Goal: Task Accomplishment & Management: Manage account settings

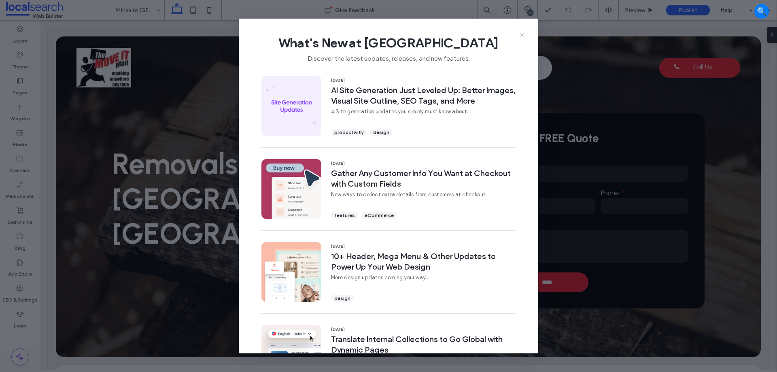
click at [520, 35] on icon at bounding box center [522, 35] width 6 height 6
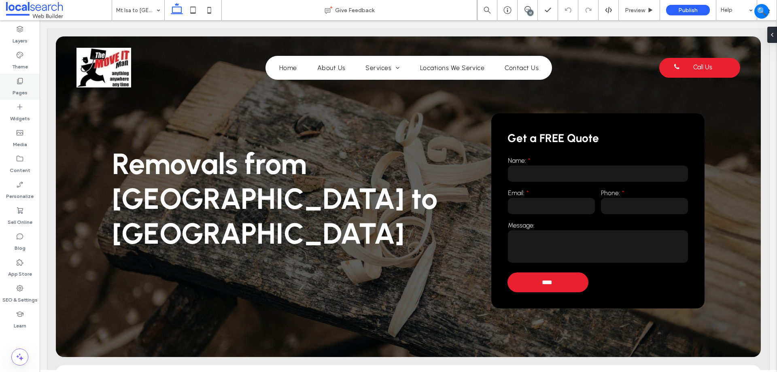
click at [23, 89] on label "Pages" at bounding box center [20, 90] width 15 height 11
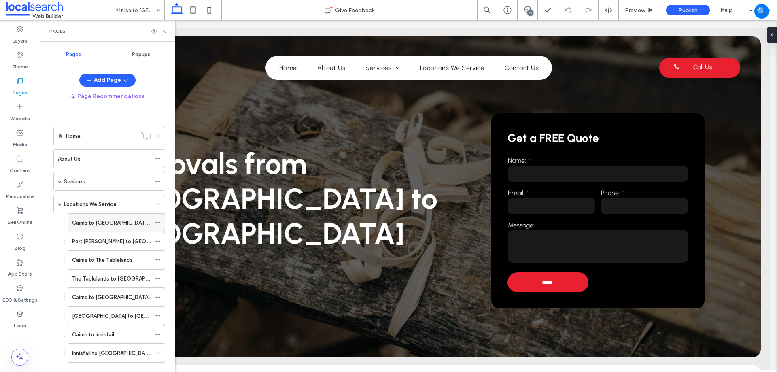
click at [120, 217] on div "Cairns to [GEOGRAPHIC_DATA][PERSON_NAME]" at bounding box center [111, 223] width 79 height 18
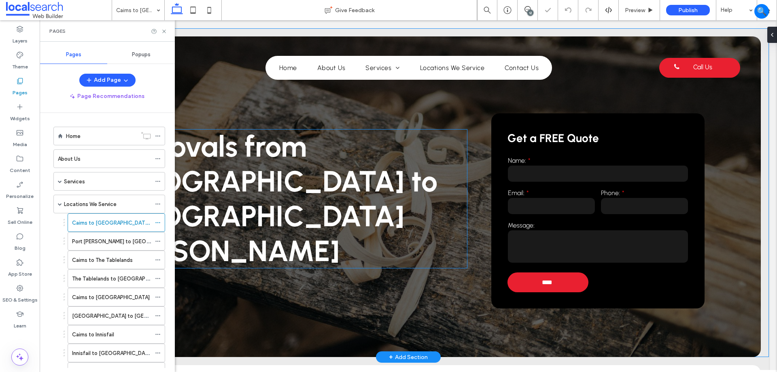
click at [318, 191] on span "Removals from Cairns to Port Douglas" at bounding box center [274, 198] width 325 height 139
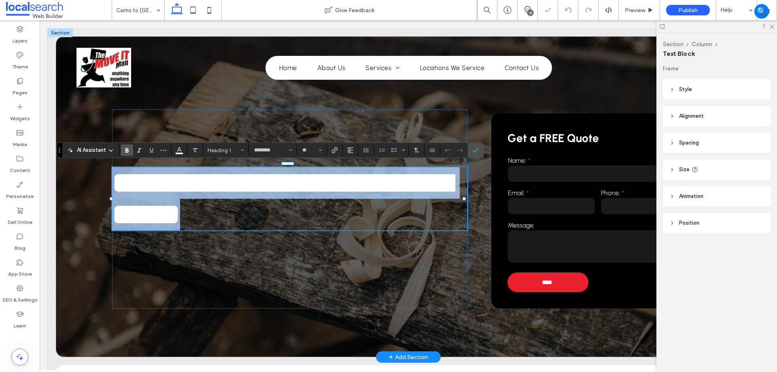
click at [323, 187] on span "**********" at bounding box center [282, 198] width 340 height 60
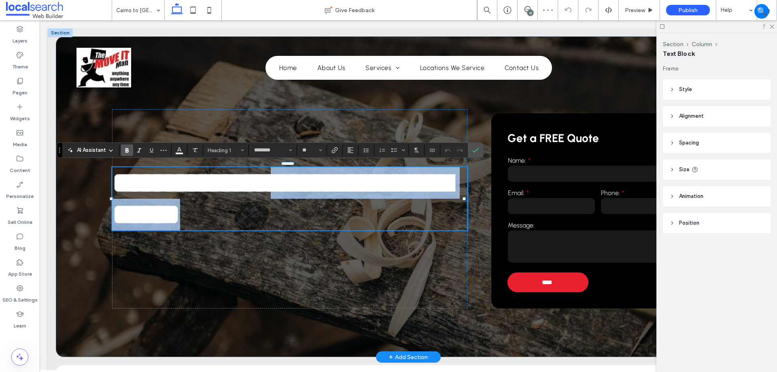
drag, startPoint x: 317, startPoint y: 177, endPoint x: 335, endPoint y: 221, distance: 48.2
click at [335, 221] on h1 "**********" at bounding box center [289, 198] width 355 height 63
copy span "**********"
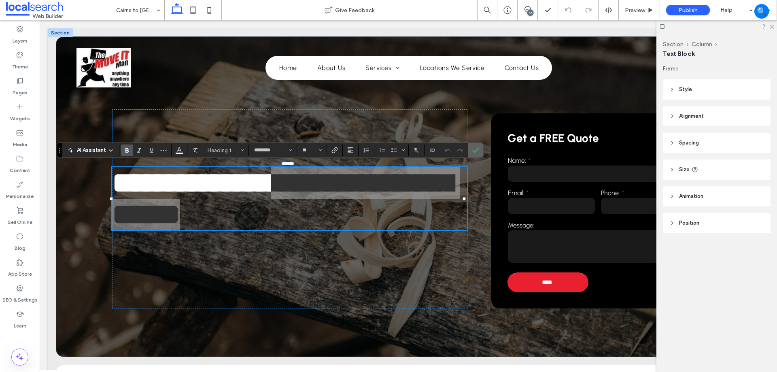
click at [473, 148] on icon "Confirm" at bounding box center [475, 150] width 6 height 6
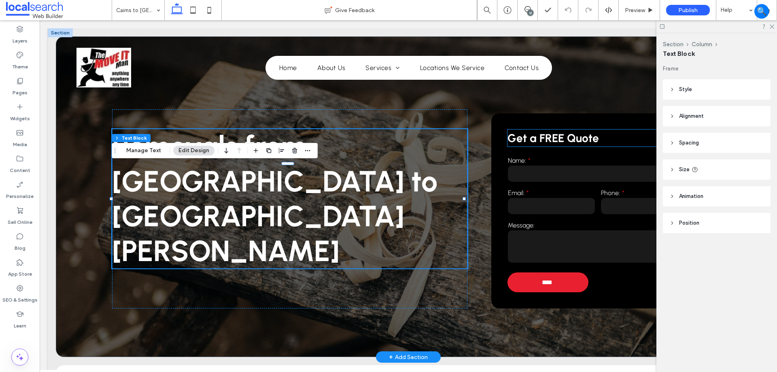
click at [634, 140] on p "Get a FREE Quote" at bounding box center [597, 137] width 181 height 17
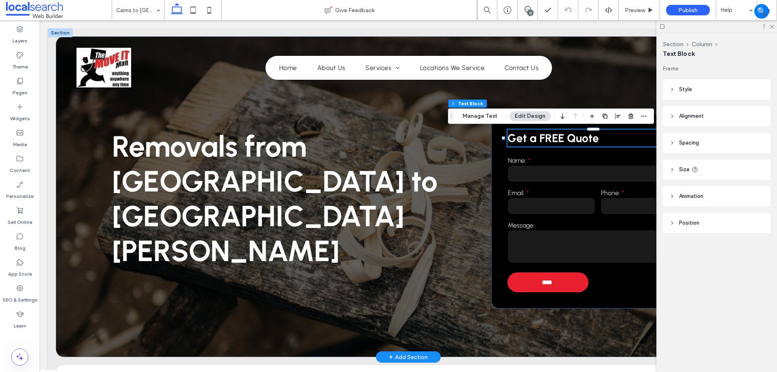
click at [634, 140] on p "Get a FREE Quote" at bounding box center [597, 137] width 181 height 17
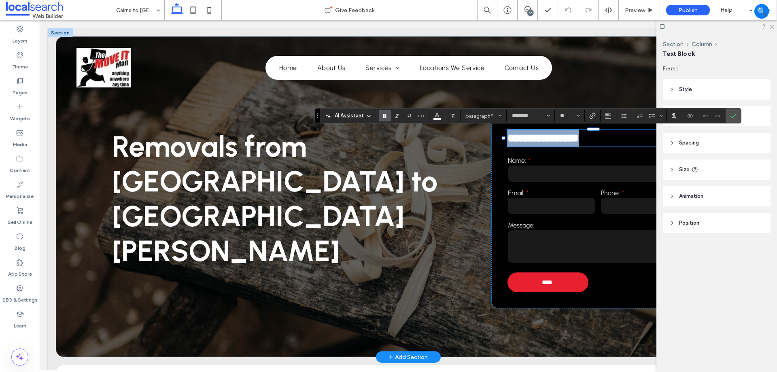
click at [634, 140] on p "**********" at bounding box center [597, 137] width 181 height 17
paste div
type input "**"
click at [736, 112] on label "Confirm" at bounding box center [733, 115] width 12 height 15
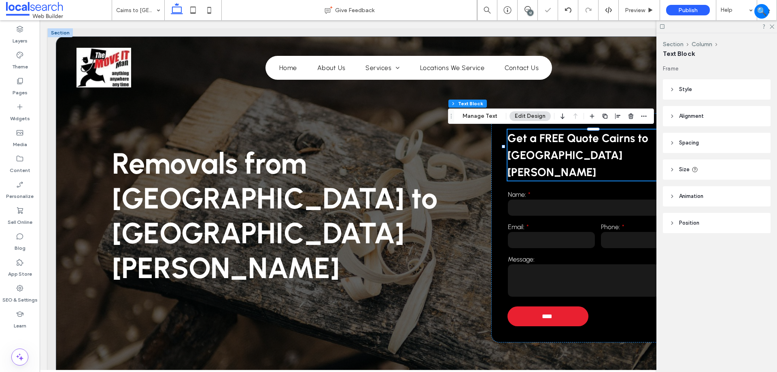
click at [770, 29] on div at bounding box center [716, 26] width 121 height 13
click at [773, 28] on icon at bounding box center [770, 25] width 5 height 5
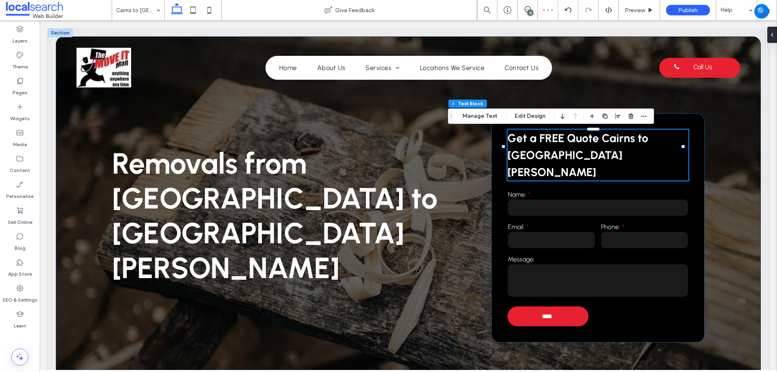
click at [710, 125] on div "Removals from Cairns to Port Douglas Get a FREE Quote Cairns to Port Douglas Na…" at bounding box center [408, 213] width 705 height 354
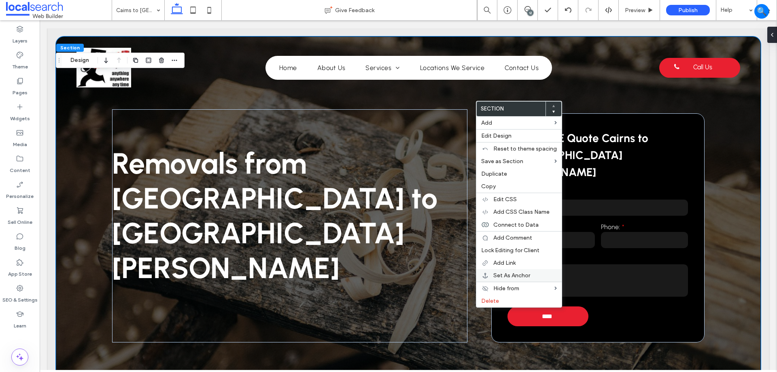
click at [512, 277] on span "Set As Anchor" at bounding box center [511, 275] width 37 height 7
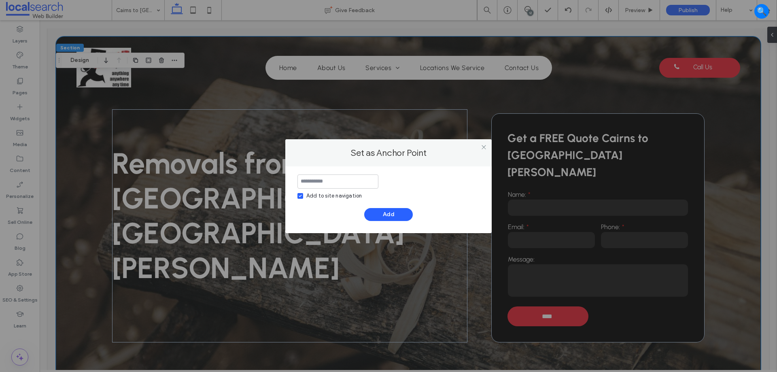
click at [315, 193] on div "Add to site navigation" at bounding box center [333, 196] width 55 height 8
click at [323, 179] on input at bounding box center [337, 181] width 81 height 14
paste input "**********"
click at [317, 183] on input "**********" at bounding box center [337, 181] width 81 height 14
click at [324, 183] on input "**********" at bounding box center [337, 181] width 81 height 14
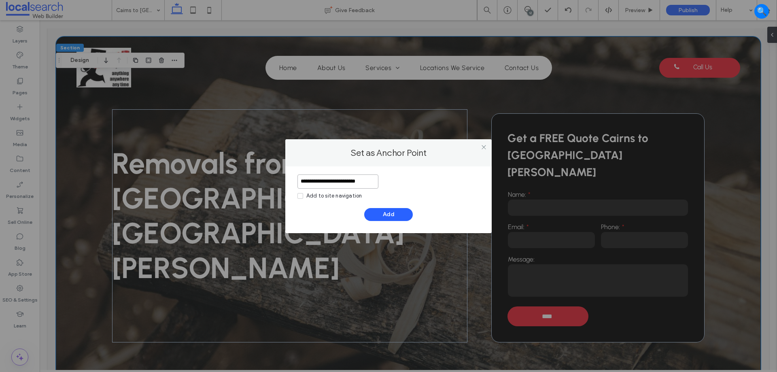
click at [334, 184] on input "**********" at bounding box center [337, 181] width 81 height 14
type input "**********"
click at [391, 218] on button "Add" at bounding box center [388, 214] width 49 height 13
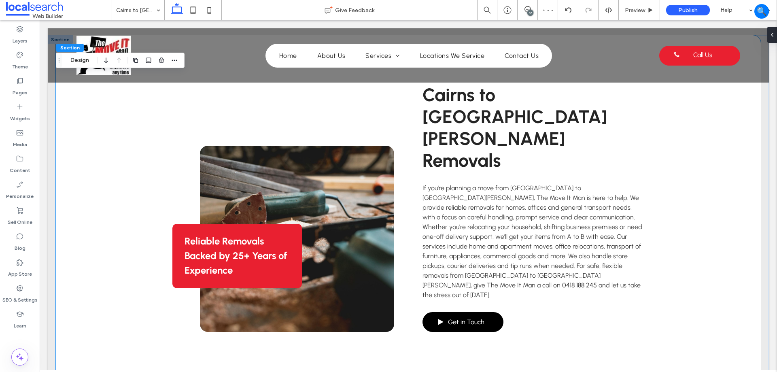
scroll to position [364, 0]
click at [483, 311] on link "Get in Touch" at bounding box center [462, 321] width 81 height 20
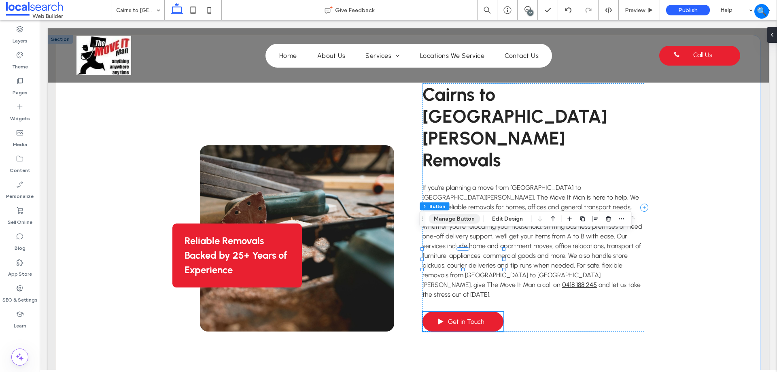
click at [467, 215] on button "Manage Button" at bounding box center [453, 219] width 51 height 10
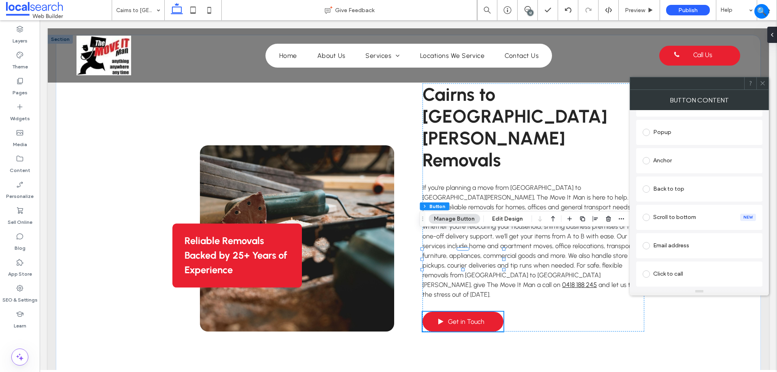
scroll to position [162, 0]
click at [701, 141] on div "Existing site page Contact Us Create new page Go to Page Web address Popup Anch…" at bounding box center [699, 171] width 126 height 278
click at [701, 157] on div "Anchor" at bounding box center [698, 156] width 113 height 13
drag, startPoint x: 708, startPoint y: 235, endPoint x: 703, endPoint y: 239, distance: 6.2
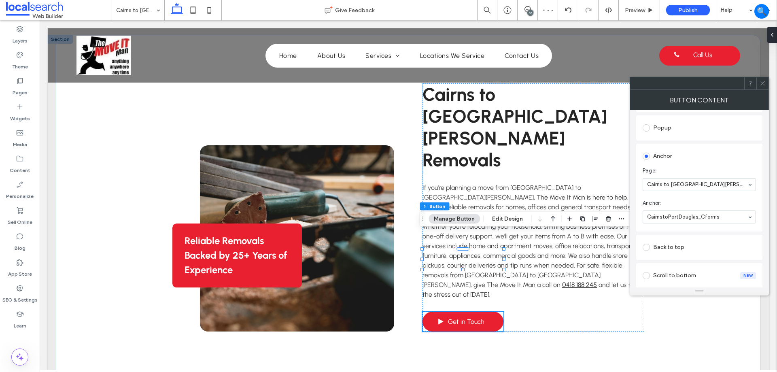
click at [764, 82] on icon at bounding box center [762, 83] width 6 height 6
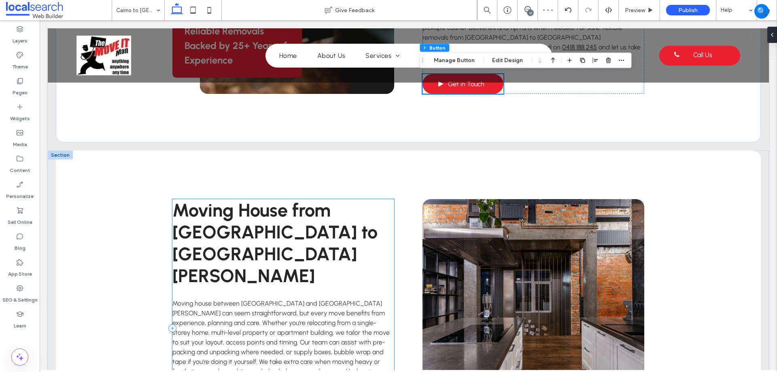
scroll to position [688, 0]
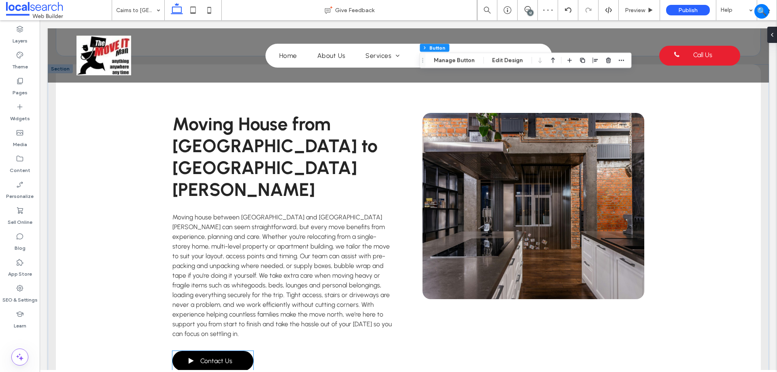
click at [221, 353] on span "Contact Us" at bounding box center [216, 361] width 32 height 16
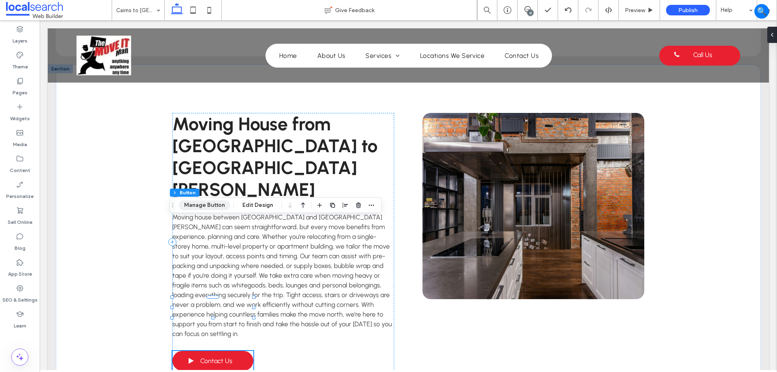
click at [219, 204] on button "Manage Button" at bounding box center [204, 205] width 51 height 10
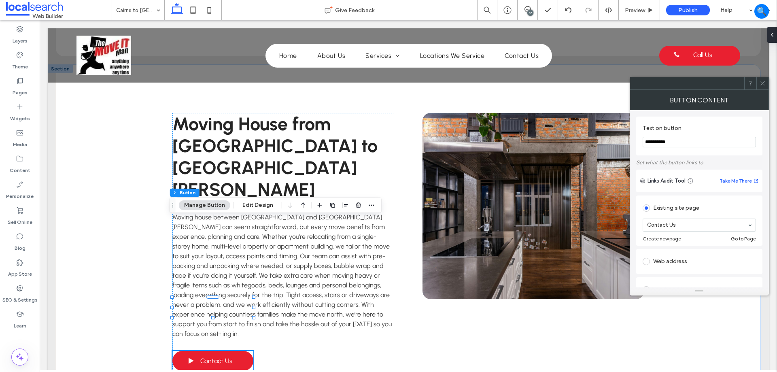
scroll to position [121, 0]
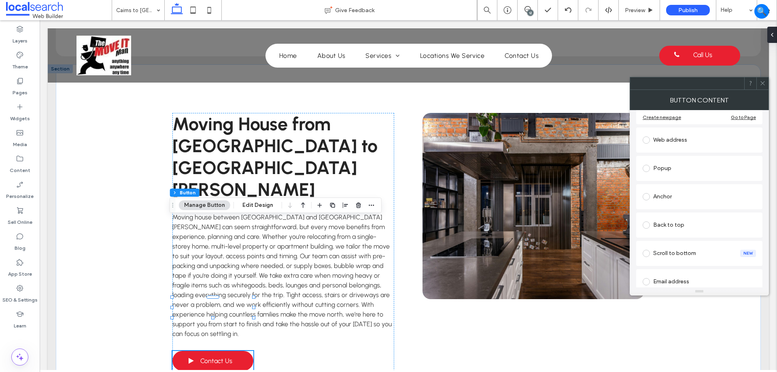
click at [727, 208] on div "Anchor" at bounding box center [699, 196] width 126 height 25
click at [728, 195] on div "Anchor" at bounding box center [698, 196] width 113 height 13
click at [560, 268] on div "Moving House from Cairns to Port Douglas Moving house between Cairns and Port D…" at bounding box center [407, 241] width 485 height 355
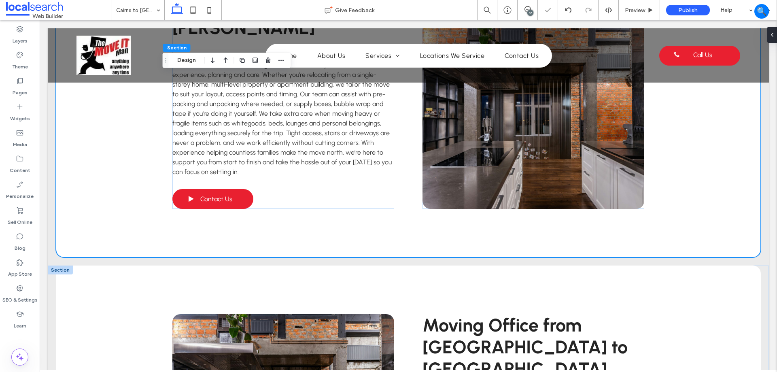
scroll to position [1011, 0]
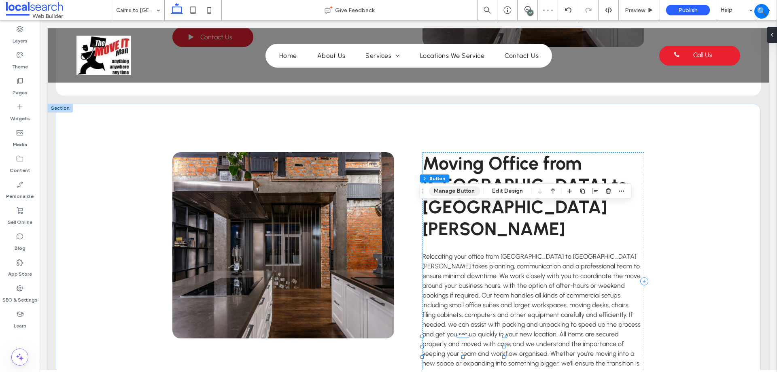
click at [445, 187] on button "Manage Button" at bounding box center [453, 191] width 51 height 10
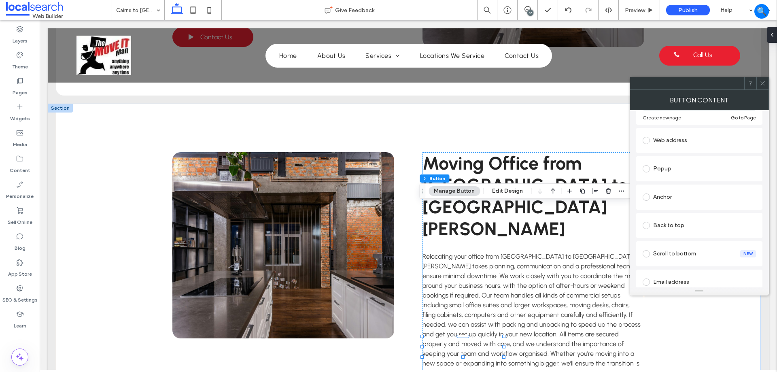
scroll to position [121, 0]
click at [694, 197] on div "Anchor" at bounding box center [698, 196] width 113 height 13
click at [764, 85] on icon at bounding box center [762, 83] width 6 height 6
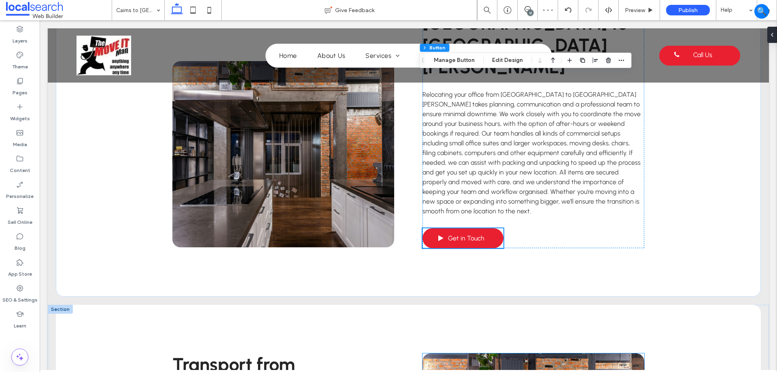
scroll to position [1294, 0]
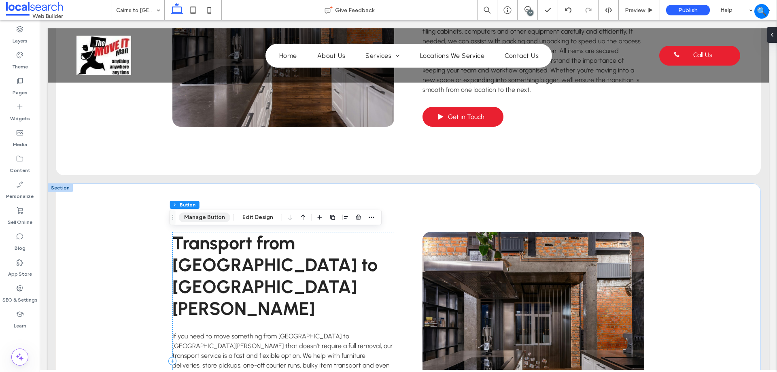
click at [218, 217] on button "Manage Button" at bounding box center [204, 217] width 51 height 10
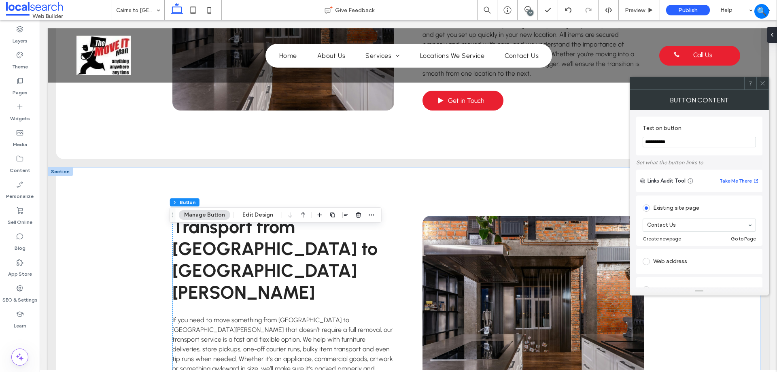
scroll to position [1335, 0]
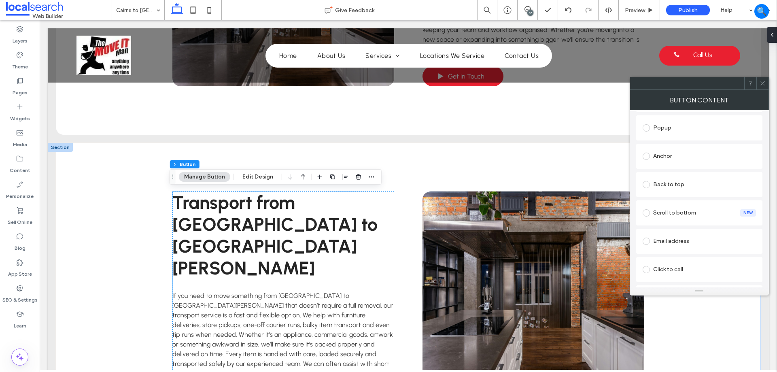
click at [665, 156] on div "Anchor" at bounding box center [698, 156] width 113 height 13
click at [761, 80] on icon at bounding box center [762, 83] width 6 height 6
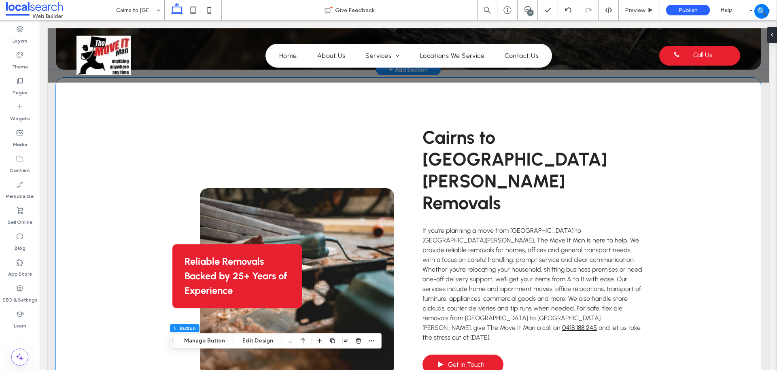
scroll to position [243, 0]
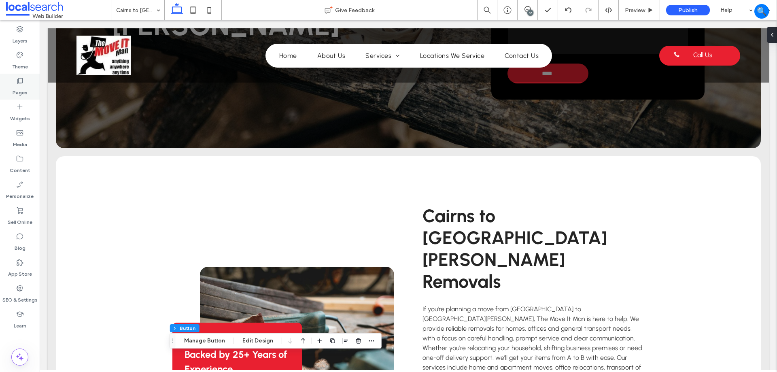
click at [17, 87] on label "Pages" at bounding box center [20, 90] width 15 height 11
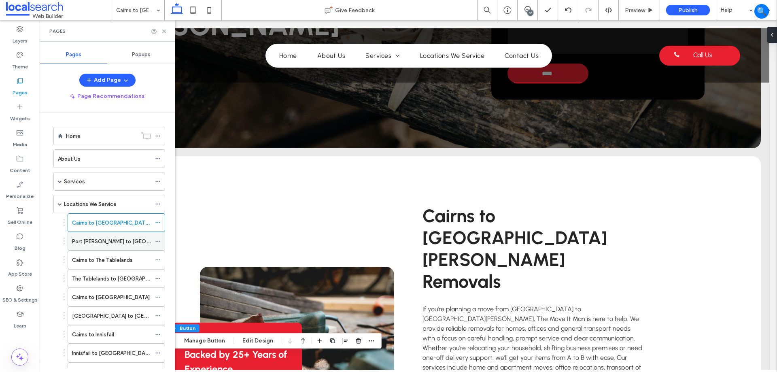
click at [122, 242] on label "Port [PERSON_NAME] to [GEOGRAPHIC_DATA]" at bounding box center [129, 241] width 114 height 14
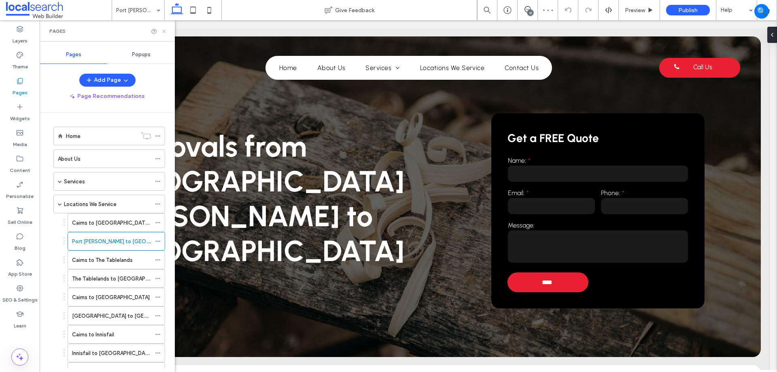
drag, startPoint x: 163, startPoint y: 32, endPoint x: 264, endPoint y: 137, distance: 145.6
click at [163, 32] on use at bounding box center [163, 31] width 3 height 3
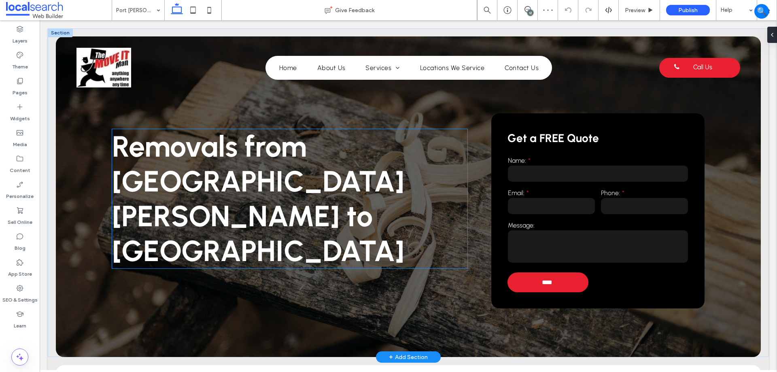
click at [306, 193] on span "Removals from Port Douglas to Cairns" at bounding box center [258, 198] width 292 height 139
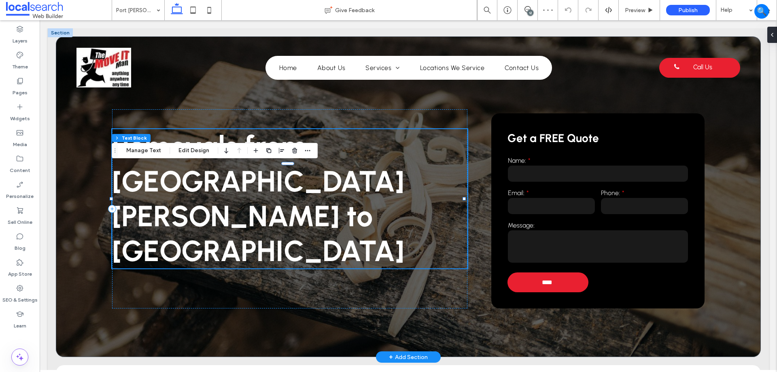
click at [316, 185] on span "Removals from Port Douglas to Cairns" at bounding box center [258, 198] width 292 height 139
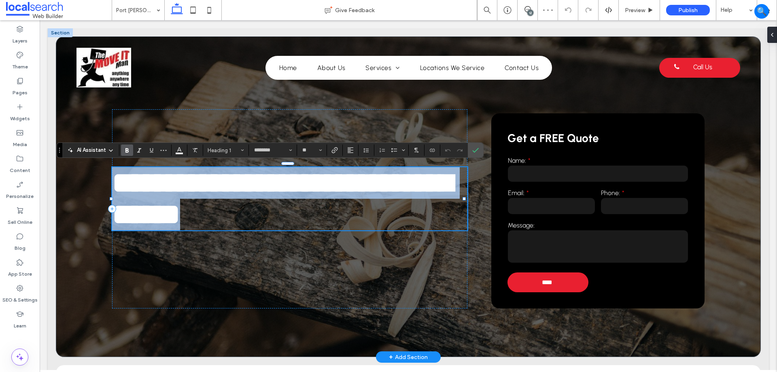
click at [321, 178] on span "**********" at bounding box center [282, 198] width 340 height 60
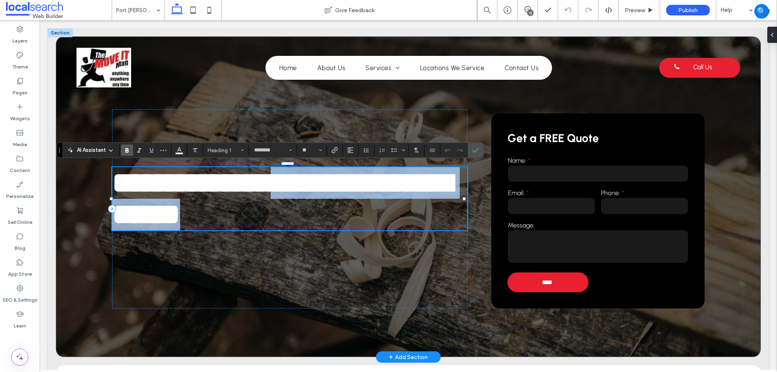
drag, startPoint x: 315, startPoint y: 176, endPoint x: 385, endPoint y: 230, distance: 87.9
click at [385, 230] on h1 "**********" at bounding box center [289, 198] width 355 height 63
copy span "**********"
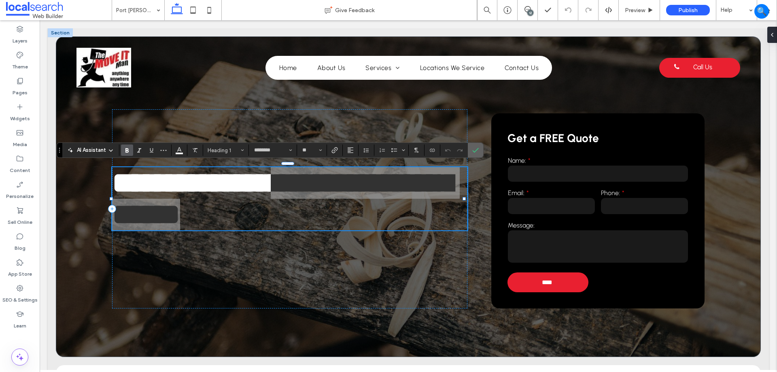
click at [470, 148] on label "Confirm" at bounding box center [475, 150] width 12 height 15
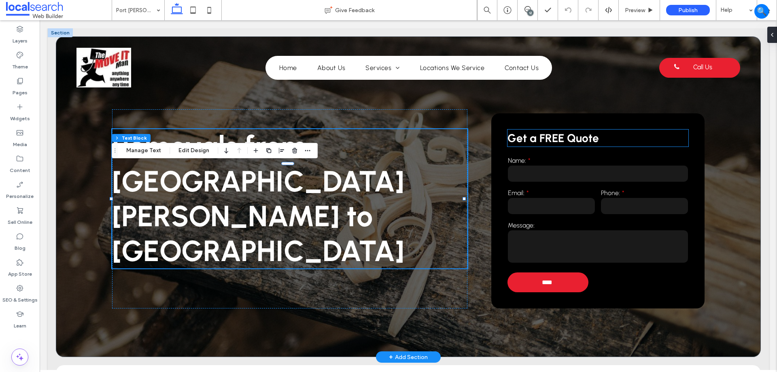
click at [591, 136] on strong "Get a FREE Quote" at bounding box center [552, 138] width 91 height 14
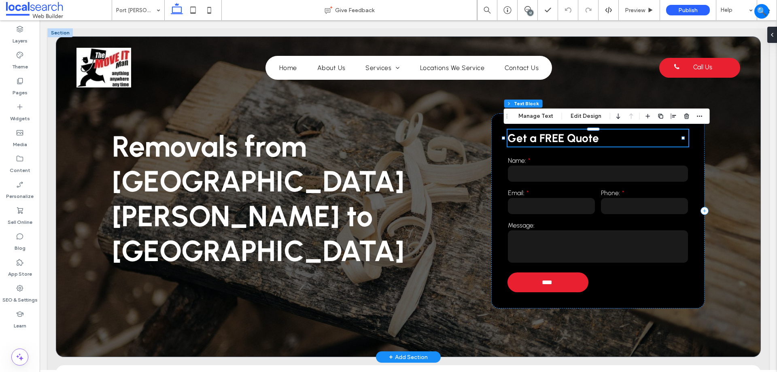
click at [604, 136] on p "Get a FREE Quote" at bounding box center [597, 137] width 181 height 17
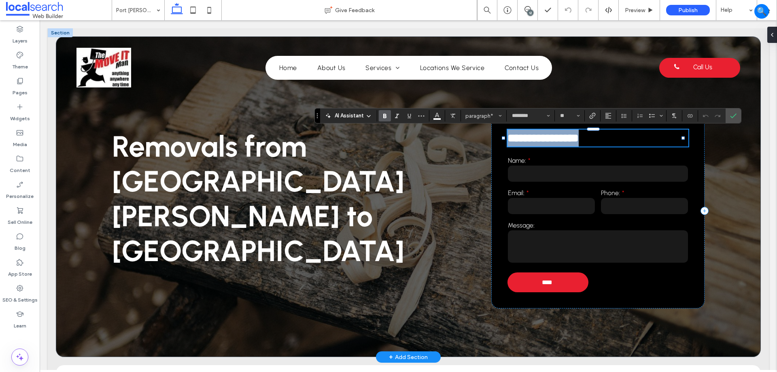
click at [606, 137] on p "**********" at bounding box center [597, 137] width 181 height 17
type input "**"
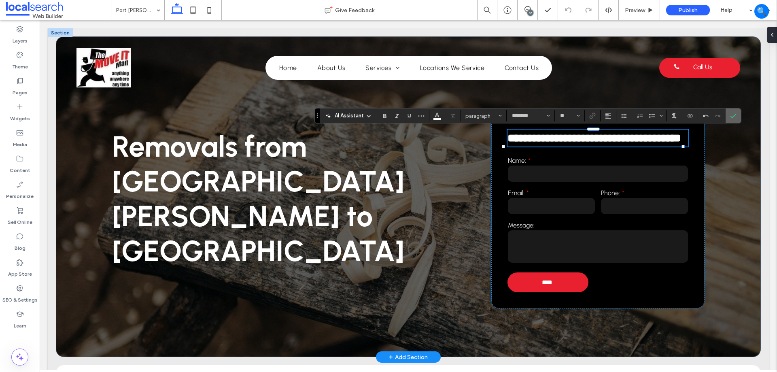
click at [733, 112] on icon "Confirm" at bounding box center [733, 115] width 6 height 6
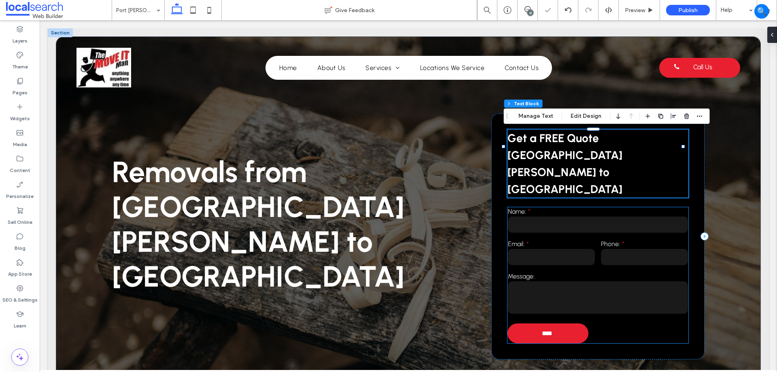
click at [597, 237] on div "Phone:" at bounding box center [643, 253] width 93 height 32
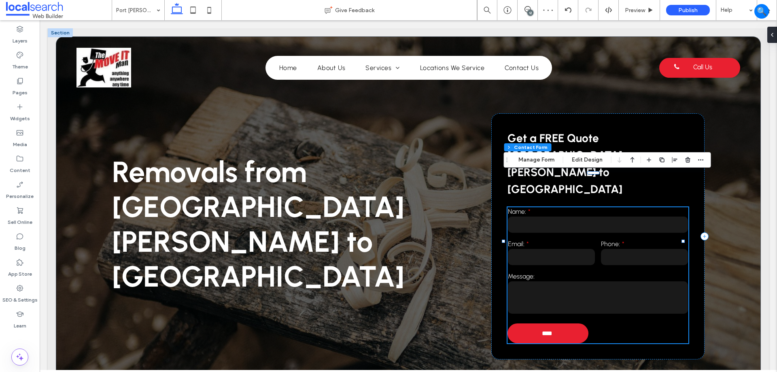
click at [597, 237] on div "Phone:" at bounding box center [643, 253] width 93 height 32
click at [543, 159] on button "Manage Form" at bounding box center [536, 160] width 47 height 10
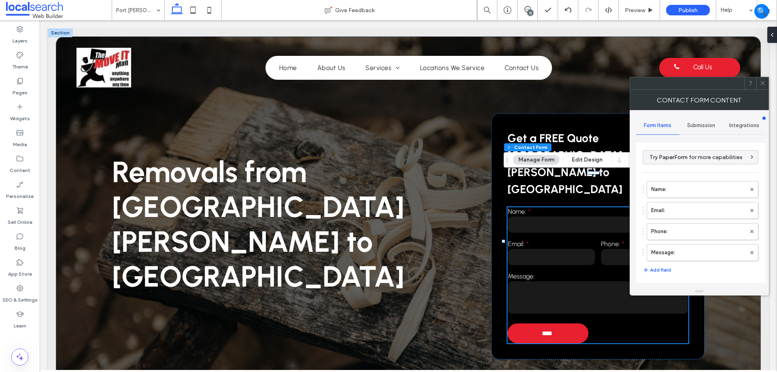
click at [711, 127] on div "Submission" at bounding box center [700, 125] width 43 height 18
click at [683, 168] on label "New submission notification" at bounding box center [701, 163] width 108 height 16
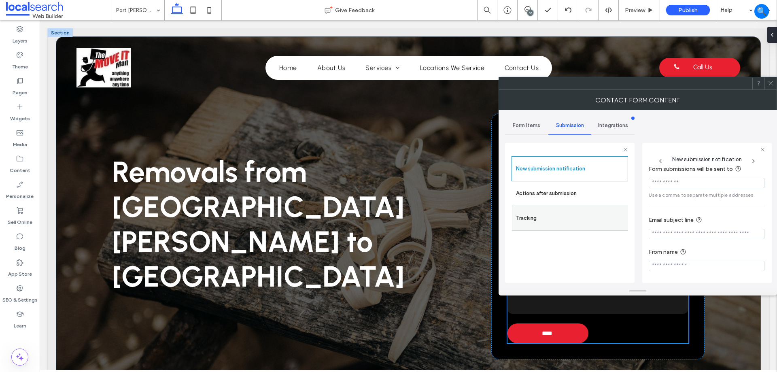
scroll to position [7, 0]
click at [540, 194] on label "Actions after submission" at bounding box center [570, 193] width 108 height 16
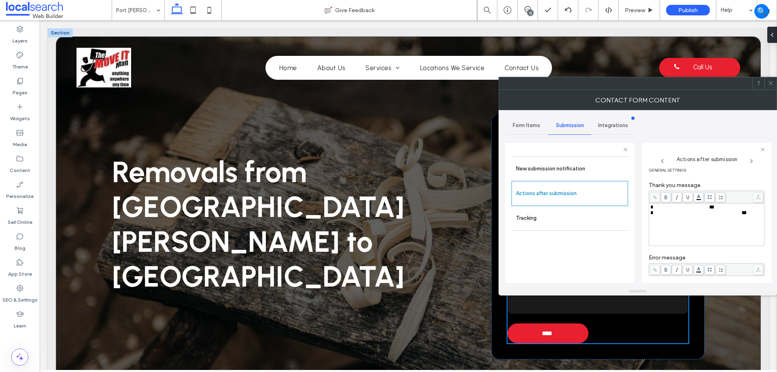
click at [686, 229] on div "**********" at bounding box center [706, 224] width 113 height 40
click at [769, 82] on icon at bounding box center [770, 83] width 6 height 6
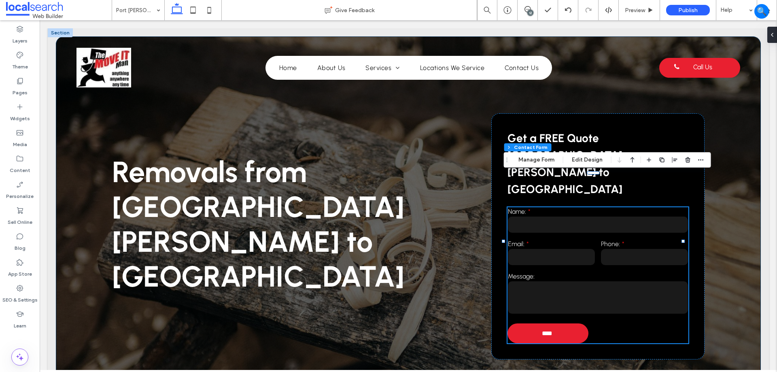
click at [750, 191] on div "Removals from Port Douglas to Cairns Get a FREE Quote Port Douglas to Cairns Na…" at bounding box center [408, 221] width 705 height 371
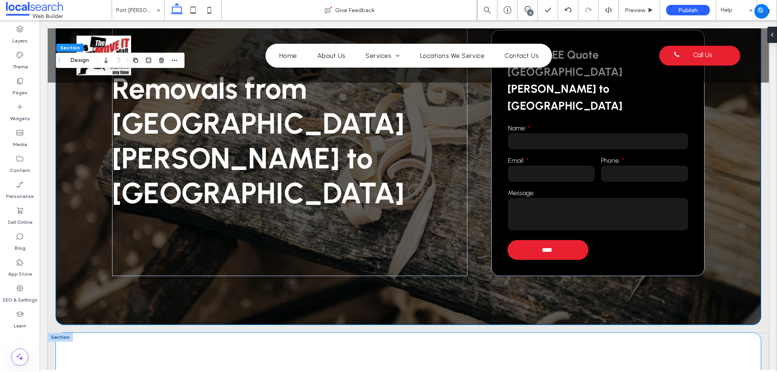
scroll to position [0, 0]
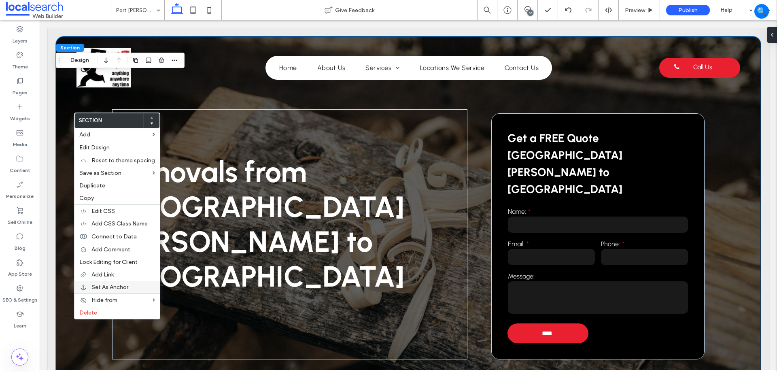
click at [135, 291] on div "Set As Anchor" at bounding box center [116, 287] width 85 height 13
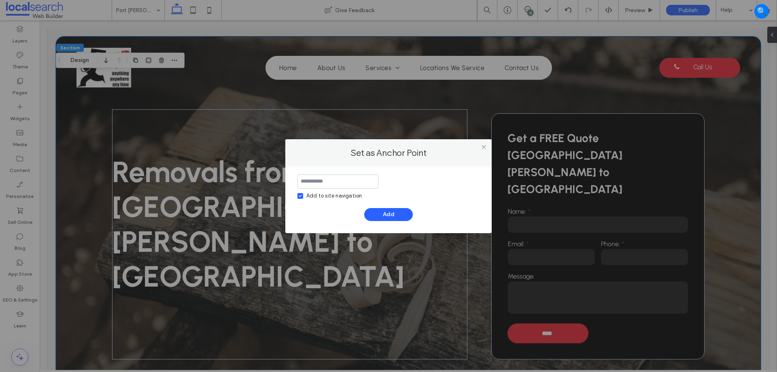
click at [337, 193] on div "Add to site navigation" at bounding box center [333, 196] width 55 height 8
click at [347, 181] on input at bounding box center [337, 181] width 81 height 14
paste input "**********"
click at [314, 182] on input "**********" at bounding box center [337, 181] width 81 height 14
click at [333, 179] on input "**********" at bounding box center [337, 181] width 81 height 14
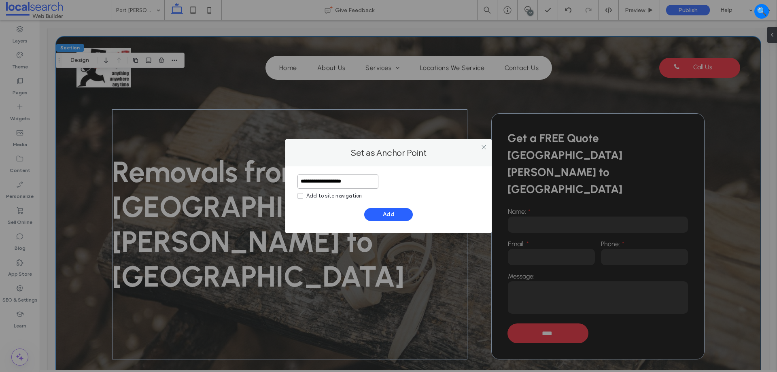
click at [338, 177] on input "**********" at bounding box center [337, 181] width 81 height 14
click at [353, 185] on input "**********" at bounding box center [337, 181] width 81 height 14
type input "**********"
click at [373, 215] on button "Add" at bounding box center [388, 214] width 49 height 13
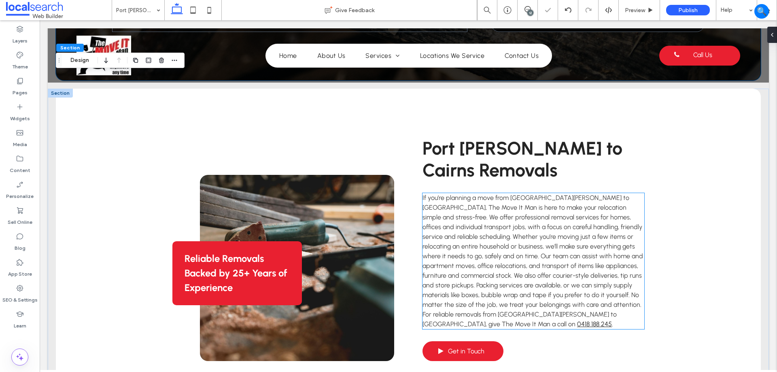
scroll to position [364, 0]
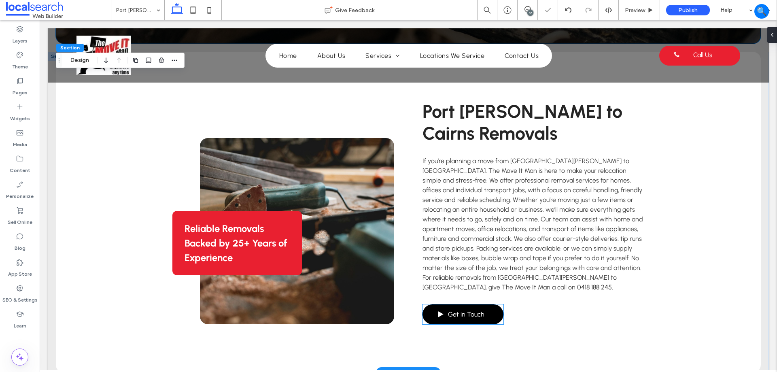
click at [441, 304] on link "Get in Touch" at bounding box center [462, 314] width 81 height 20
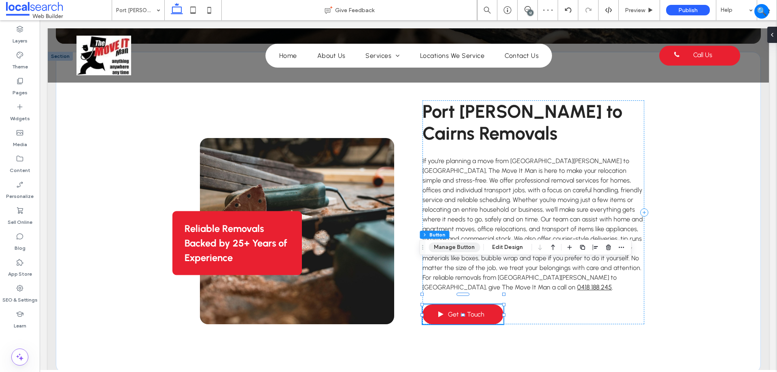
click at [467, 250] on button "Manage Button" at bounding box center [453, 247] width 51 height 10
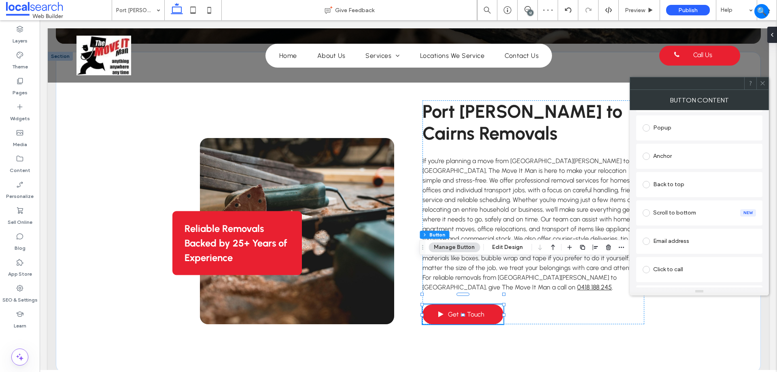
click at [664, 152] on div "Anchor" at bounding box center [698, 156] width 113 height 13
click at [692, 236] on hr at bounding box center [699, 236] width 112 height 0
click at [566, 321] on div "Reliable Removals Backed by 25+ Years of Experience Port Douglas to Cairns Remo…" at bounding box center [407, 212] width 485 height 321
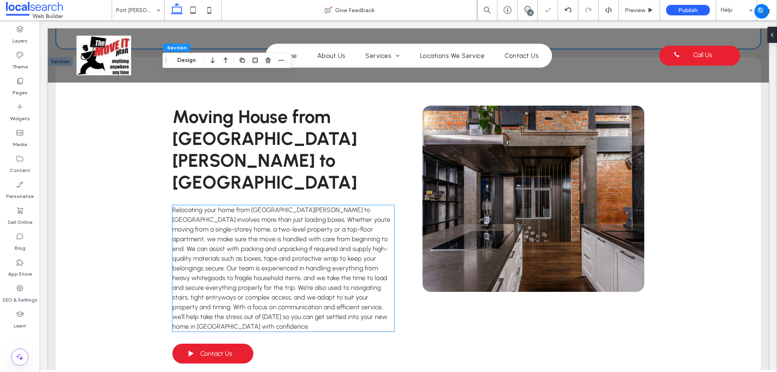
scroll to position [809, 0]
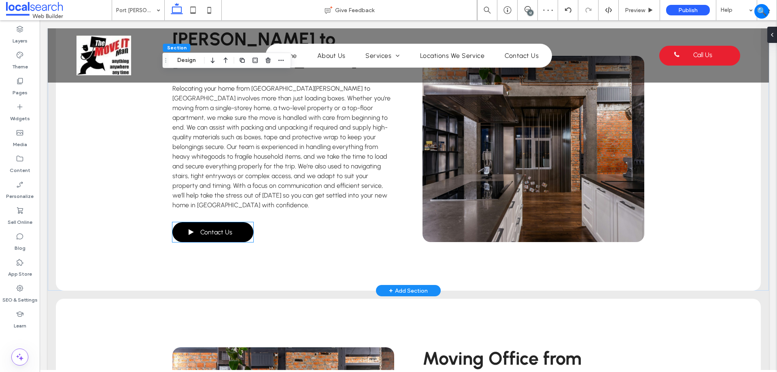
click at [211, 224] on span "Contact Us" at bounding box center [216, 232] width 32 height 16
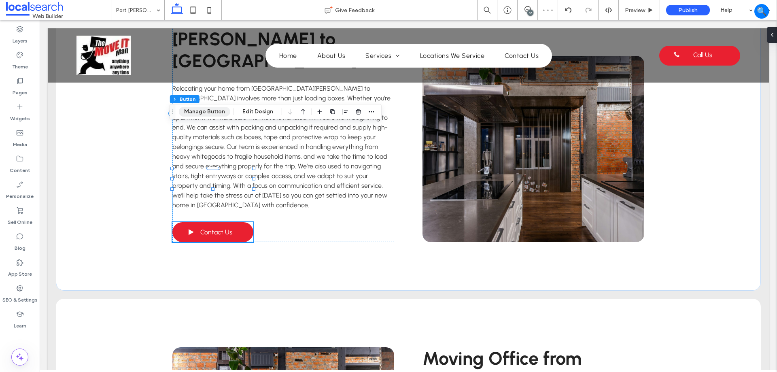
click at [216, 110] on button "Manage Button" at bounding box center [204, 112] width 51 height 10
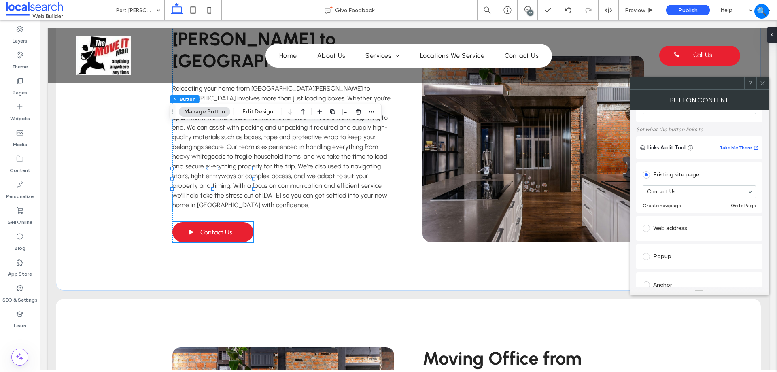
scroll to position [81, 0]
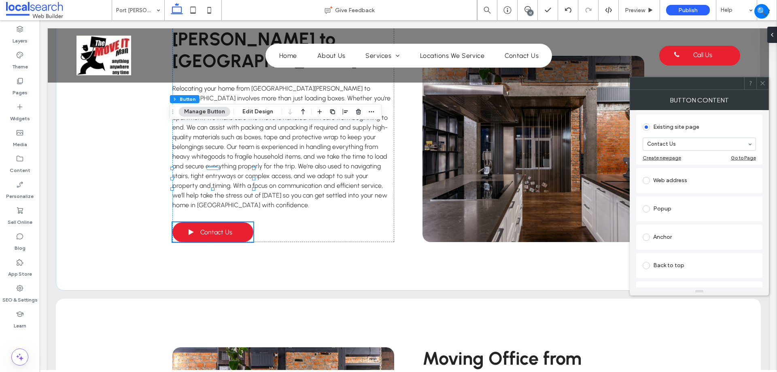
click at [659, 237] on div "Anchor" at bounding box center [698, 237] width 113 height 13
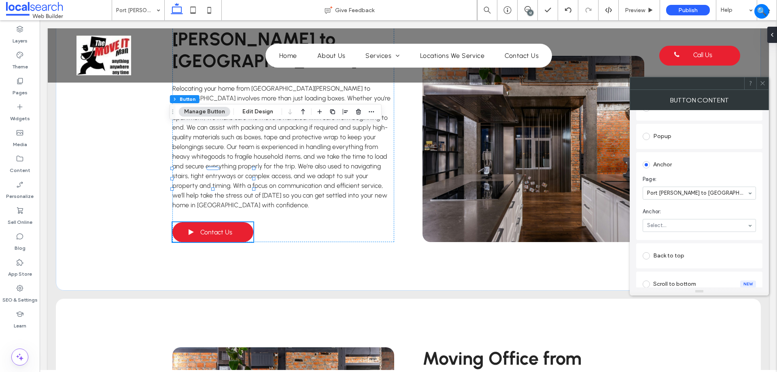
scroll to position [202, 0]
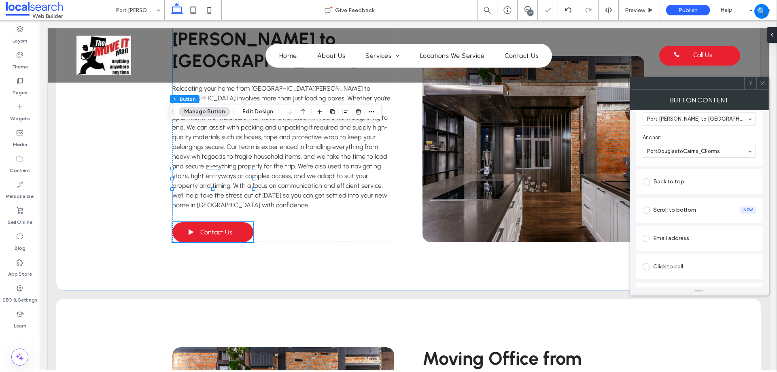
click at [764, 84] on icon at bounding box center [762, 83] width 6 height 6
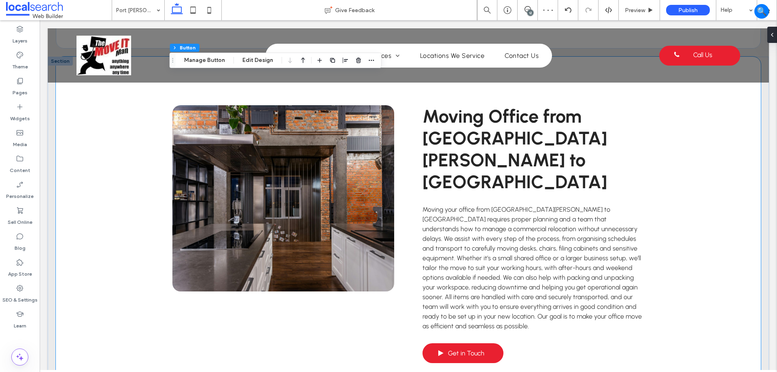
scroll to position [1052, 0]
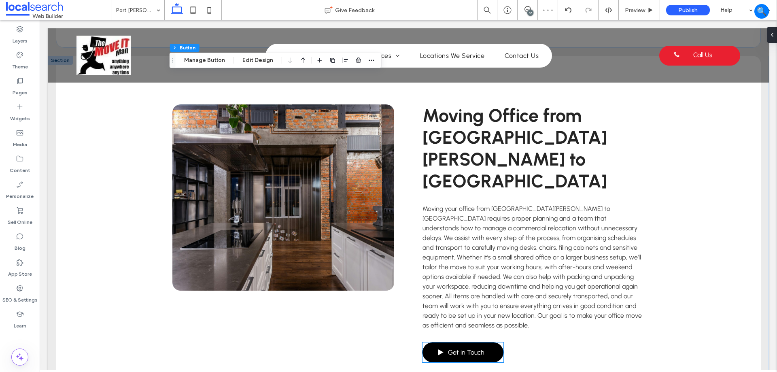
click at [454, 344] on span "Get in Touch" at bounding box center [466, 352] width 36 height 16
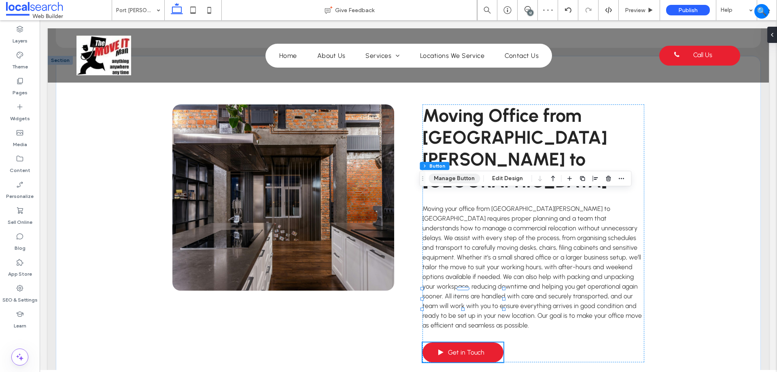
click at [452, 178] on button "Manage Button" at bounding box center [453, 179] width 51 height 10
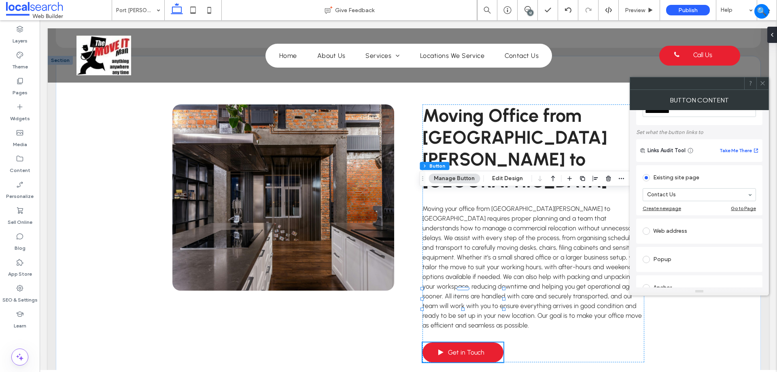
scroll to position [81, 0]
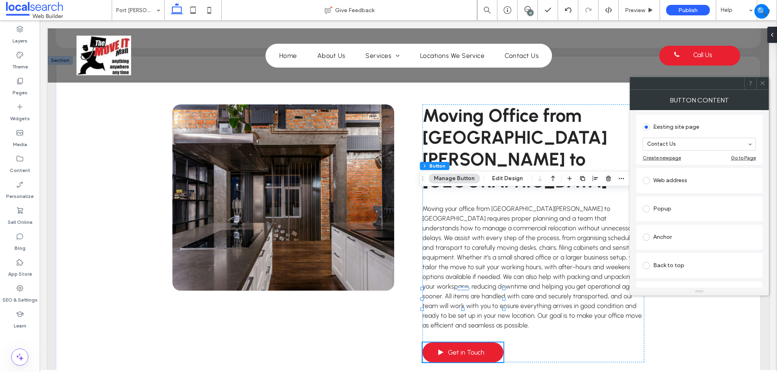
click at [672, 238] on div "Anchor" at bounding box center [698, 237] width 113 height 13
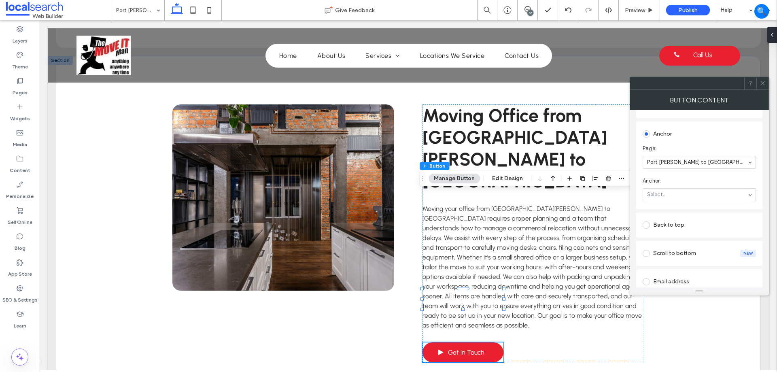
scroll to position [162, 0]
click at [762, 79] on span at bounding box center [762, 83] width 6 height 12
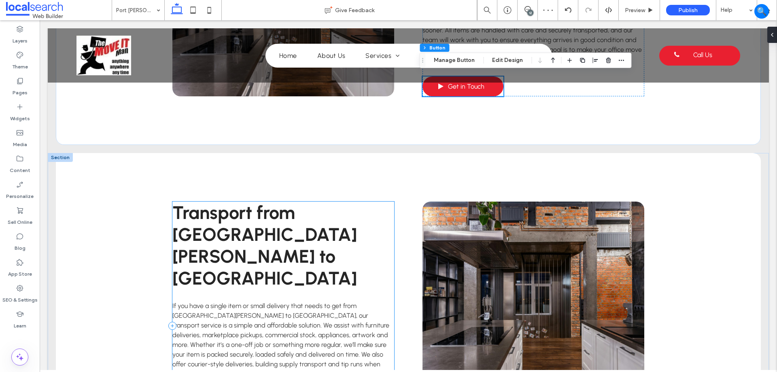
scroll to position [1335, 0]
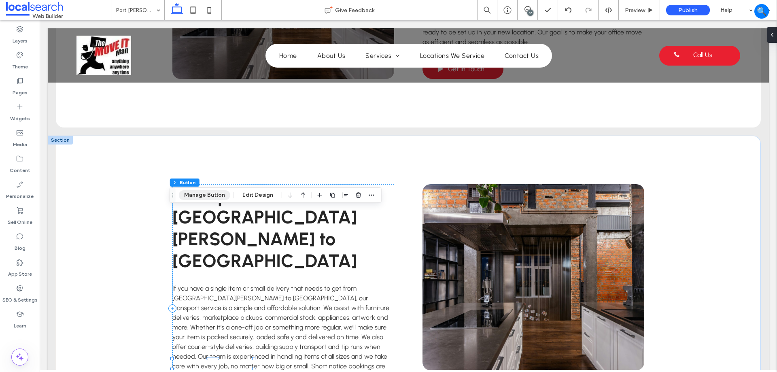
click at [212, 197] on button "Manage Button" at bounding box center [204, 195] width 51 height 10
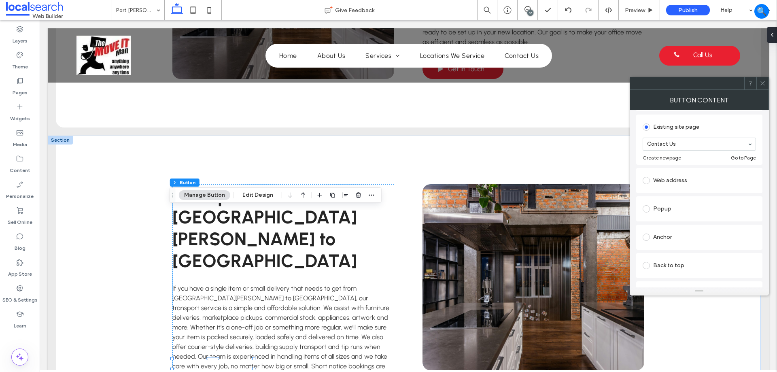
click at [700, 232] on div "Anchor" at bounding box center [698, 237] width 113 height 13
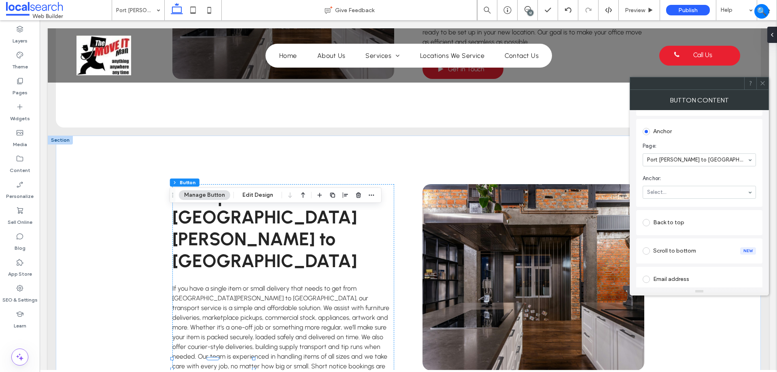
scroll to position [162, 0]
click at [759, 83] on icon at bounding box center [762, 83] width 6 height 6
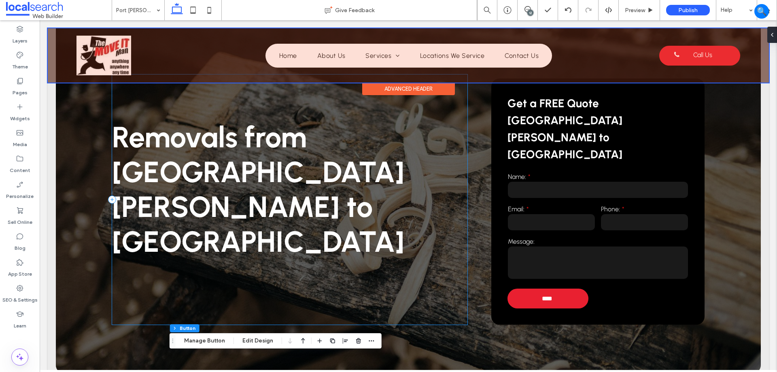
scroll to position [0, 0]
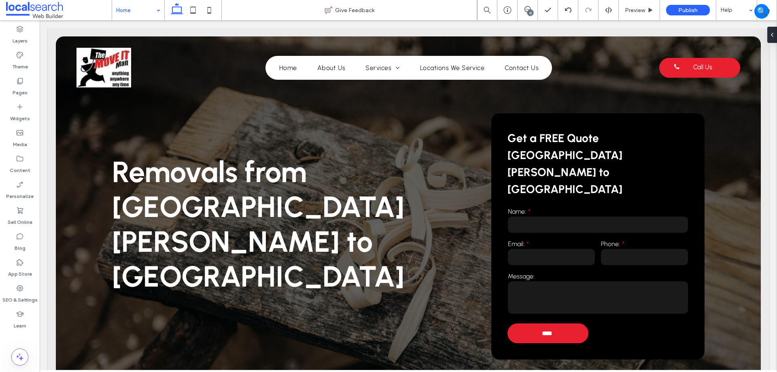
click at [134, 12] on input at bounding box center [136, 10] width 40 height 20
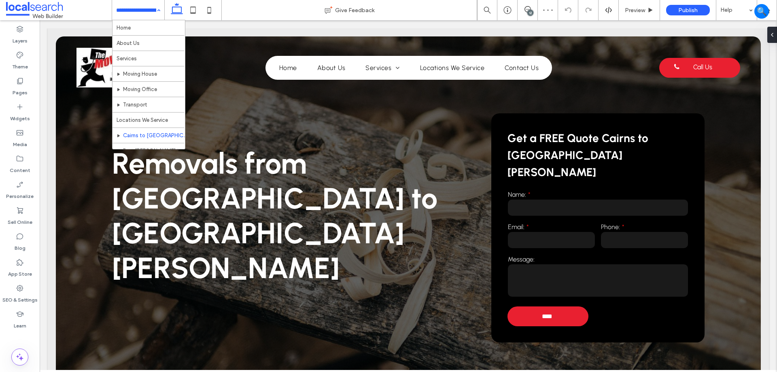
click at [140, 6] on input at bounding box center [136, 10] width 40 height 20
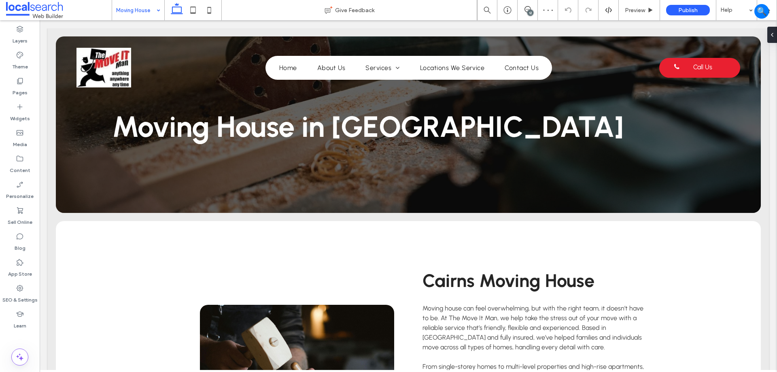
click at [137, 8] on input at bounding box center [136, 10] width 40 height 20
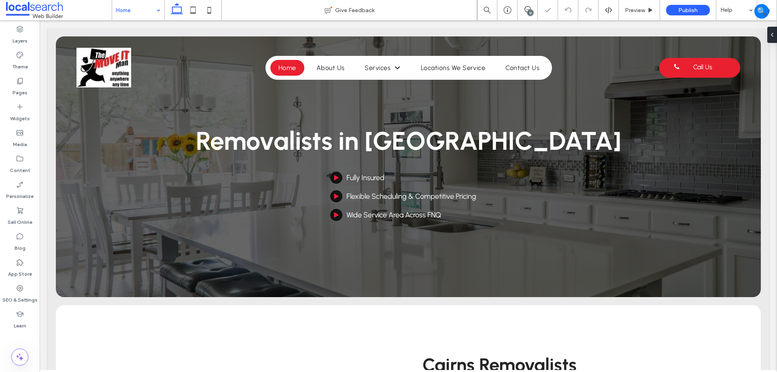
click at [144, 12] on input at bounding box center [136, 10] width 40 height 20
click at [146, 15] on input at bounding box center [136, 10] width 40 height 20
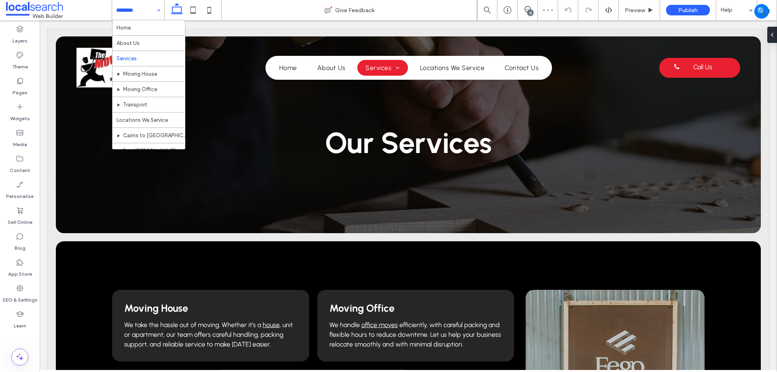
click at [145, 13] on input at bounding box center [136, 10] width 40 height 20
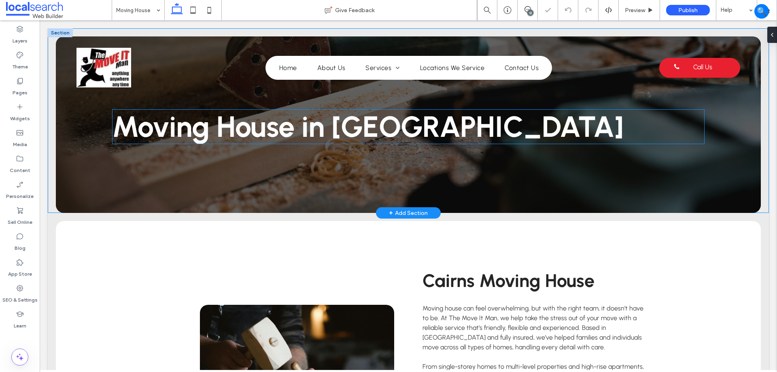
click at [321, 117] on span "Moving House in Cairns" at bounding box center [367, 126] width 511 height 35
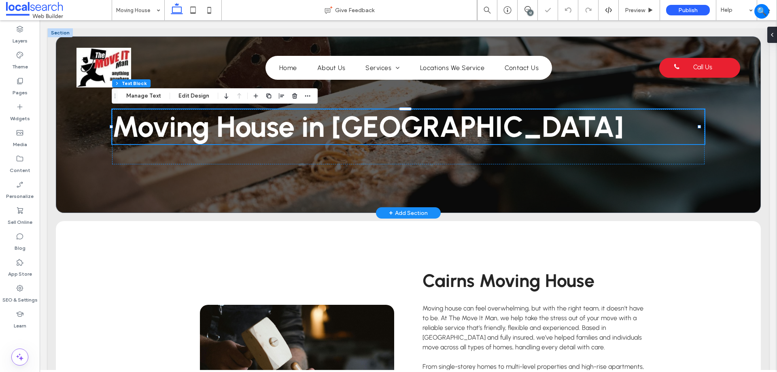
click at [327, 119] on span "Moving House in Cairns" at bounding box center [367, 126] width 511 height 35
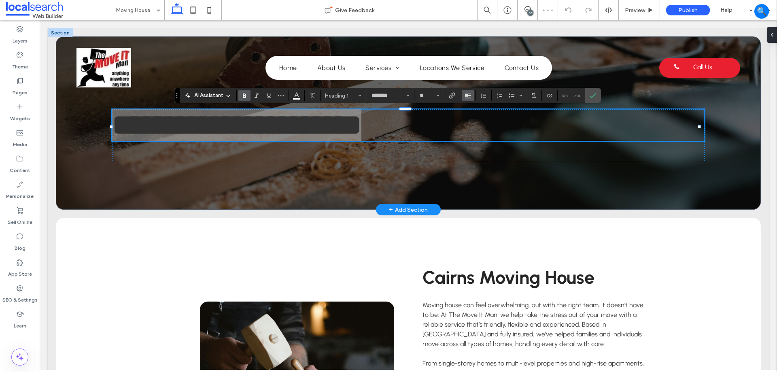
click at [470, 97] on icon "Alignment" at bounding box center [467, 95] width 6 height 6
click at [476, 118] on icon "ui.textEditor.alignment.center" at bounding box center [473, 120] width 6 height 6
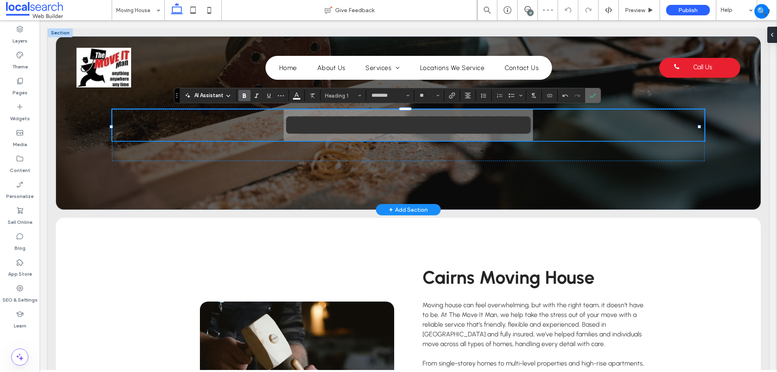
drag, startPoint x: 592, startPoint y: 97, endPoint x: 550, endPoint y: 77, distance: 46.7
click at [592, 97] on use "Confirm" at bounding box center [592, 95] width 6 height 5
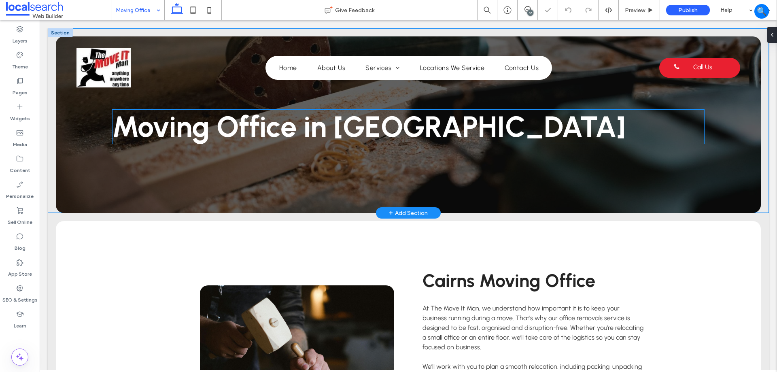
click at [320, 118] on span "Moving Office in Cairns" at bounding box center [368, 126] width 513 height 35
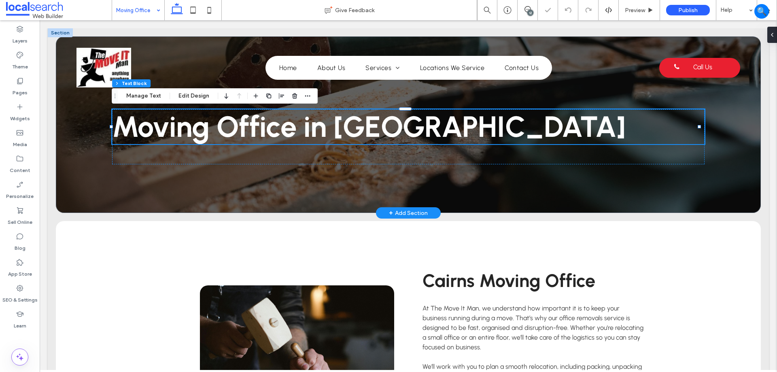
click at [320, 118] on span "Moving Office in Cairns" at bounding box center [368, 126] width 513 height 35
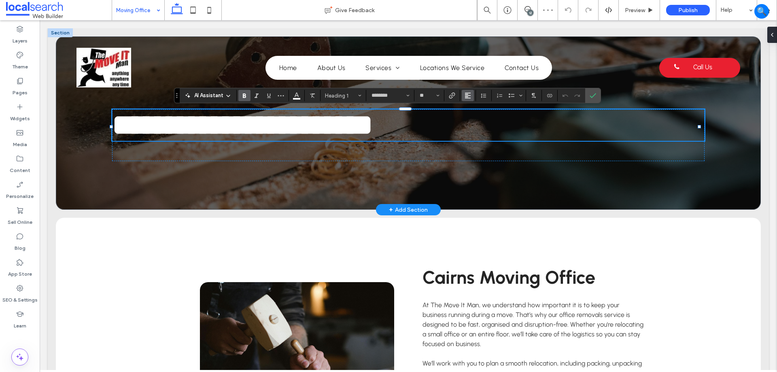
click at [471, 99] on button "Alignment" at bounding box center [467, 95] width 12 height 11
click at [479, 123] on div "ui.textEditor.alignment.center" at bounding box center [475, 120] width 11 height 6
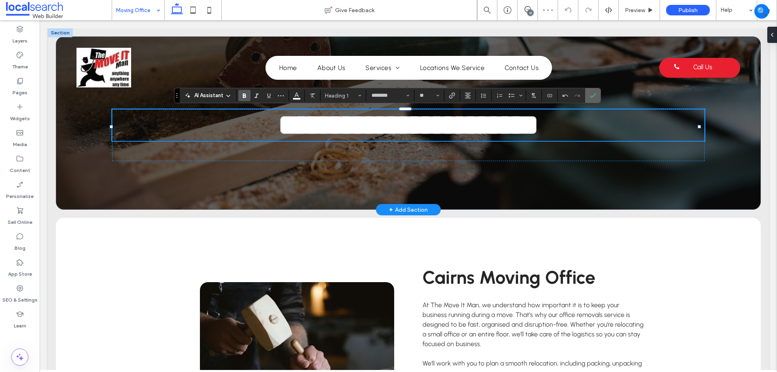
click at [593, 91] on span "Confirm" at bounding box center [591, 95] width 4 height 15
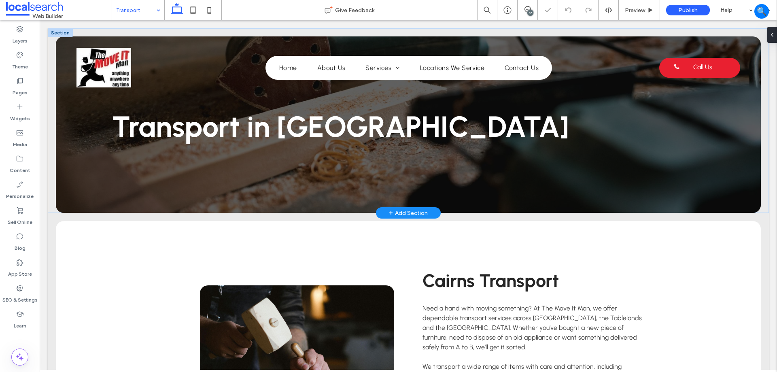
click at [316, 130] on span "Transport in [GEOGRAPHIC_DATA]" at bounding box center [340, 126] width 457 height 35
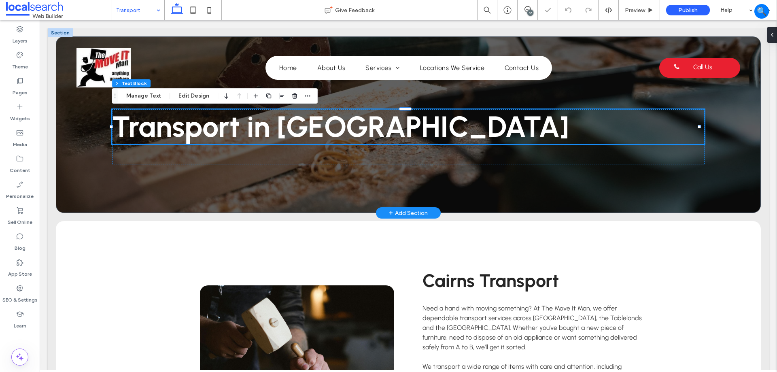
click at [316, 130] on span "Transport in [GEOGRAPHIC_DATA]" at bounding box center [340, 126] width 457 height 35
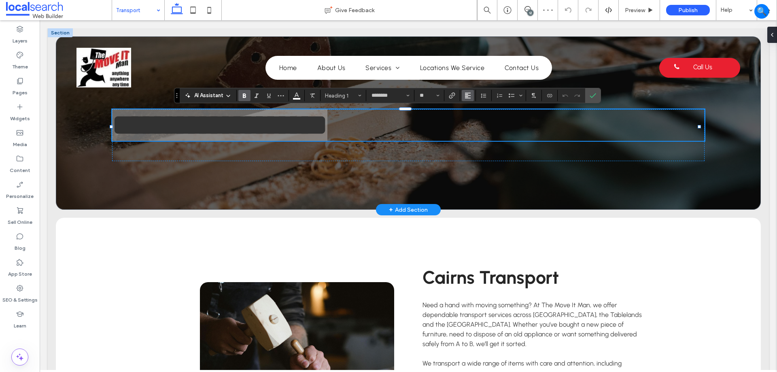
click at [464, 91] on span "Alignment" at bounding box center [467, 95] width 6 height 11
click at [473, 120] on icon "ui.textEditor.alignment.center" at bounding box center [473, 120] width 6 height 6
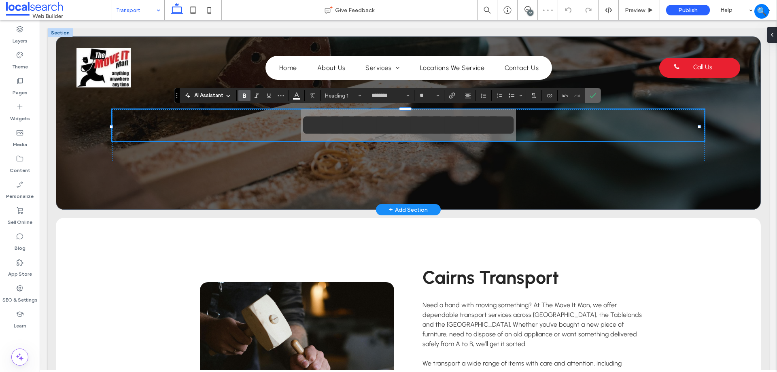
click at [589, 95] on icon "Confirm" at bounding box center [592, 95] width 6 height 6
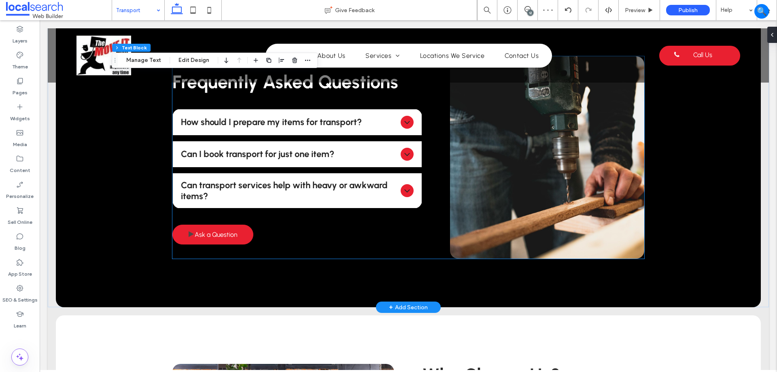
scroll to position [526, 0]
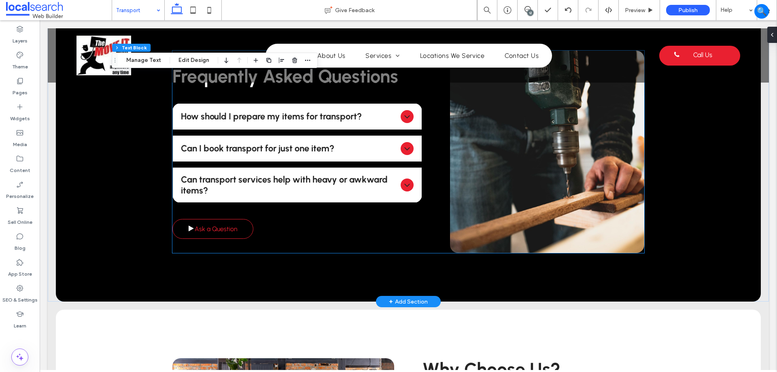
click at [232, 221] on span "Ask a Question" at bounding box center [216, 229] width 43 height 16
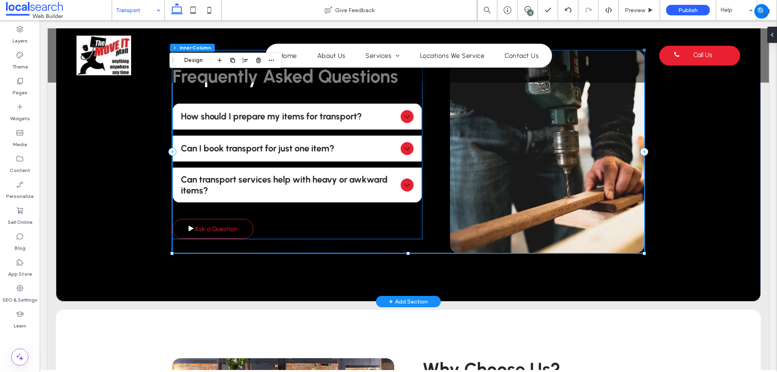
click at [245, 222] on link "Ask a Question" at bounding box center [212, 229] width 81 height 20
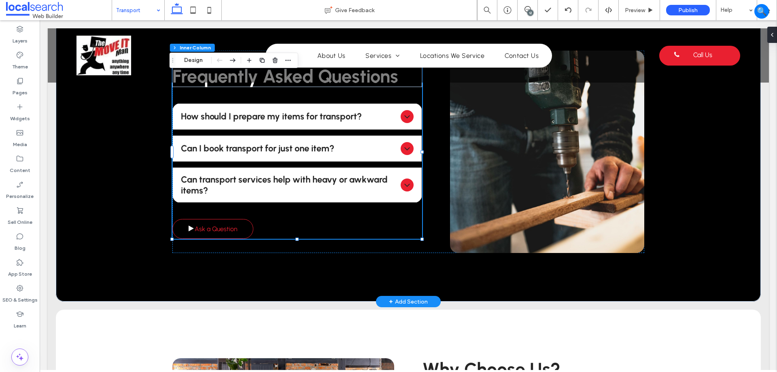
click at [249, 226] on link "Ask a Question" at bounding box center [212, 229] width 81 height 20
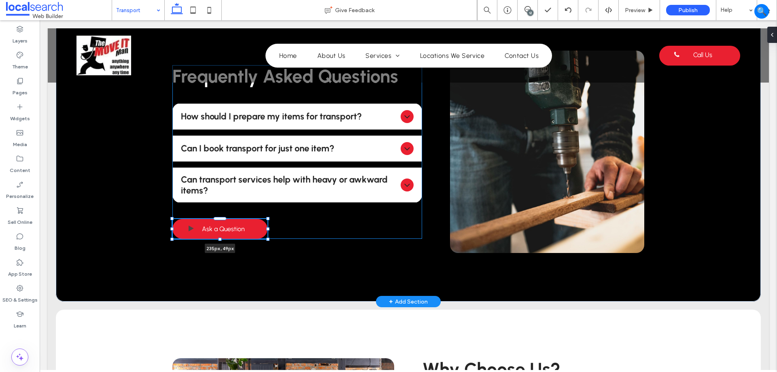
drag, startPoint x: 251, startPoint y: 227, endPoint x: 265, endPoint y: 225, distance: 14.2
click at [265, 225] on div "Frequently Asked Questions How should I prepare my items for transport? Start b…" at bounding box center [407, 151] width 485 height 299
type input "***"
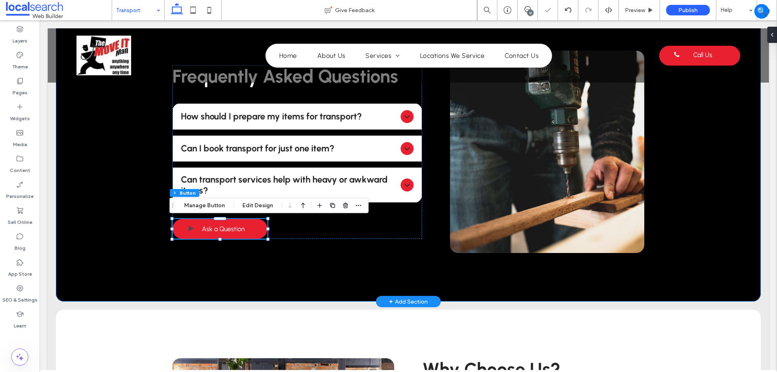
click at [328, 267] on div "Frequently Asked Questions How should I prepare my items for transport? Start b…" at bounding box center [407, 151] width 485 height 299
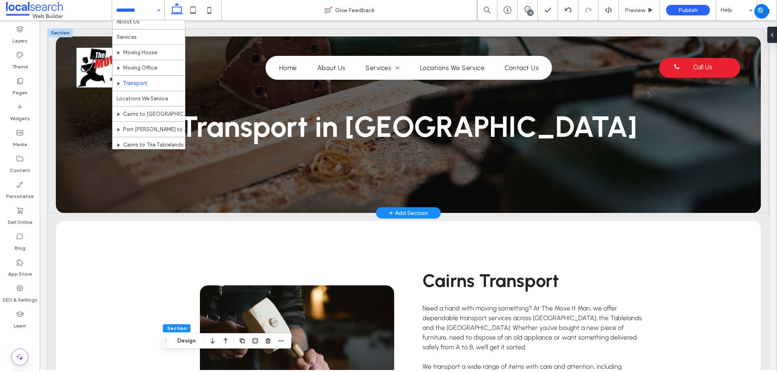
scroll to position [40, 0]
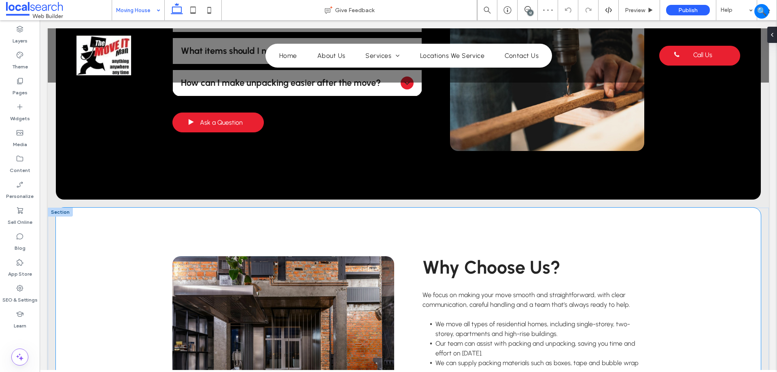
scroll to position [566, 0]
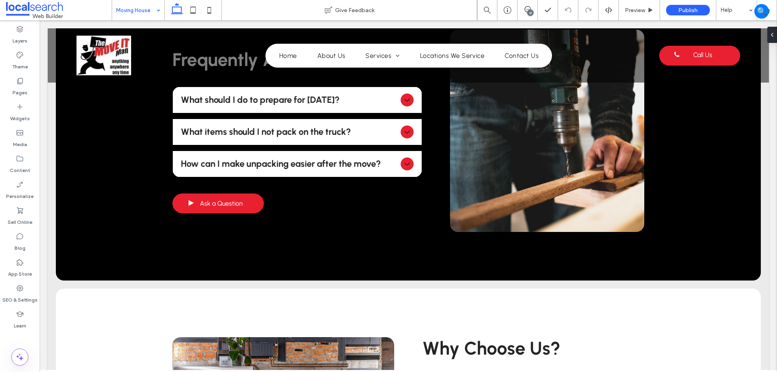
click at [129, 8] on input at bounding box center [136, 10] width 40 height 20
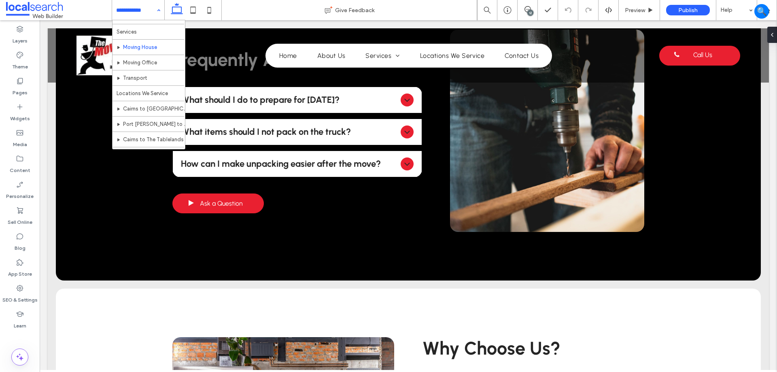
scroll to position [40, 0]
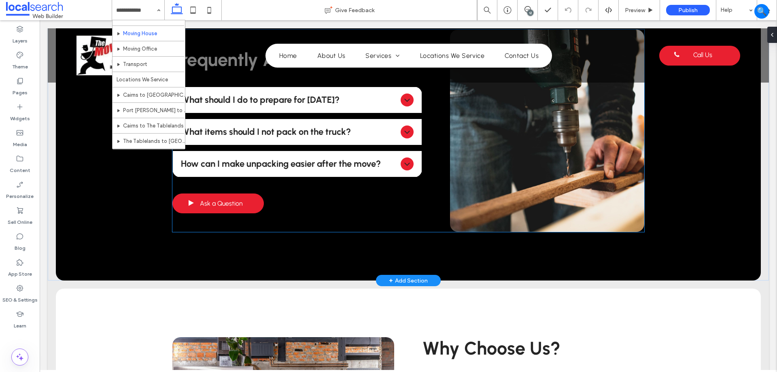
click at [284, 193] on div "Frequently Asked Questions What should I do to prepare for moving day? Preparin…" at bounding box center [296, 131] width 249 height 165
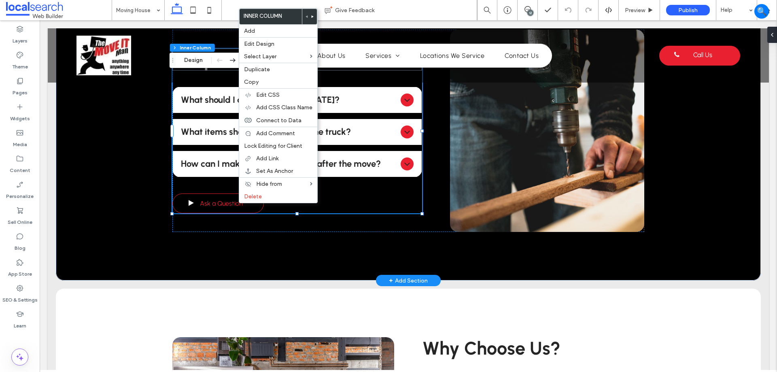
click at [238, 203] on span "Ask a Question" at bounding box center [221, 203] width 43 height 16
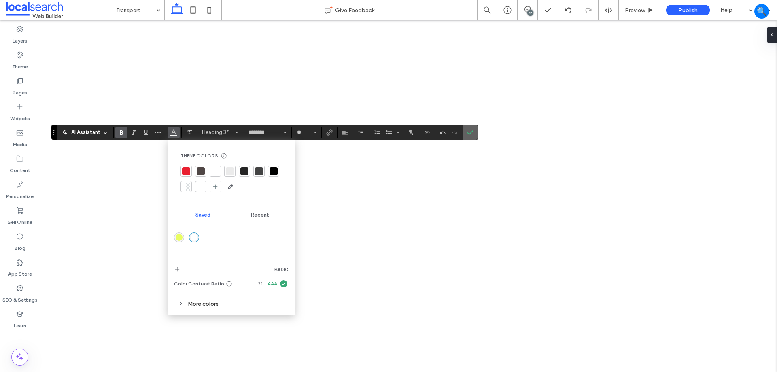
click at [472, 127] on span "Confirm" at bounding box center [470, 132] width 6 height 14
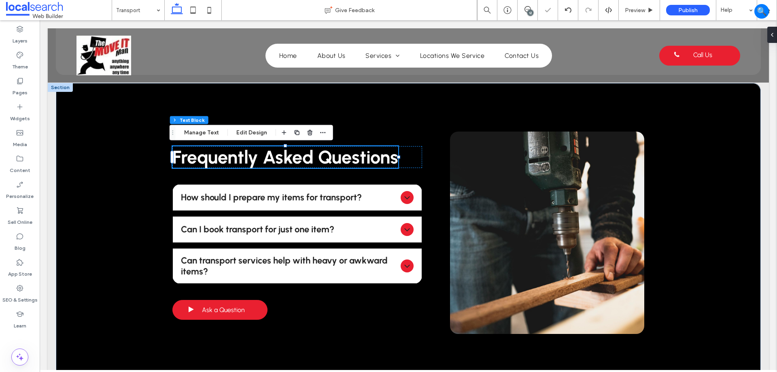
click at [292, 162] on span "Frequently Asked Questions" at bounding box center [285, 157] width 226 height 22
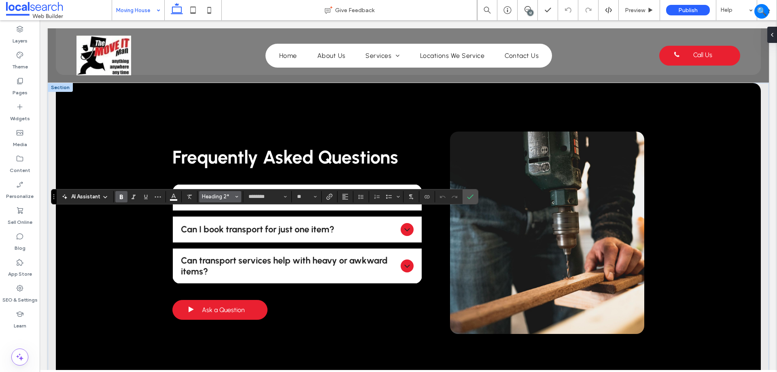
click at [233, 195] on span "Heading 2*" at bounding box center [218, 196] width 32 height 6
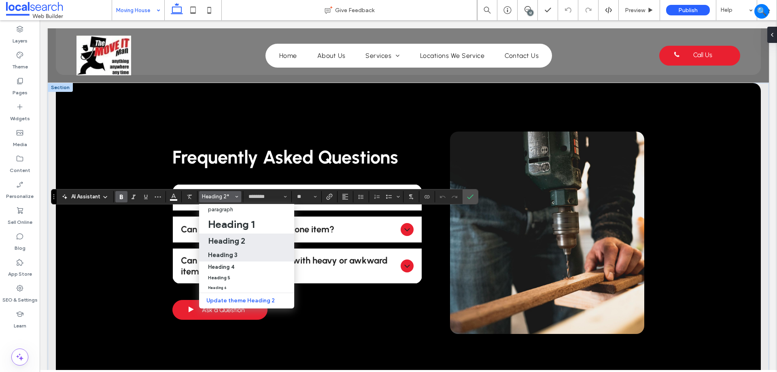
click at [243, 254] on div "Heading 3" at bounding box center [246, 255] width 77 height 8
type input "**"
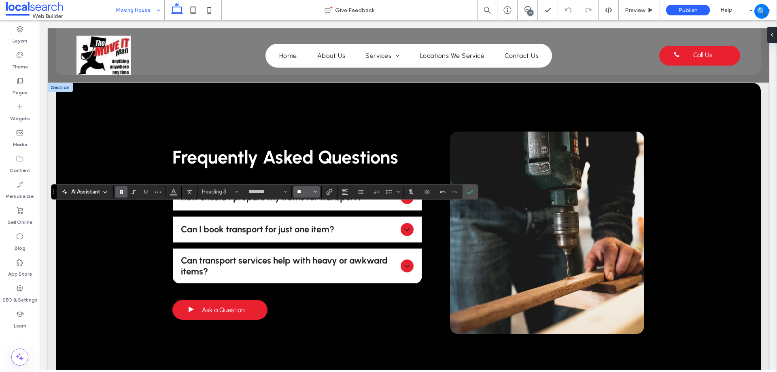
click at [300, 189] on input "**" at bounding box center [304, 191] width 16 height 6
type input "*"
type input "**"
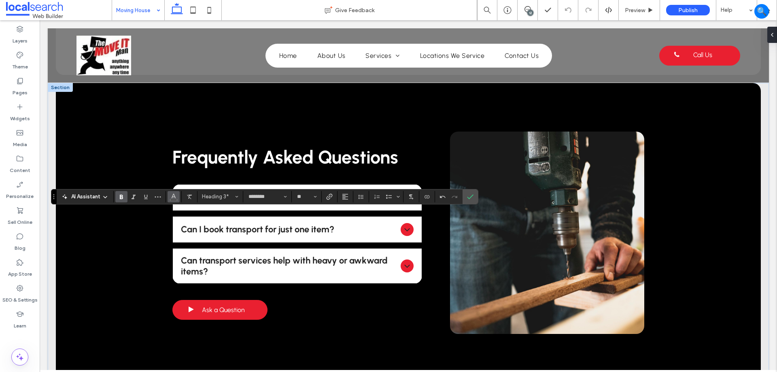
click at [179, 195] on button "Color" at bounding box center [173, 196] width 12 height 11
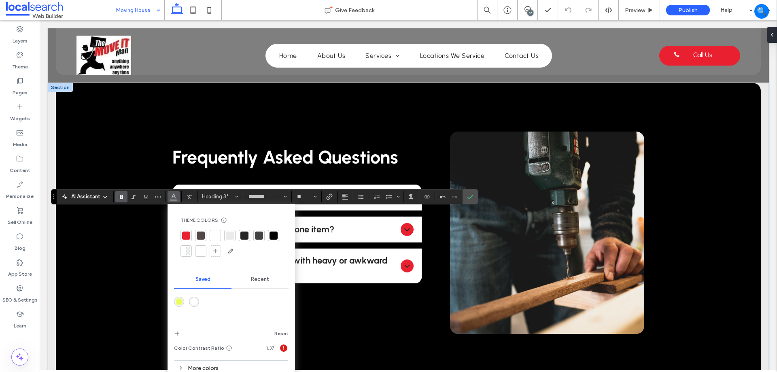
click at [210, 233] on div at bounding box center [215, 235] width 11 height 11
click at [474, 197] on label "Confirm" at bounding box center [470, 196] width 12 height 15
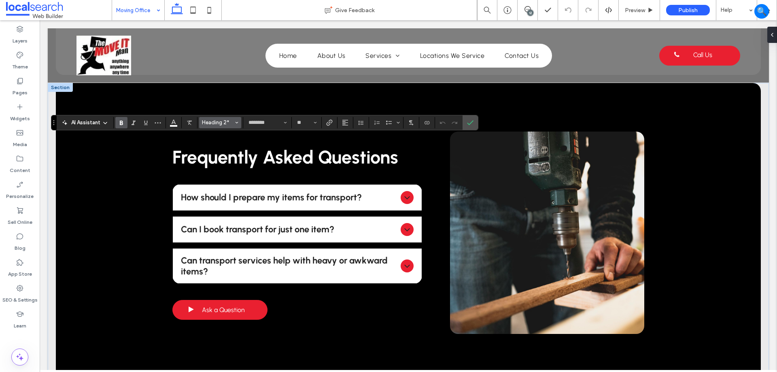
click at [237, 124] on icon "Styles" at bounding box center [236, 122] width 3 height 3
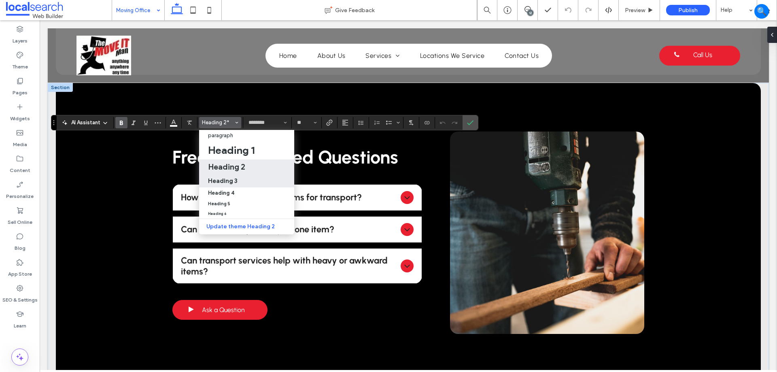
click at [236, 175] on label "Heading 3" at bounding box center [246, 180] width 95 height 13
type input "**"
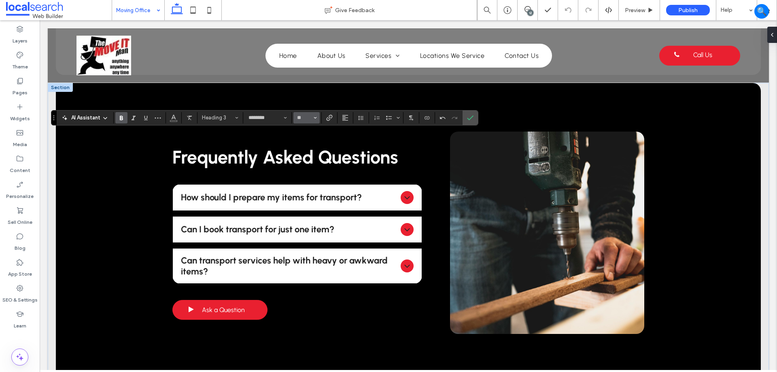
click at [295, 113] on button "**" at bounding box center [306, 117] width 26 height 11
click at [308, 116] on input "Size-input" at bounding box center [304, 117] width 16 height 6
type input "**"
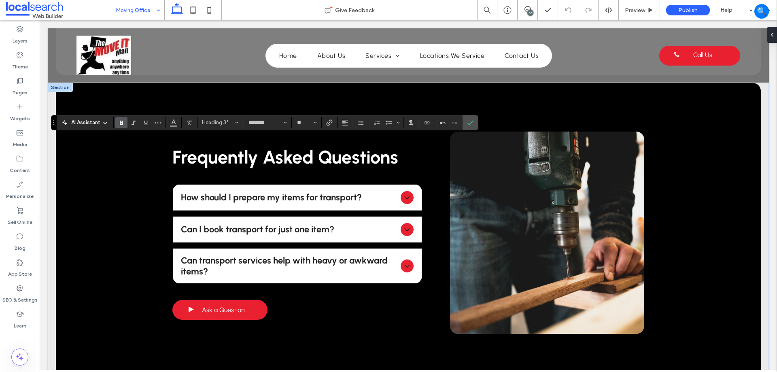
click at [166, 122] on div "AI Assistant Heading 3* ******** **" at bounding box center [264, 122] width 427 height 15
click at [169, 124] on button "Color" at bounding box center [173, 122] width 12 height 11
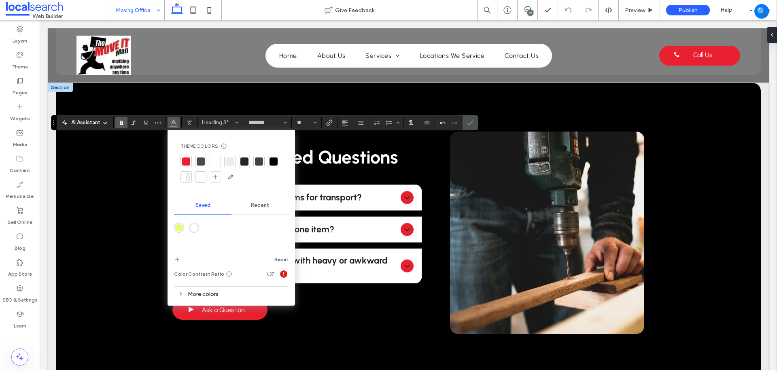
click at [221, 158] on div at bounding box center [231, 170] width 102 height 28
click at [214, 161] on div at bounding box center [215, 161] width 8 height 8
click at [465, 123] on label "Confirm" at bounding box center [470, 122] width 12 height 15
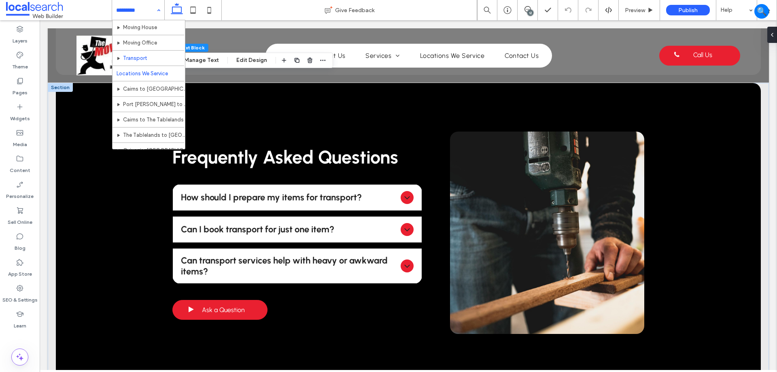
scroll to position [81, 0]
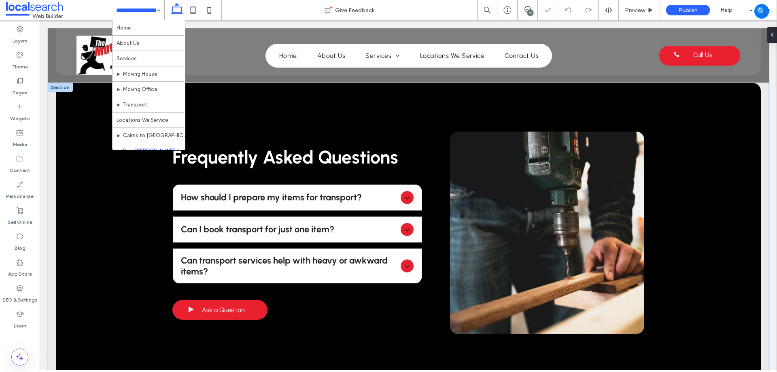
click at [142, 13] on input at bounding box center [136, 10] width 40 height 20
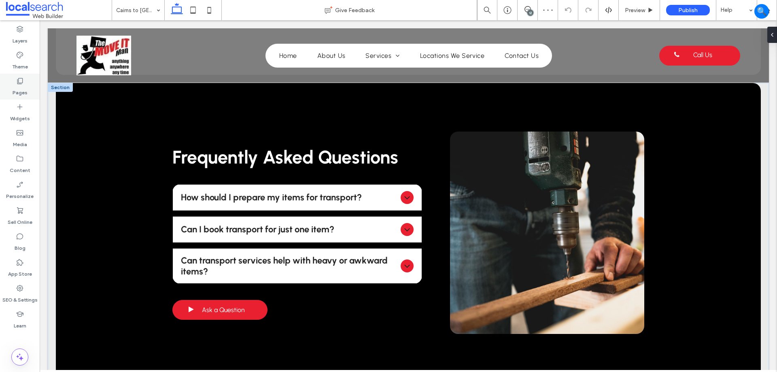
click at [14, 84] on div "Pages" at bounding box center [20, 87] width 40 height 26
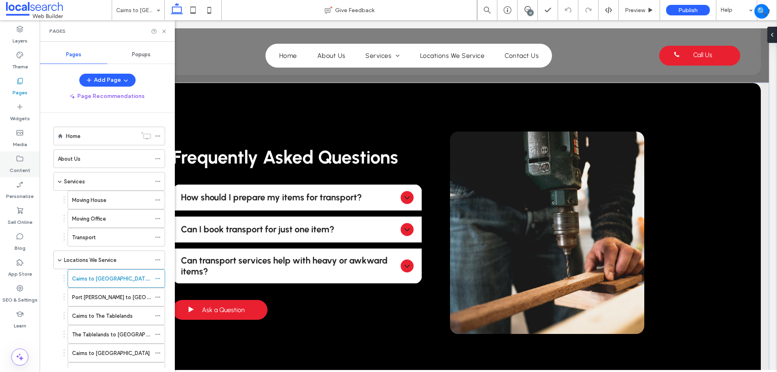
click at [19, 166] on label "Content" at bounding box center [20, 168] width 21 height 11
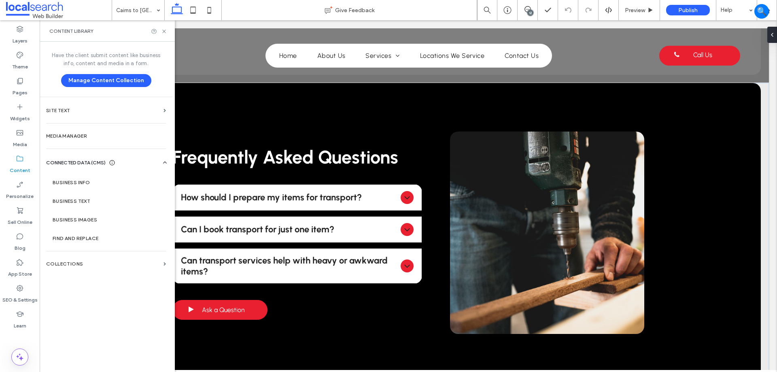
click at [80, 180] on label "Business Info" at bounding box center [108, 183] width 110 height 6
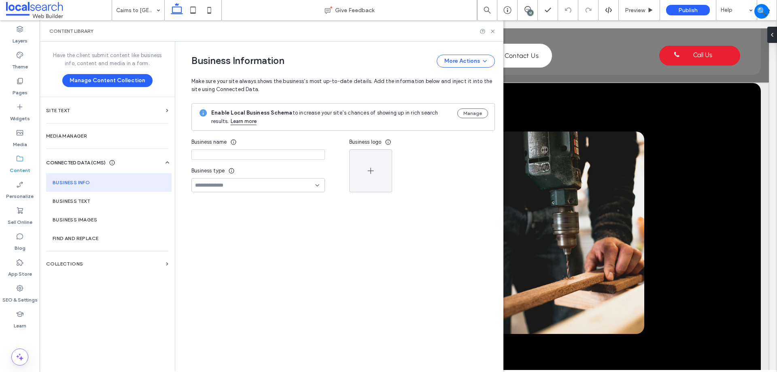
type input "**********"
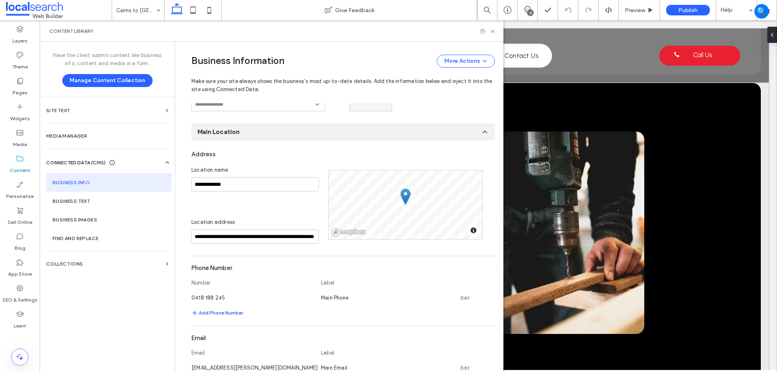
scroll to position [202, 0]
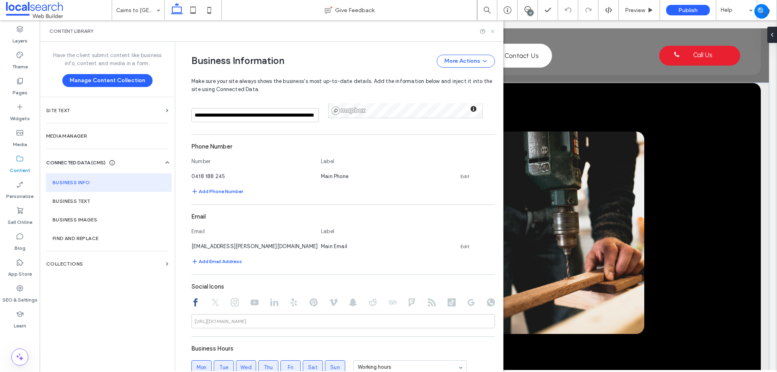
click at [494, 30] on icon at bounding box center [492, 31] width 6 height 6
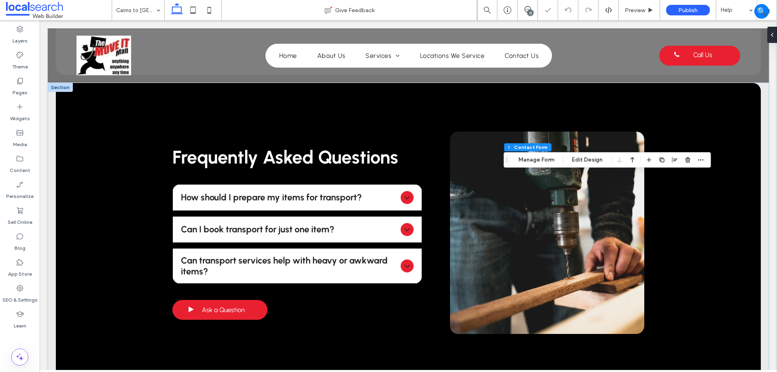
type input "**"
type input "*"
type input "***"
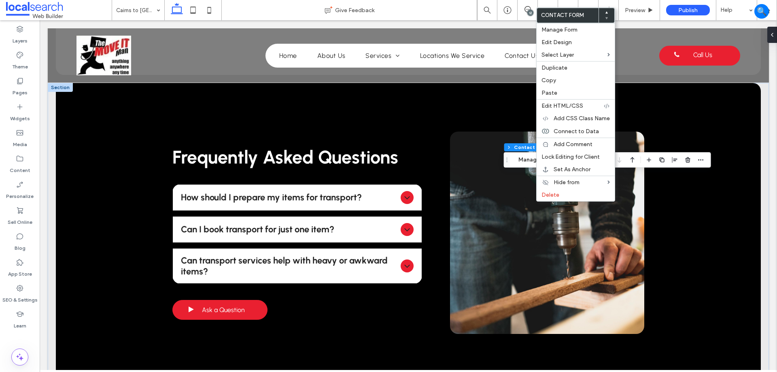
type input "**"
type input "*"
type input "***"
click at [578, 129] on span "Connect to Data" at bounding box center [575, 131] width 45 height 7
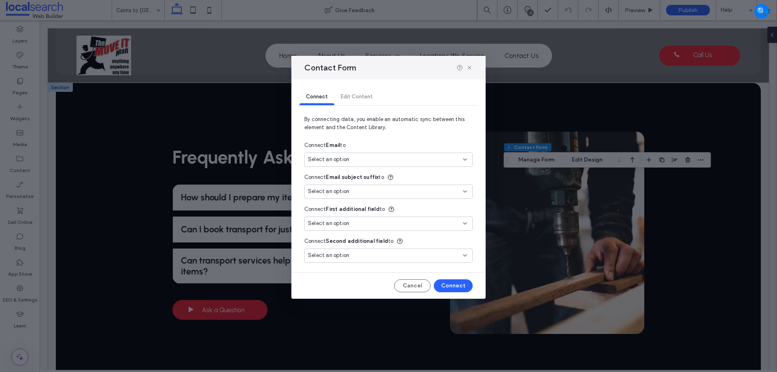
click at [339, 163] on span "Select an option" at bounding box center [328, 159] width 41 height 8
click at [350, 184] on div "Main Email [EMAIL_ADDRESS][PERSON_NAME][DOMAIN_NAME]" at bounding box center [388, 188] width 167 height 14
type input "***"
click at [459, 287] on button "Connect" at bounding box center [453, 285] width 39 height 13
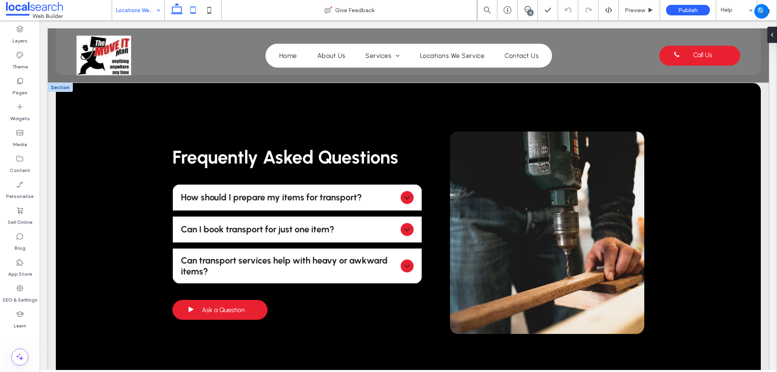
click at [191, 12] on icon at bounding box center [193, 10] width 16 height 16
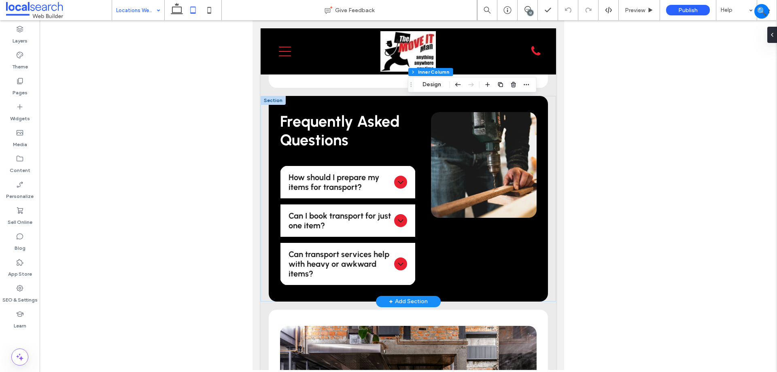
click at [433, 90] on div "Section Column Inner Column Inner Column Inner Column Design" at bounding box center [472, 84] width 129 height 15
click at [433, 87] on button "Design" at bounding box center [431, 85] width 29 height 10
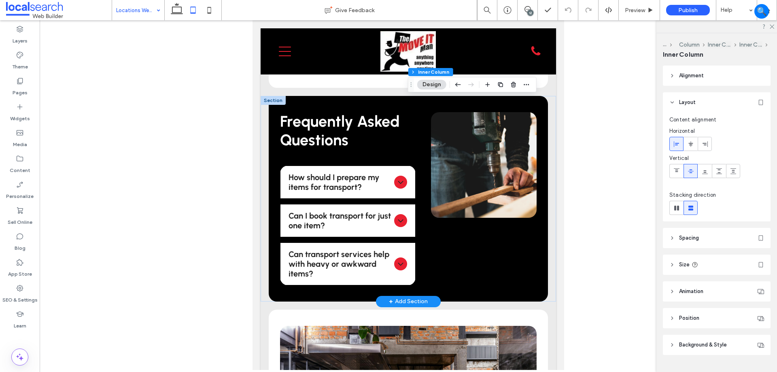
click at [703, 72] on span "Alignment" at bounding box center [691, 76] width 25 height 8
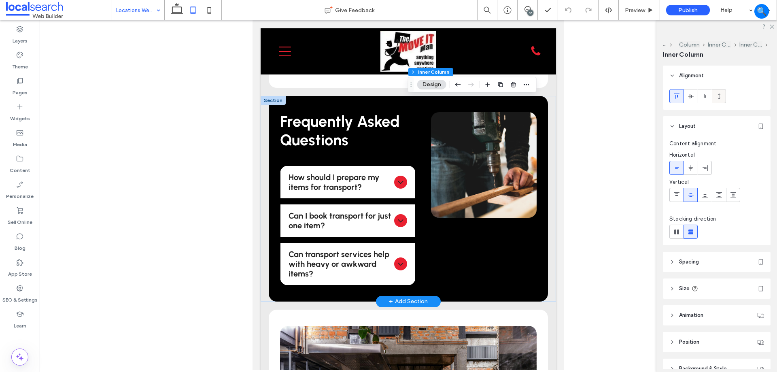
click at [719, 98] on use at bounding box center [718, 96] width 2 height 6
type input "***"
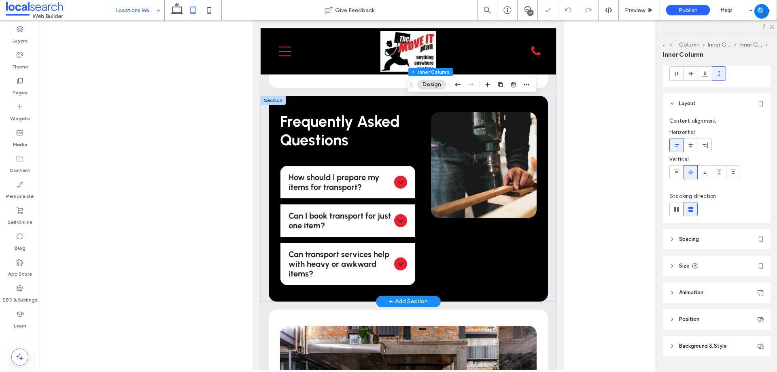
scroll to position [42, 0]
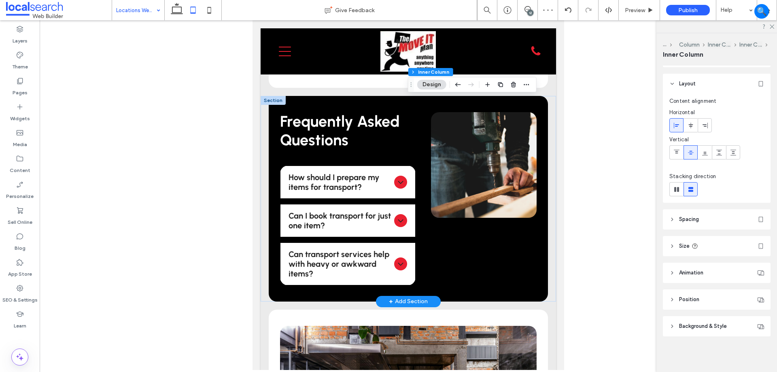
click at [705, 210] on header "Spacing" at bounding box center [717, 219] width 108 height 20
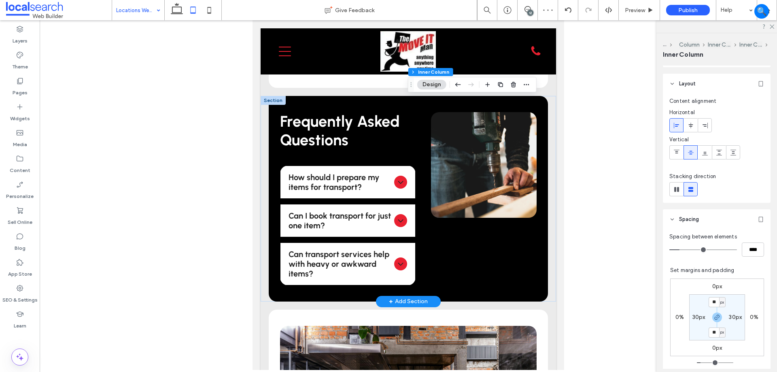
click at [710, 224] on header "Spacing" at bounding box center [717, 219] width 108 height 20
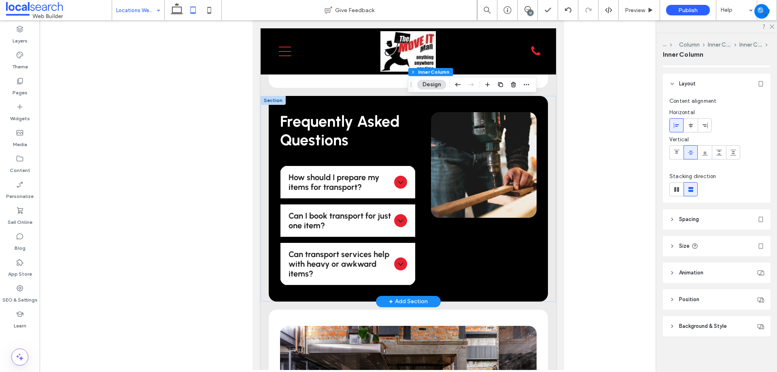
drag, startPoint x: 711, startPoint y: 299, endPoint x: 716, endPoint y: 286, distance: 14.5
click at [711, 299] on header "Position" at bounding box center [717, 299] width 108 height 20
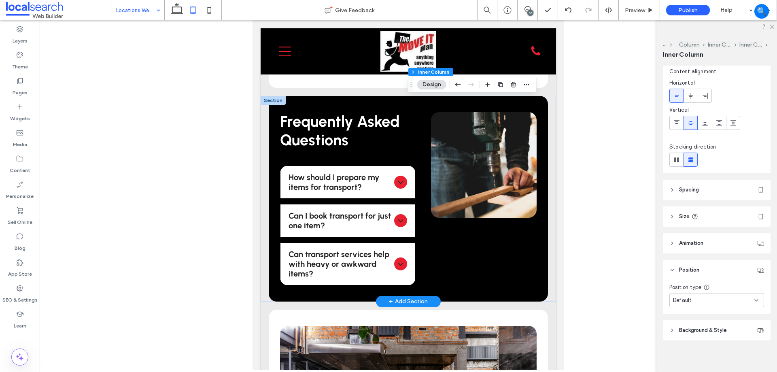
scroll to position [75, 0]
click at [711, 240] on header "Animation" at bounding box center [717, 240] width 108 height 20
click at [713, 224] on div "Alignment Layout Content alignment Horizontal Vertical Stacking direction Spaci…" at bounding box center [719, 217] width 113 height 303
click at [715, 214] on header "Size" at bounding box center [717, 213] width 108 height 20
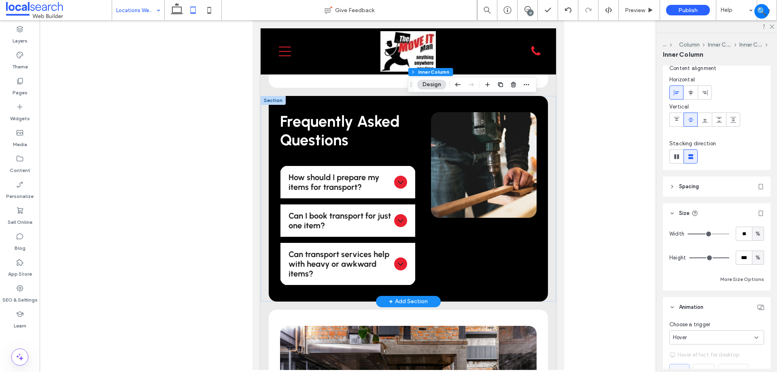
click at [715, 184] on header "Spacing" at bounding box center [717, 186] width 108 height 20
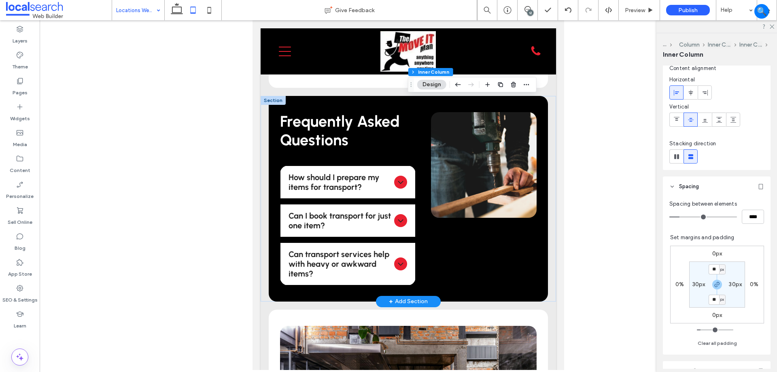
click at [715, 184] on header "Spacing" at bounding box center [717, 186] width 108 height 20
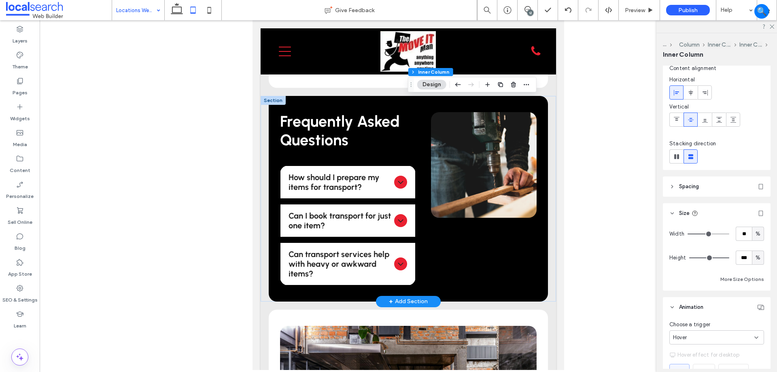
type input "**"
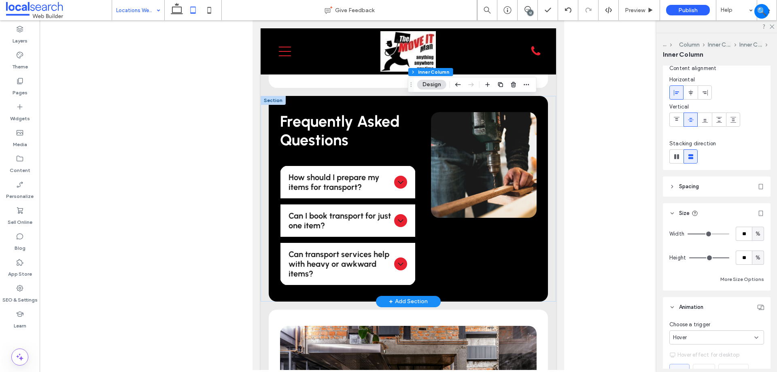
type input "**"
type input "*"
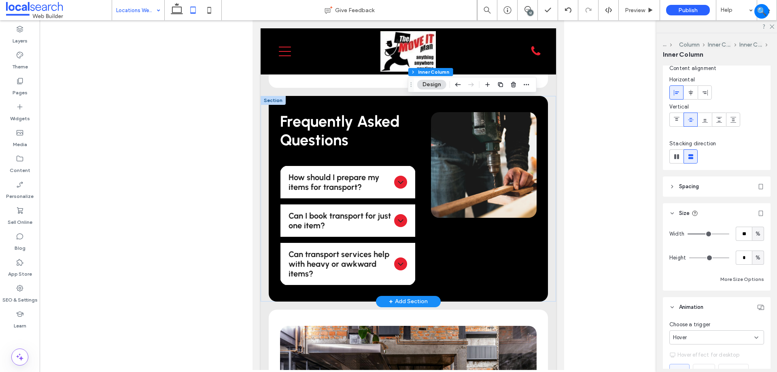
drag, startPoint x: 720, startPoint y: 258, endPoint x: 666, endPoint y: 265, distance: 55.0
type input "*"
click at [689, 258] on input "range" at bounding box center [709, 257] width 40 height 1
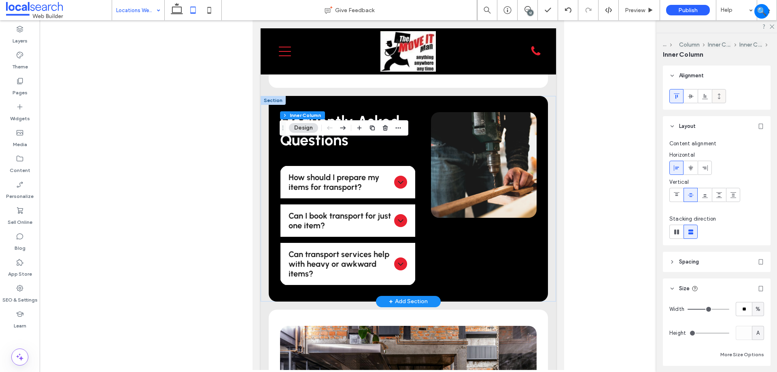
click at [718, 94] on use at bounding box center [718, 96] width 2 height 6
type input "***"
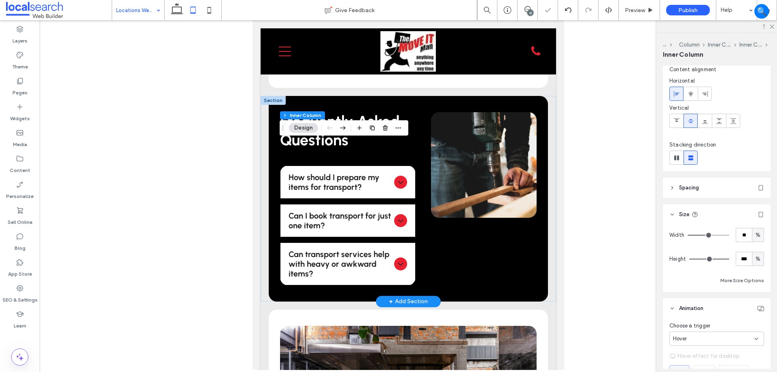
scroll to position [81, 0]
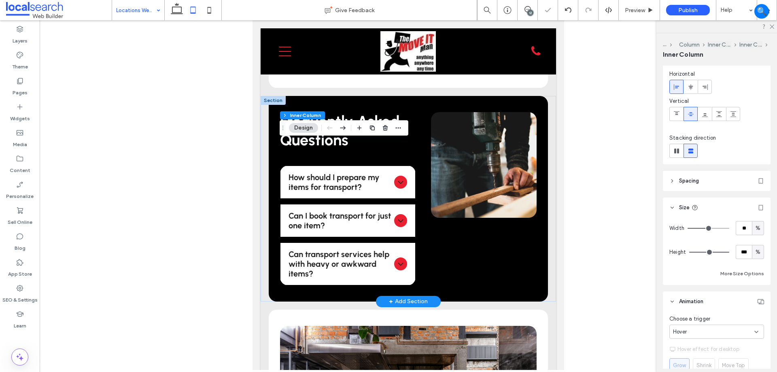
type input "**"
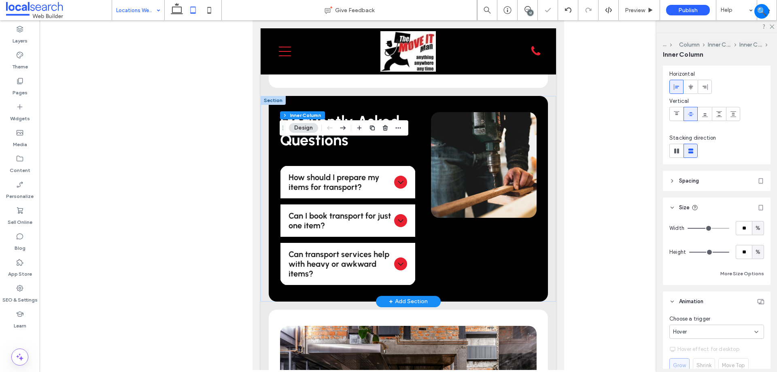
type input "**"
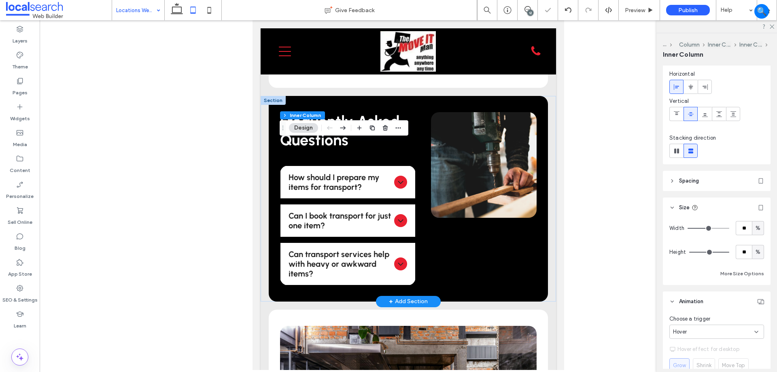
type input "*"
drag, startPoint x: 723, startPoint y: 252, endPoint x: 644, endPoint y: 252, distance: 78.9
type input "*"
click at [689, 252] on input "range" at bounding box center [709, 252] width 40 height 1
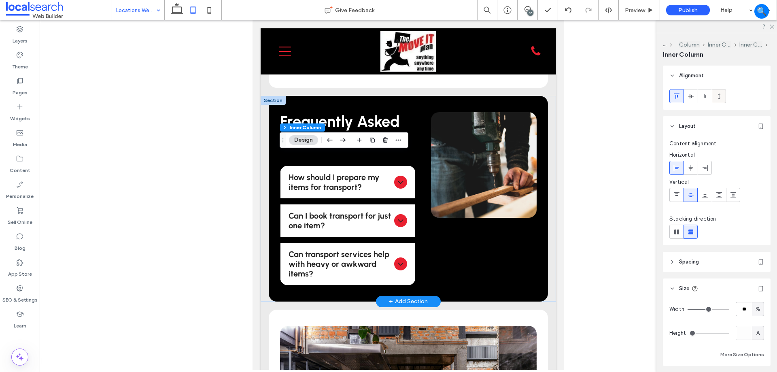
click at [721, 96] on div at bounding box center [718, 95] width 13 height 13
type input "***"
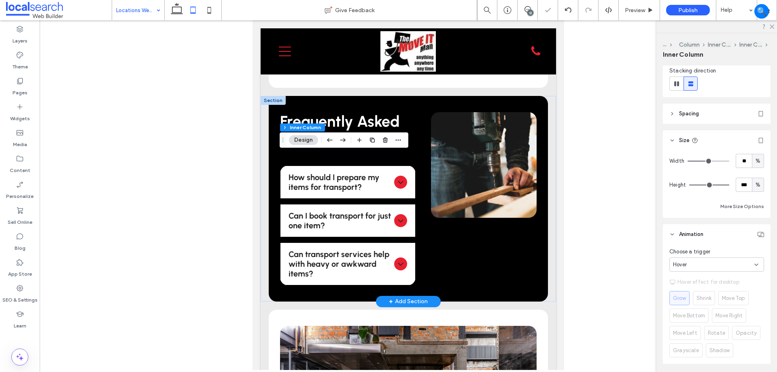
scroll to position [162, 0]
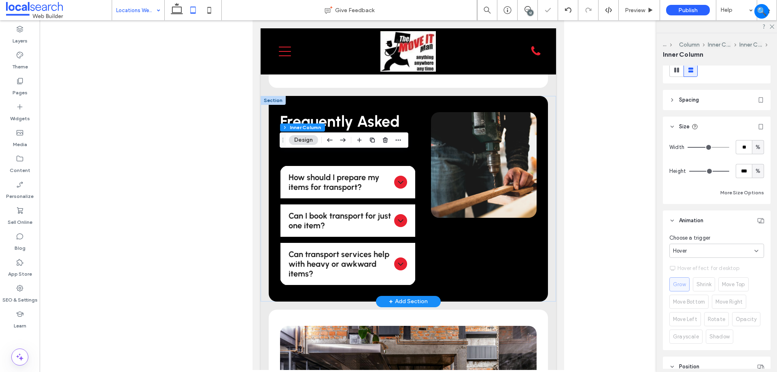
type input "**"
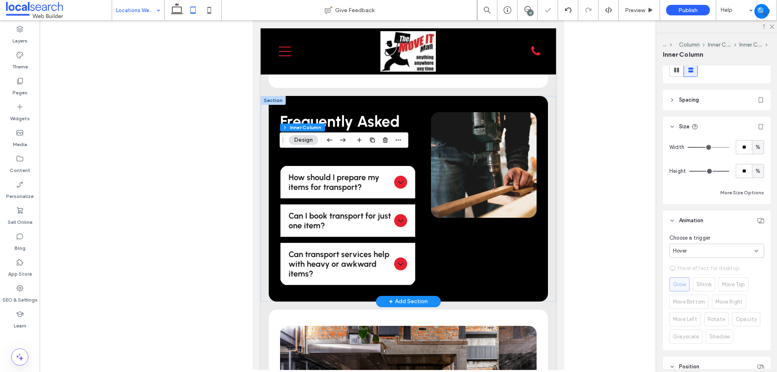
type input "**"
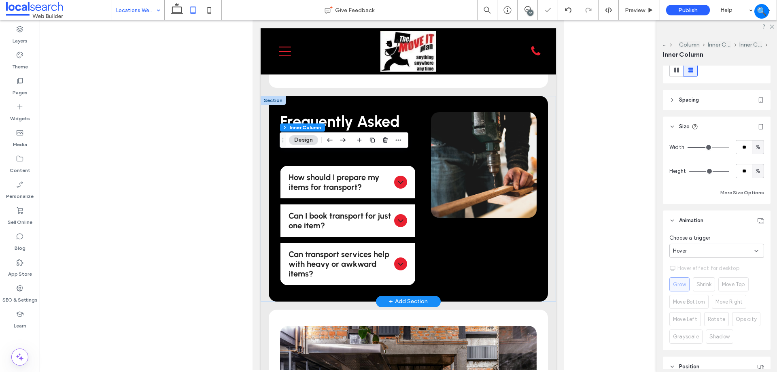
type input "*"
drag, startPoint x: 719, startPoint y: 171, endPoint x: 666, endPoint y: 186, distance: 55.1
type input "*"
click at [689, 171] on input "range" at bounding box center [709, 171] width 40 height 1
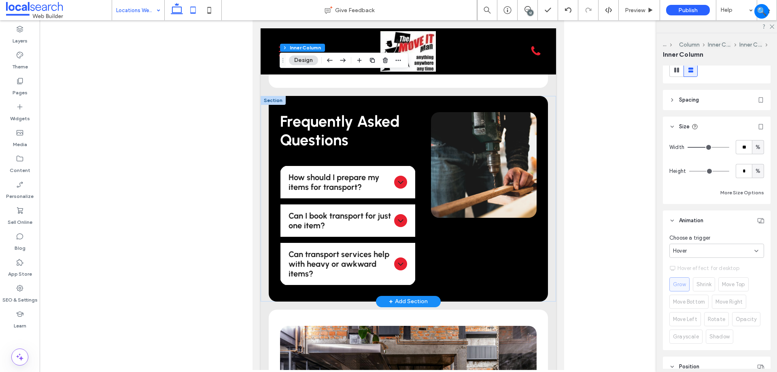
click at [182, 13] on use at bounding box center [177, 8] width 12 height 11
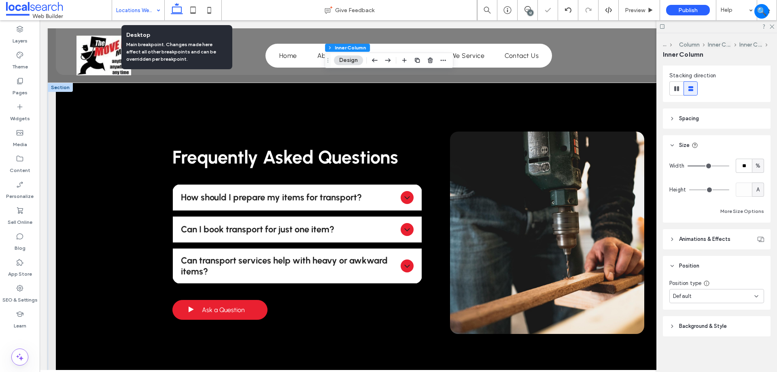
scroll to position [143, 0]
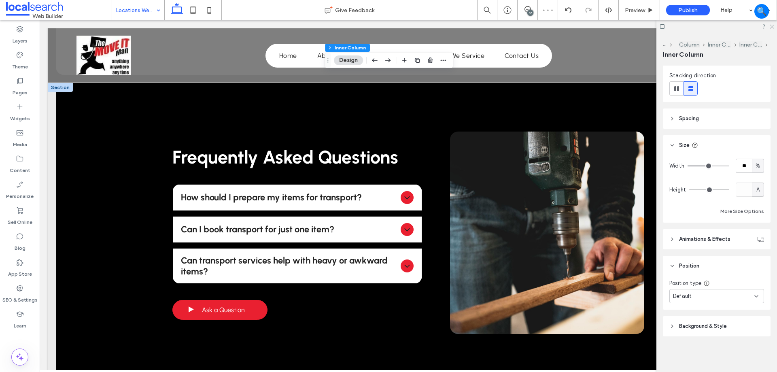
click at [771, 25] on icon at bounding box center [770, 25] width 5 height 5
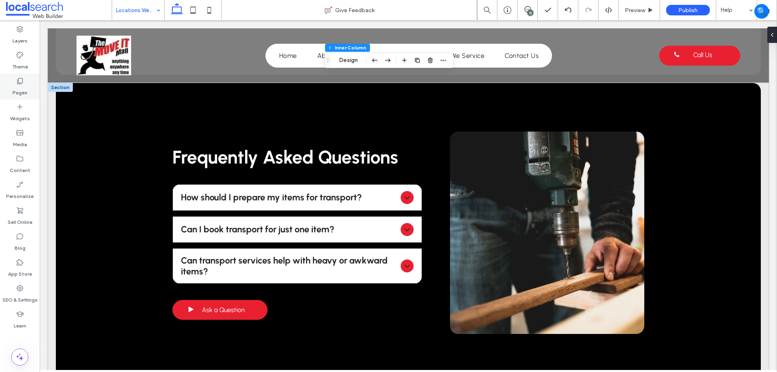
click at [22, 85] on icon at bounding box center [20, 81] width 8 height 8
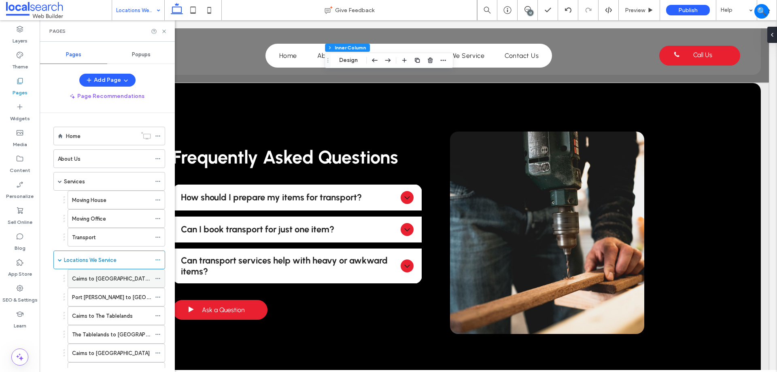
click at [106, 279] on label "Cairns to [GEOGRAPHIC_DATA][PERSON_NAME]" at bounding box center [131, 278] width 119 height 14
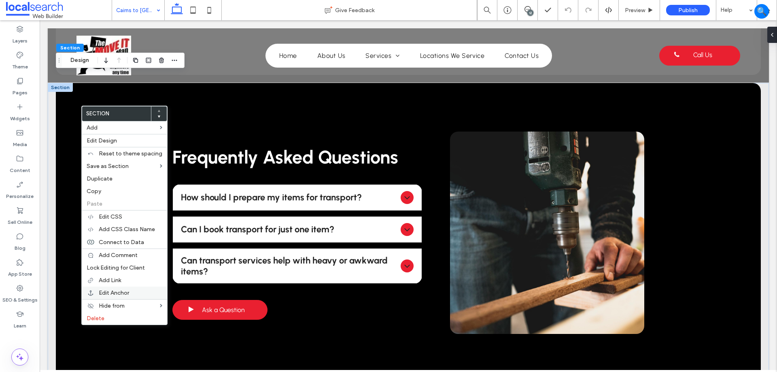
click at [113, 296] on div "Edit Anchor" at bounding box center [124, 292] width 85 height 13
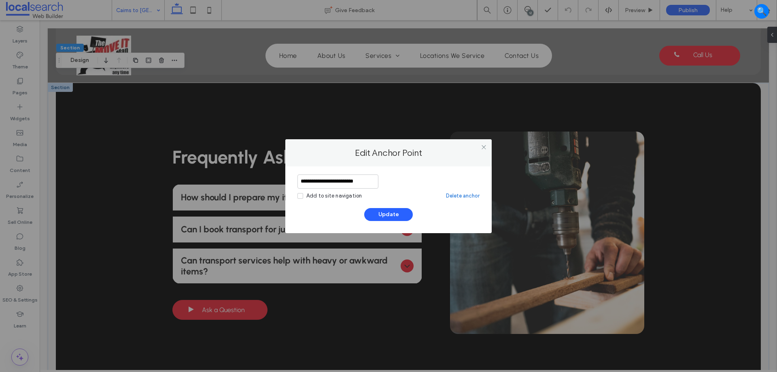
drag, startPoint x: 316, startPoint y: 182, endPoint x: 351, endPoint y: 182, distance: 35.2
click at [351, 182] on input "**********" at bounding box center [337, 181] width 81 height 14
click at [351, 180] on input "**********" at bounding box center [337, 181] width 81 height 14
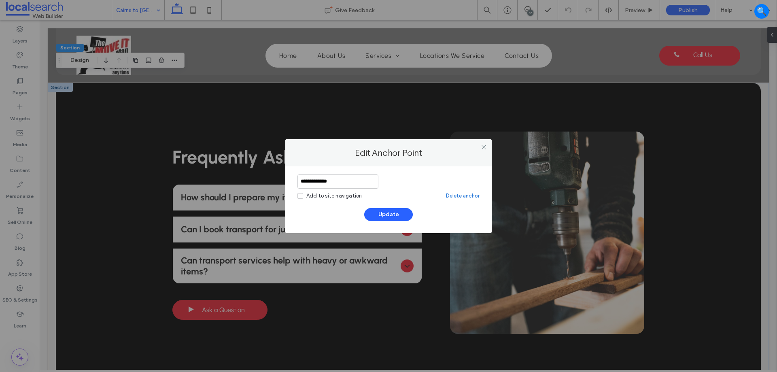
type input "**********"
click at [391, 207] on div "**********" at bounding box center [388, 197] width 182 height 47
click at [392, 212] on button "Update" at bounding box center [388, 214] width 49 height 13
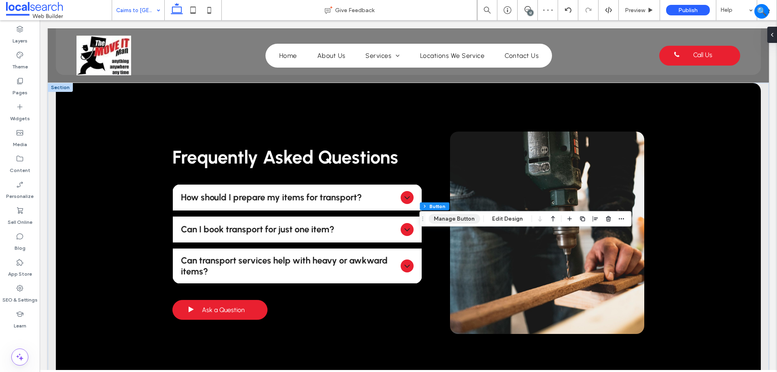
click at [464, 221] on button "Manage Button" at bounding box center [453, 219] width 51 height 10
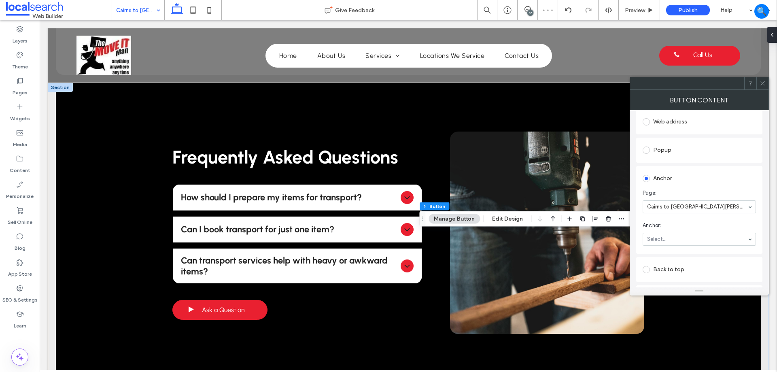
scroll to position [121, 0]
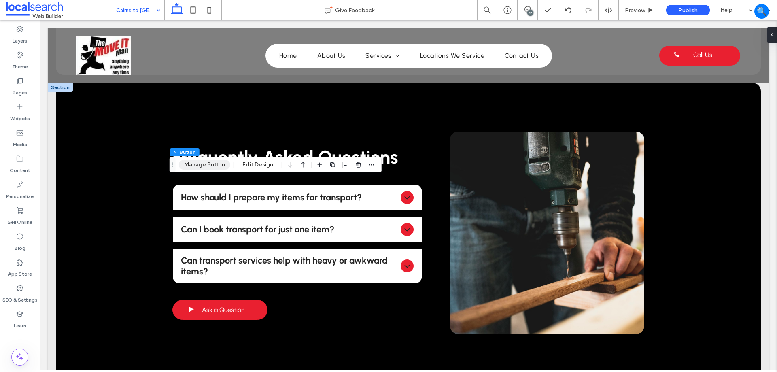
click at [207, 161] on button "Manage Button" at bounding box center [204, 165] width 51 height 10
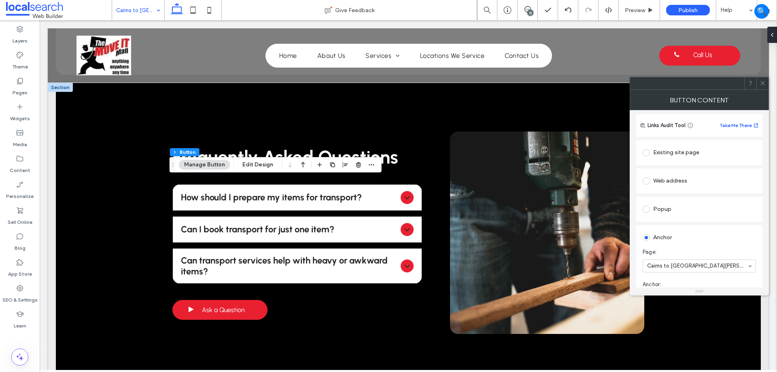
scroll to position [162, 0]
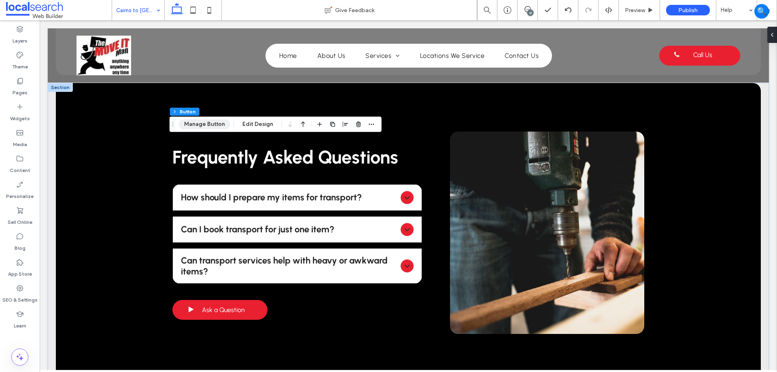
click at [208, 119] on button "Manage Button" at bounding box center [204, 124] width 51 height 10
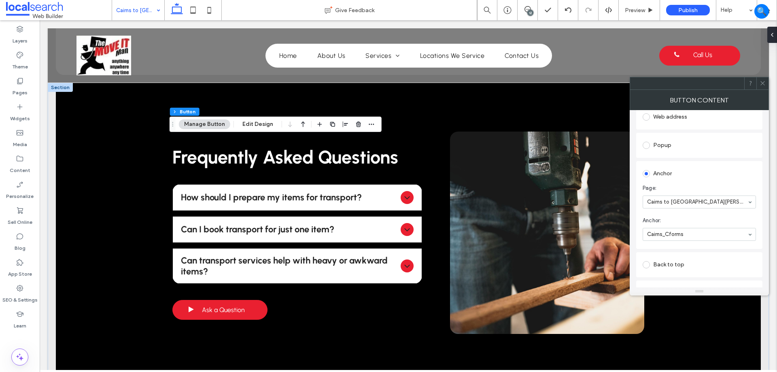
scroll to position [121, 0]
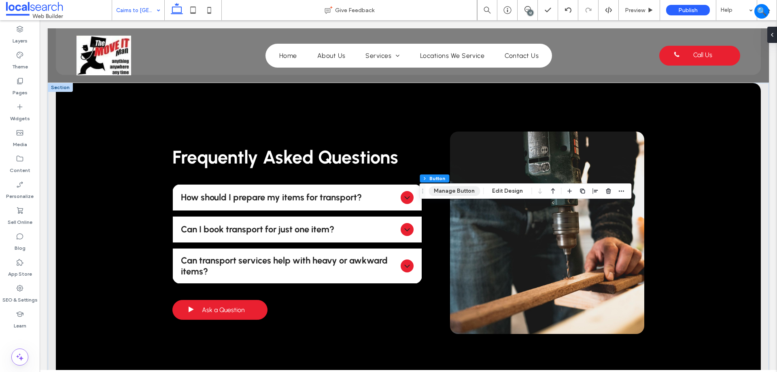
click at [458, 188] on button "Manage Button" at bounding box center [453, 191] width 51 height 10
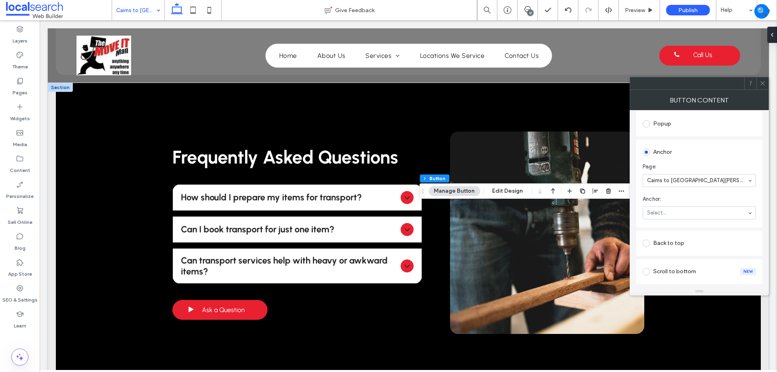
scroll to position [162, 0]
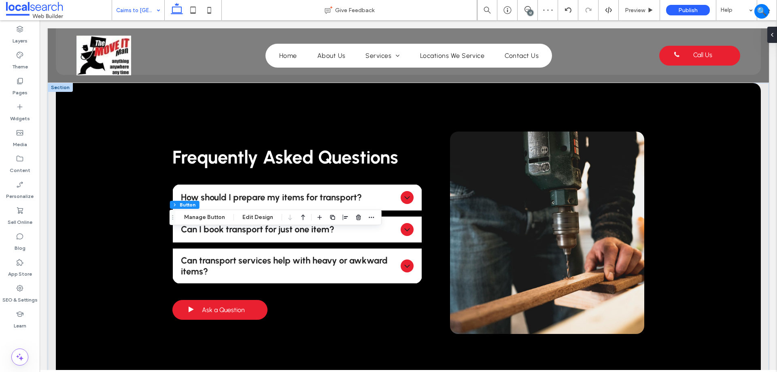
drag, startPoint x: 197, startPoint y: 217, endPoint x: 234, endPoint y: 210, distance: 38.2
click at [197, 217] on button "Manage Button" at bounding box center [204, 217] width 51 height 10
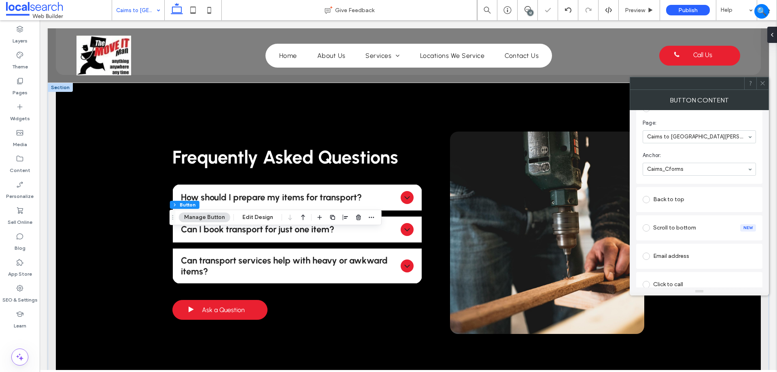
scroll to position [202, 0]
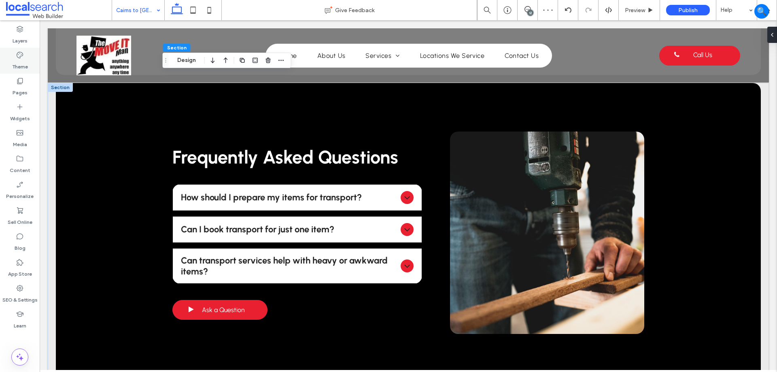
click at [20, 57] on use at bounding box center [20, 55] width 6 height 6
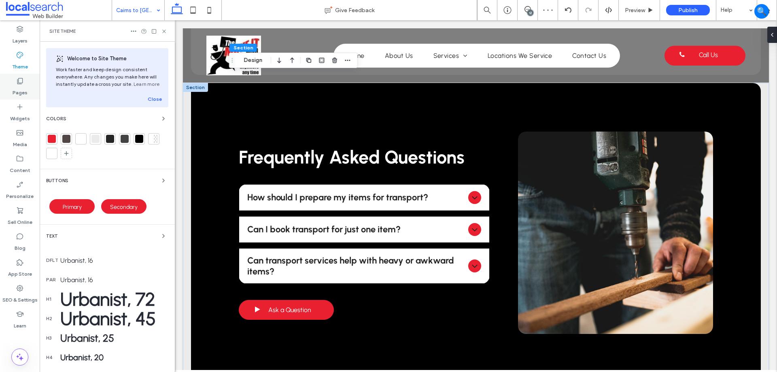
click at [9, 87] on div "Pages" at bounding box center [20, 87] width 40 height 26
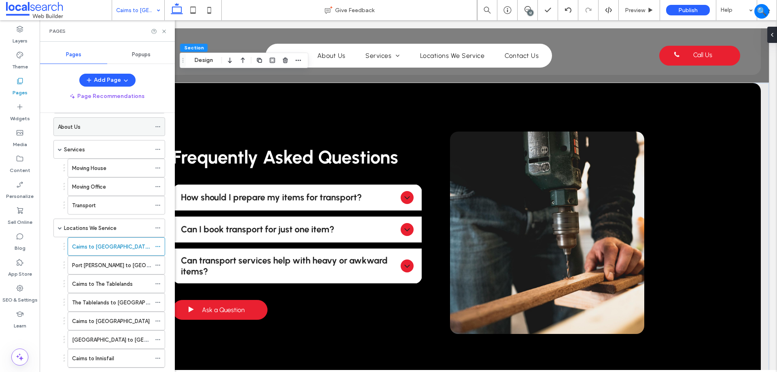
scroll to position [0, 0]
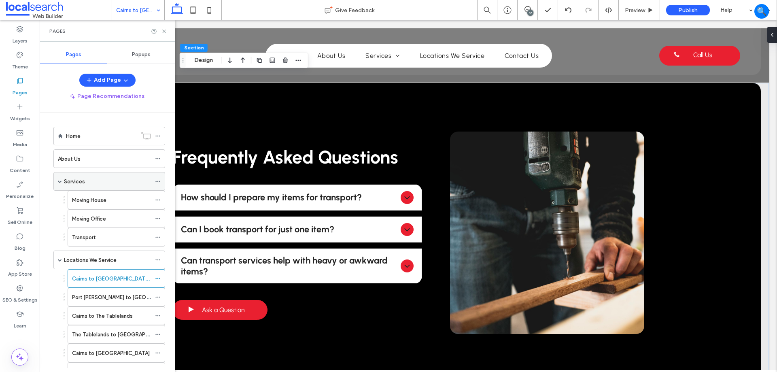
click at [56, 177] on div "Services" at bounding box center [109, 181] width 112 height 19
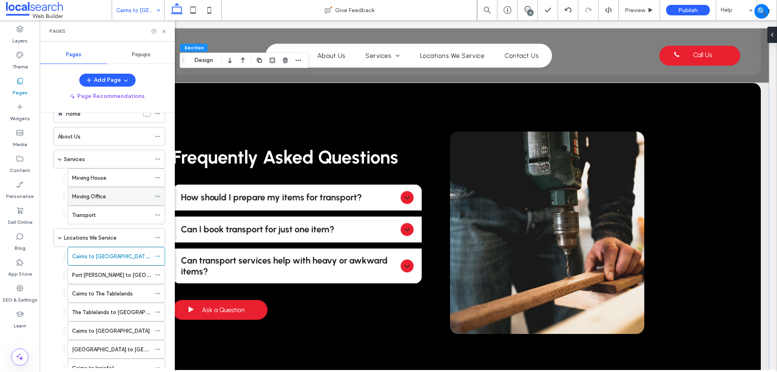
scroll to position [40, 0]
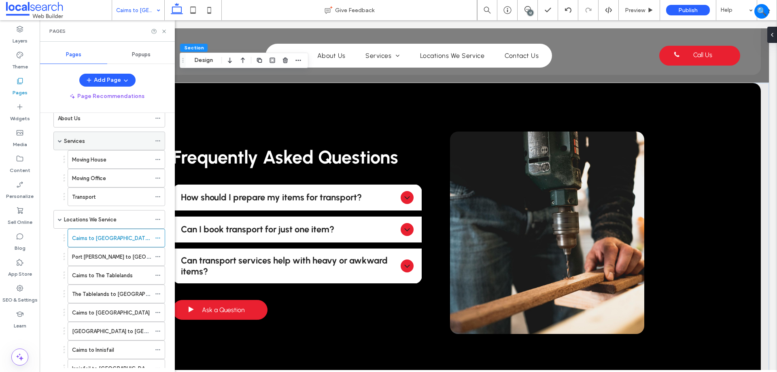
click at [62, 144] on div "Services" at bounding box center [109, 140] width 112 height 19
click at [56, 139] on div "Services" at bounding box center [109, 140] width 112 height 19
click at [61, 140] on span at bounding box center [60, 141] width 4 height 4
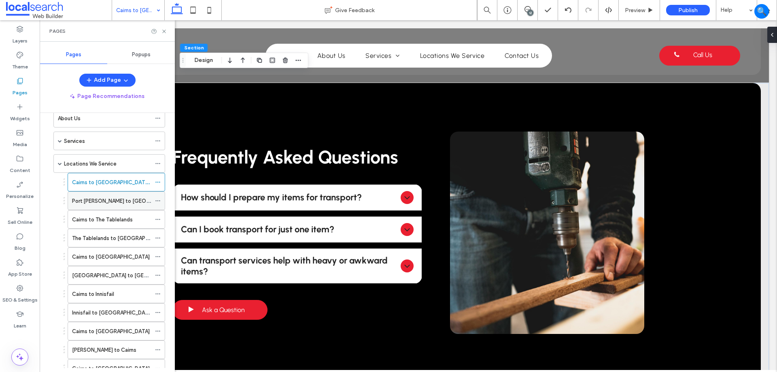
click at [90, 193] on div "Port [PERSON_NAME] to [GEOGRAPHIC_DATA]" at bounding box center [111, 201] width 79 height 18
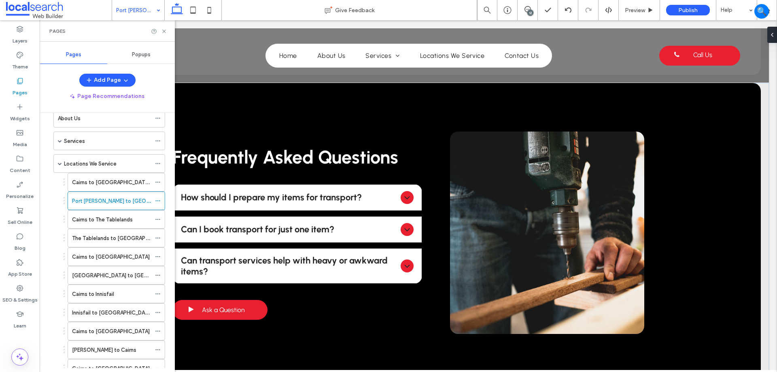
click at [90, 194] on div at bounding box center [388, 186] width 777 height 372
click at [164, 28] on div "Pages" at bounding box center [107, 30] width 135 height 21
click at [163, 32] on icon at bounding box center [164, 31] width 6 height 6
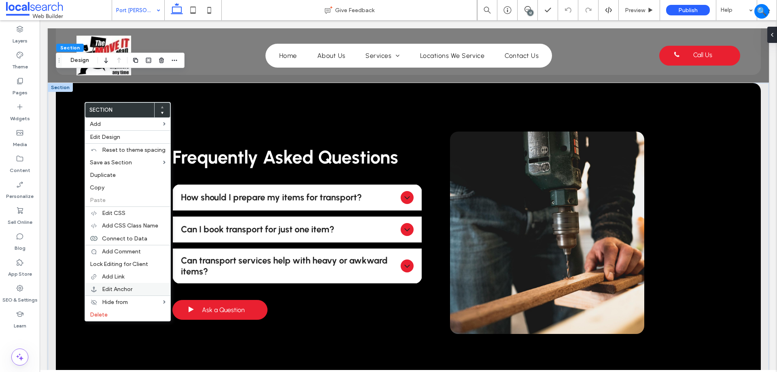
click at [138, 287] on label "Edit Anchor" at bounding box center [134, 289] width 64 height 7
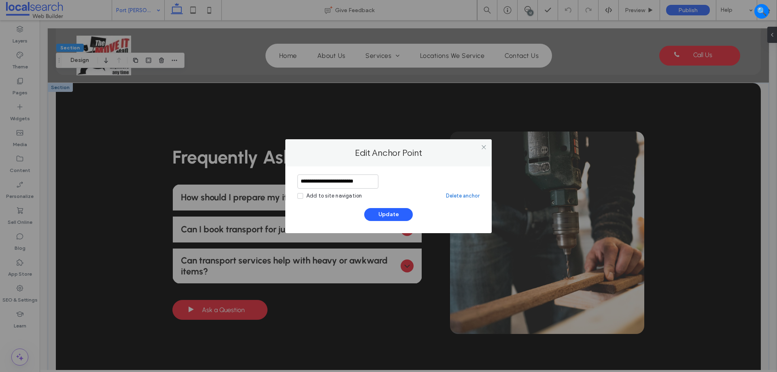
drag, startPoint x: 352, startPoint y: 181, endPoint x: 330, endPoint y: 185, distance: 23.0
click at [330, 185] on input "**********" at bounding box center [337, 181] width 81 height 14
type input "**********"
click at [384, 212] on button "Update" at bounding box center [388, 214] width 49 height 13
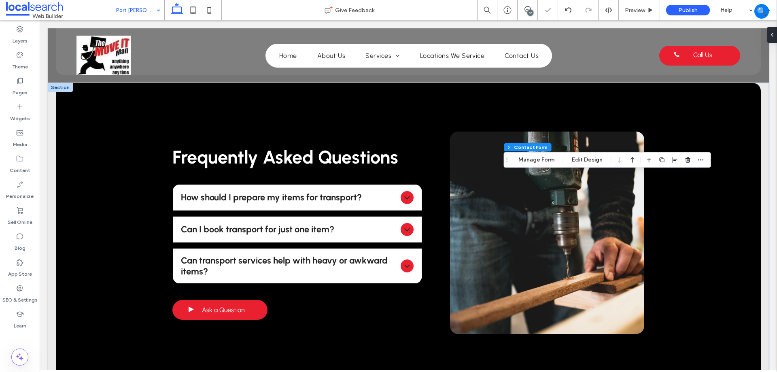
type input "**"
type input "*"
type input "***"
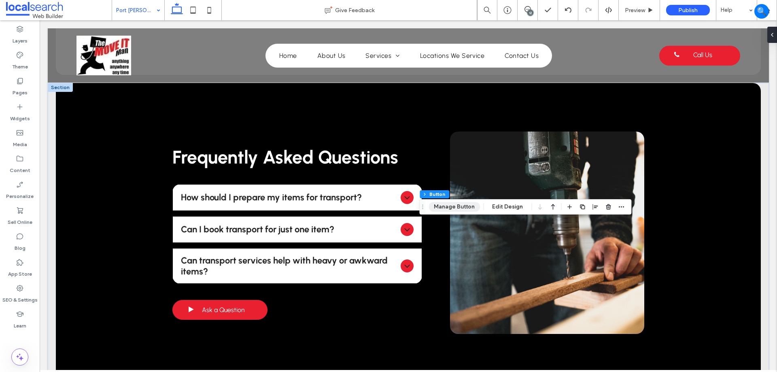
click at [454, 208] on button "Manage Button" at bounding box center [453, 207] width 51 height 10
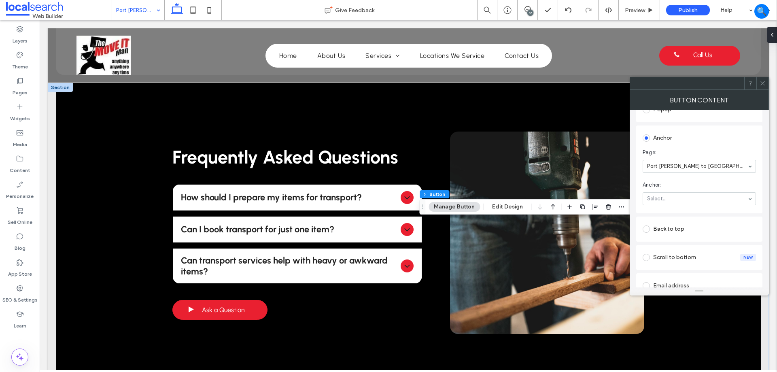
scroll to position [162, 0]
click at [766, 80] on div at bounding box center [762, 83] width 12 height 12
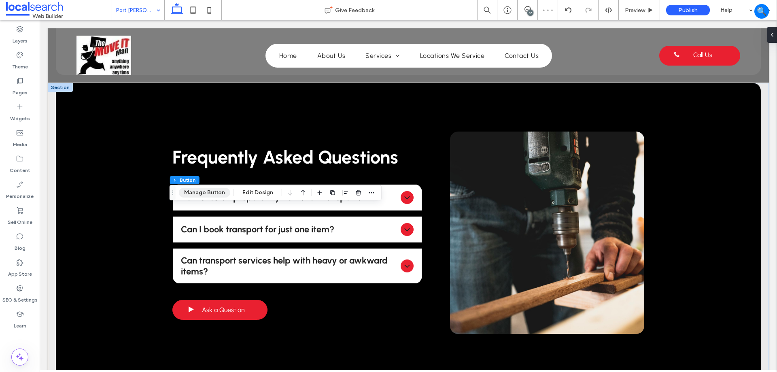
click at [206, 193] on button "Manage Button" at bounding box center [204, 193] width 51 height 10
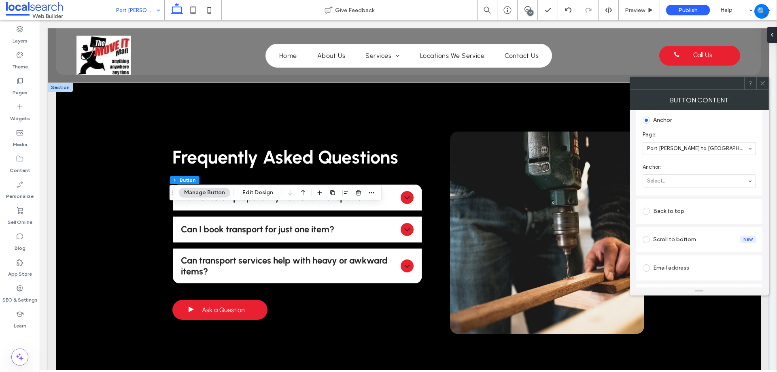
scroll to position [142, 0]
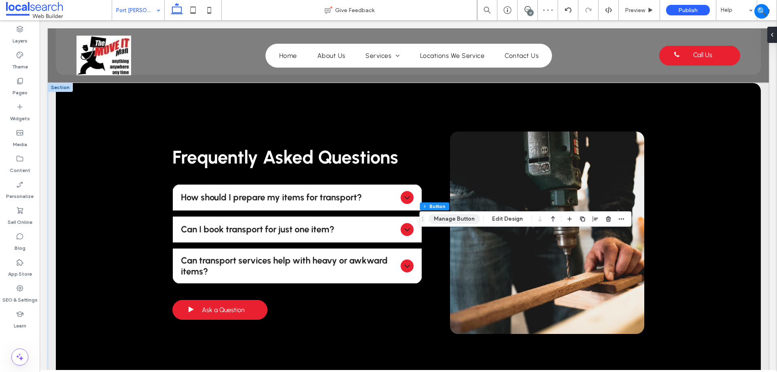
click at [446, 218] on button "Manage Button" at bounding box center [453, 219] width 51 height 10
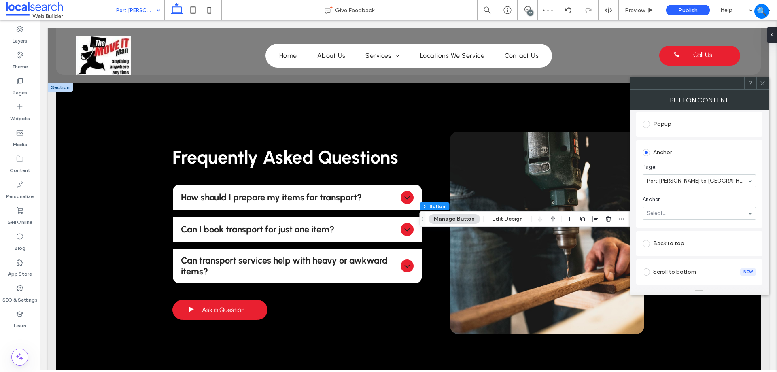
scroll to position [162, 0]
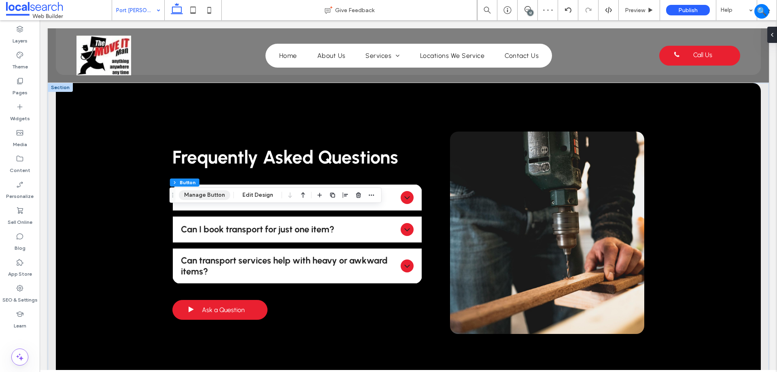
click at [204, 196] on button "Manage Button" at bounding box center [204, 195] width 51 height 10
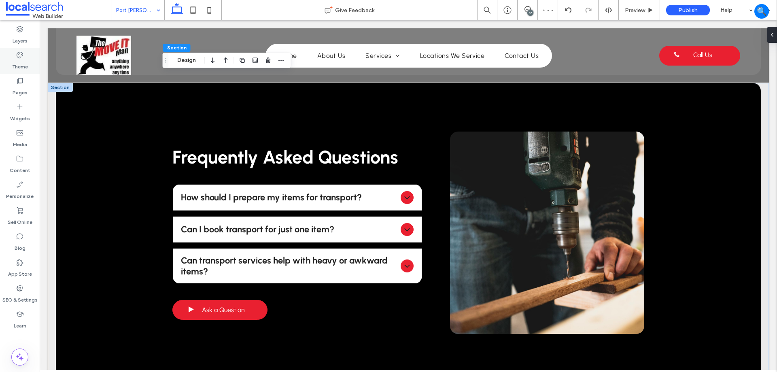
click at [22, 64] on label "Theme" at bounding box center [20, 64] width 16 height 11
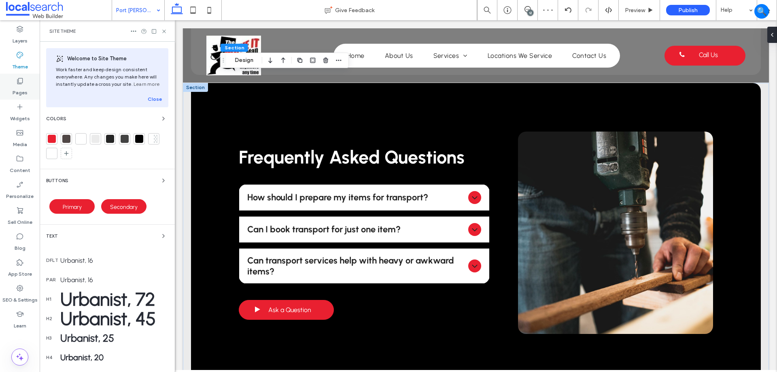
click at [9, 83] on div "Pages" at bounding box center [20, 87] width 40 height 26
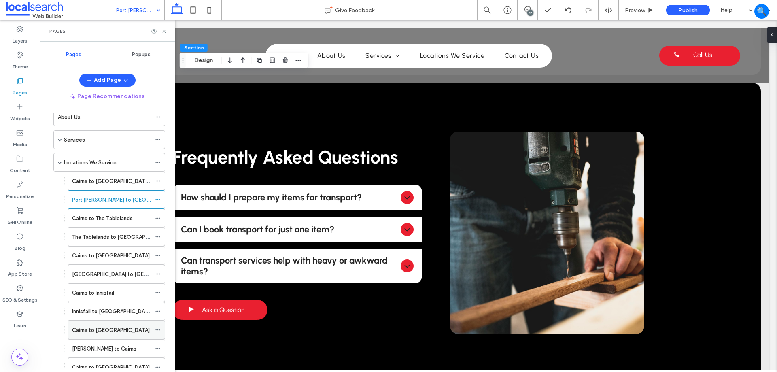
scroll to position [28, 0]
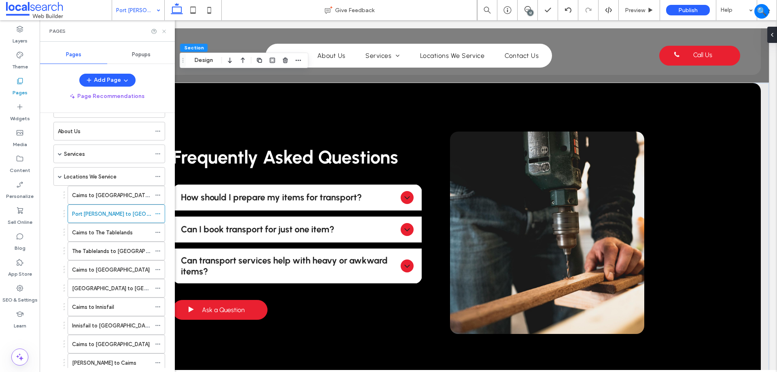
click at [165, 31] on icon at bounding box center [164, 31] width 6 height 6
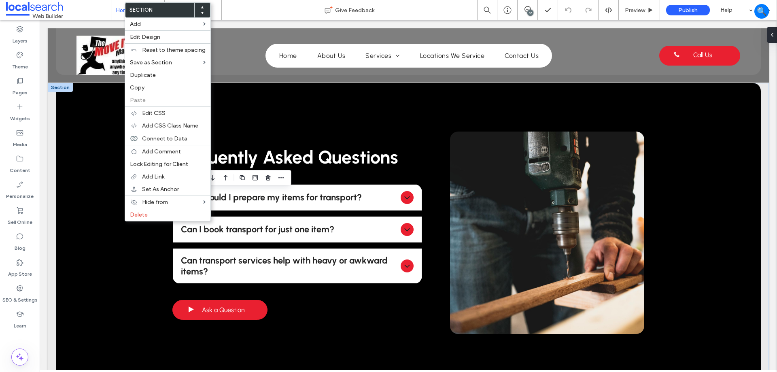
click at [203, 7] on div at bounding box center [202, 10] width 16 height 15
click at [201, 7] on icon at bounding box center [202, 7] width 3 height 3
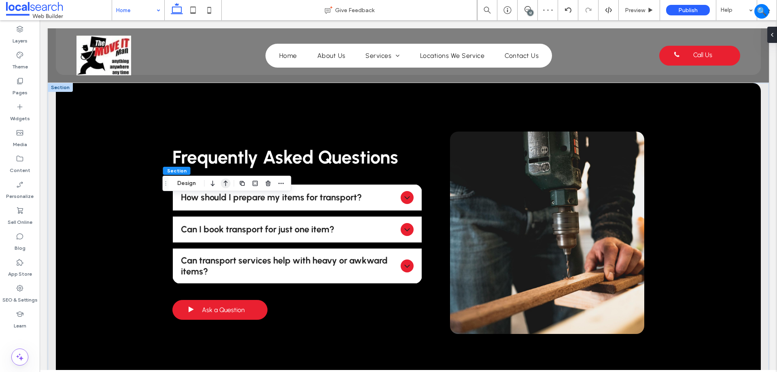
click at [224, 182] on icon "button" at bounding box center [226, 183] width 10 height 15
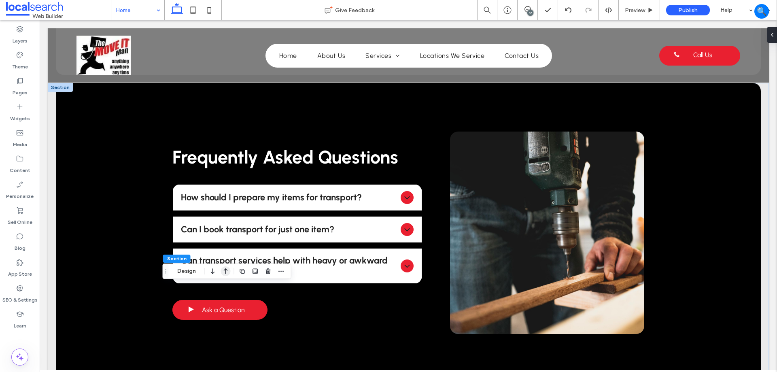
click at [227, 271] on icon "button" at bounding box center [226, 271] width 10 height 15
type input "**"
type input "***"
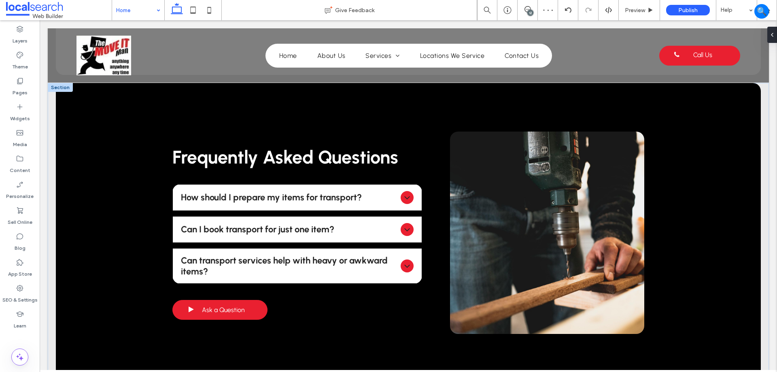
type input "**"
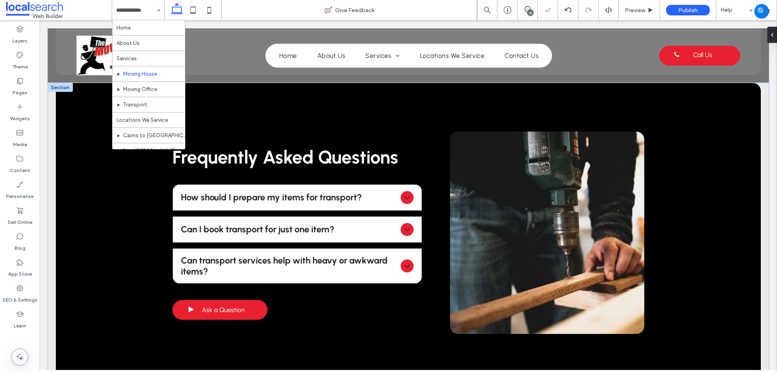
click at [142, 12] on input at bounding box center [136, 10] width 40 height 20
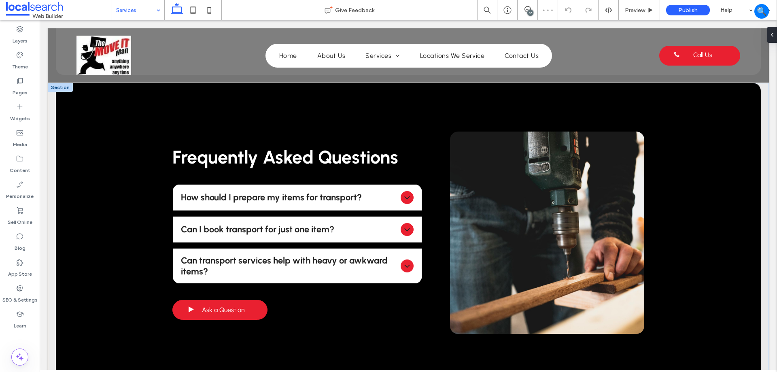
click at [114, 14] on div at bounding box center [138, 10] width 52 height 20
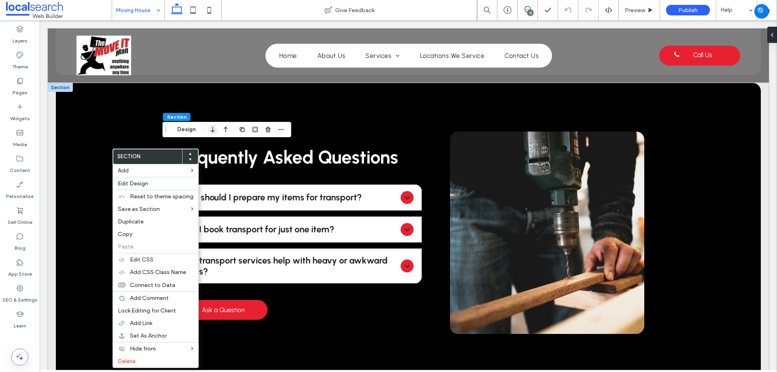
click at [208, 132] on icon "button" at bounding box center [213, 129] width 10 height 15
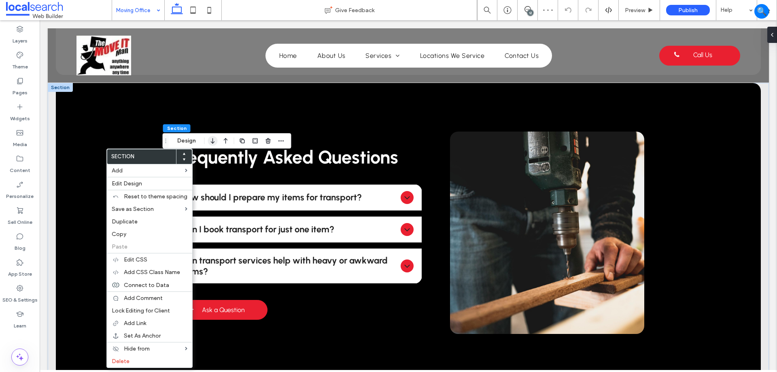
click at [211, 144] on icon "button" at bounding box center [213, 140] width 10 height 15
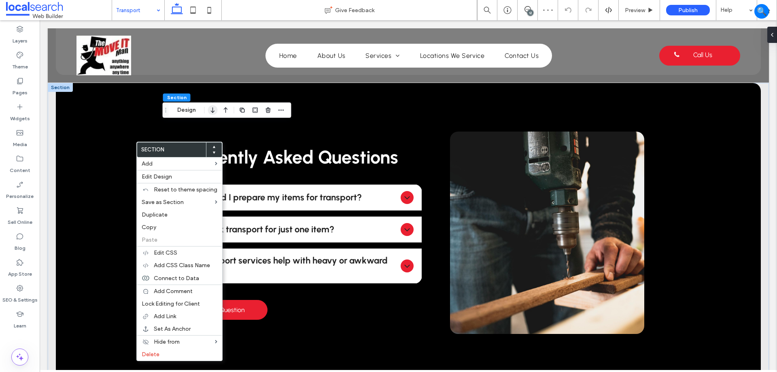
click at [213, 111] on icon "button" at bounding box center [213, 110] width 10 height 15
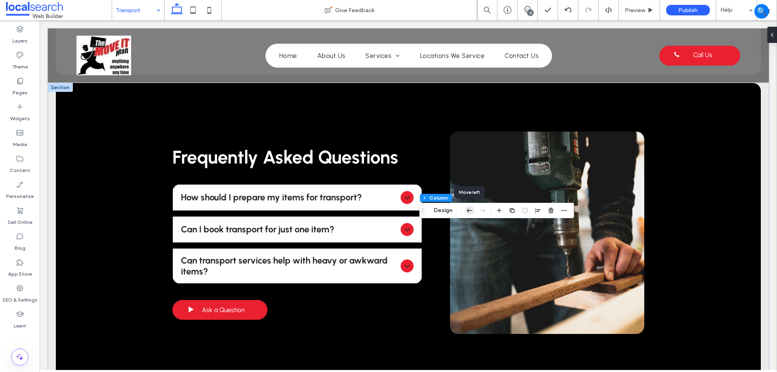
click at [466, 207] on icon "button" at bounding box center [469, 210] width 10 height 15
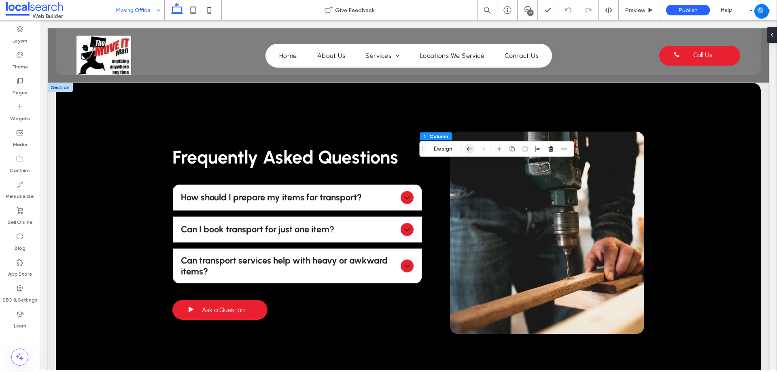
click at [470, 146] on icon "button" at bounding box center [469, 149] width 10 height 15
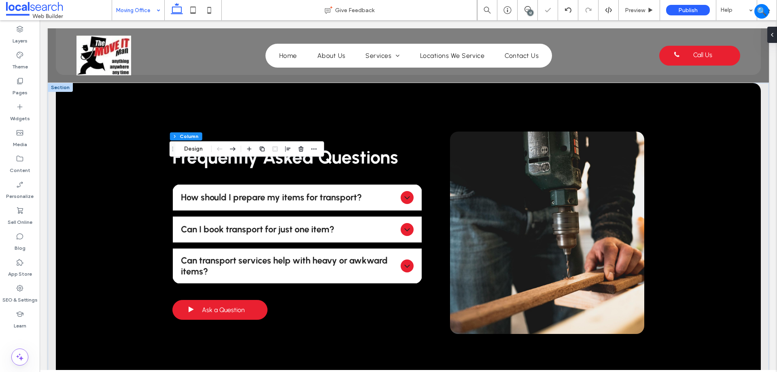
drag, startPoint x: 130, startPoint y: 6, endPoint x: 133, endPoint y: 10, distance: 4.7
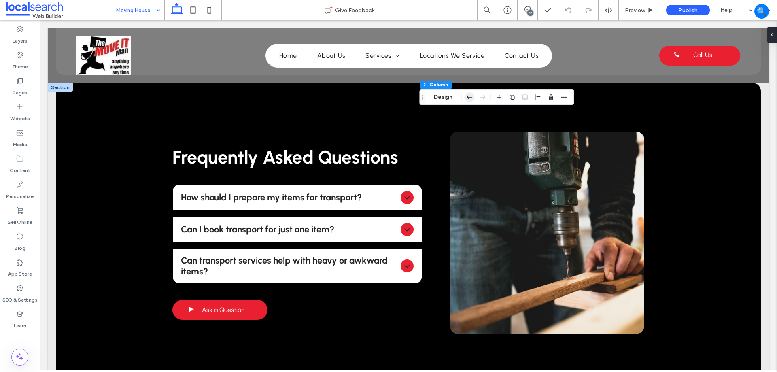
click at [471, 97] on use "button" at bounding box center [470, 97] width 6 height 4
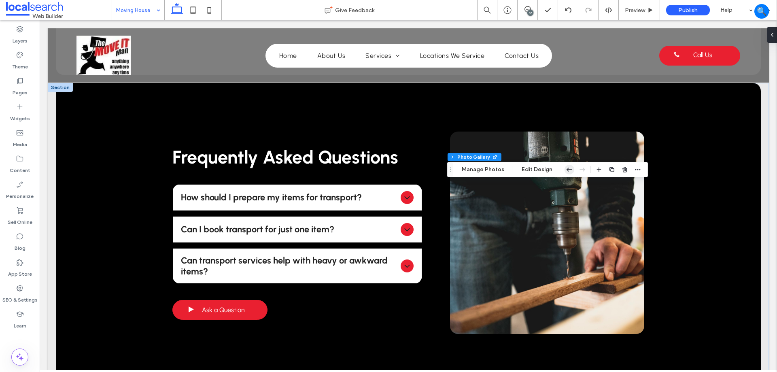
click at [565, 171] on icon "button" at bounding box center [569, 169] width 10 height 15
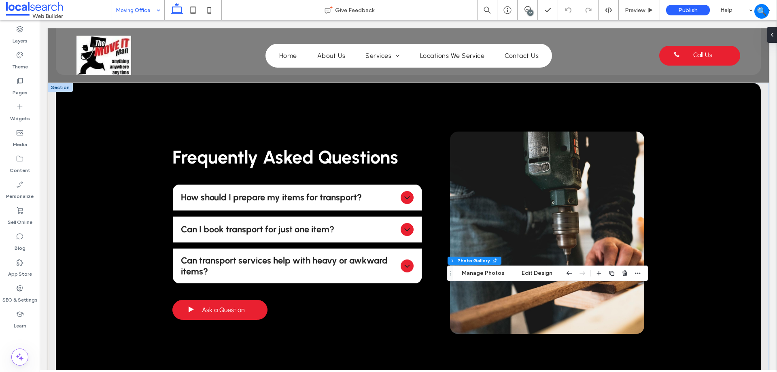
click at [572, 273] on div at bounding box center [575, 273] width 23 height 15
click at [570, 272] on icon "button" at bounding box center [569, 273] width 10 height 15
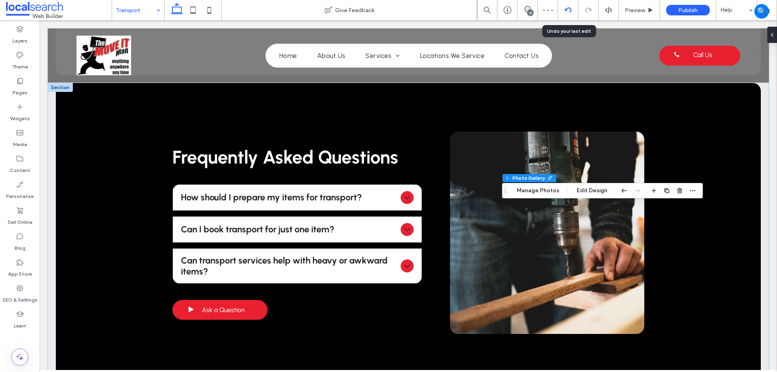
click at [563, 11] on div at bounding box center [568, 10] width 20 height 6
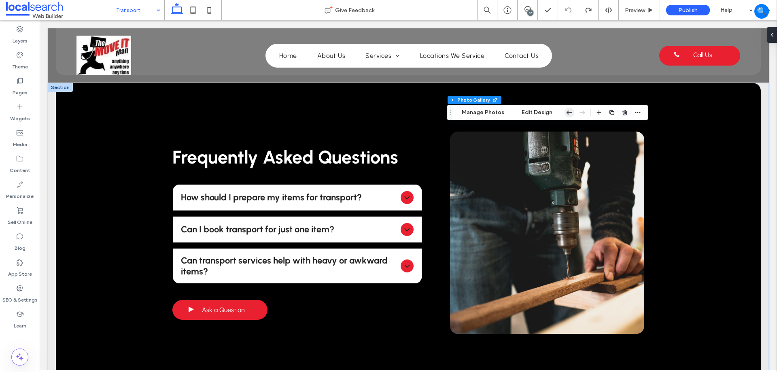
click at [569, 114] on icon "button" at bounding box center [569, 112] width 10 height 15
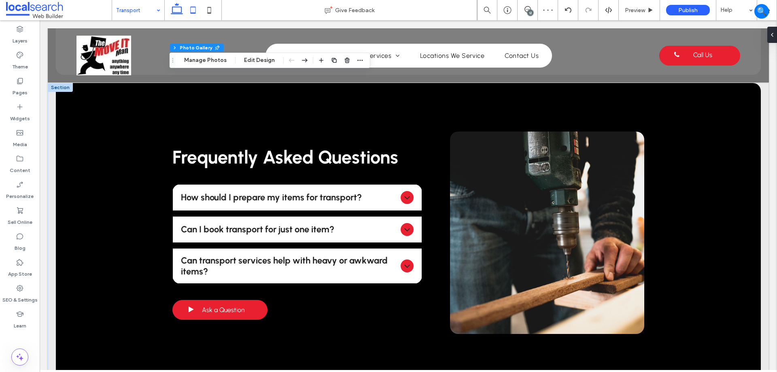
drag, startPoint x: 198, startPoint y: 8, endPoint x: 194, endPoint y: 7, distance: 4.5
click at [198, 8] on icon at bounding box center [193, 10] width 16 height 16
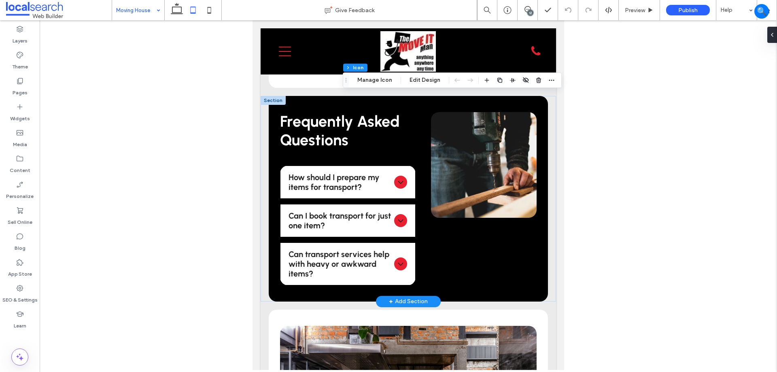
click at [385, 86] on div "Header Section Column Icon Manage Icon Edit Design" at bounding box center [452, 79] width 219 height 15
click at [382, 78] on button "Manage Icon" at bounding box center [374, 80] width 45 height 10
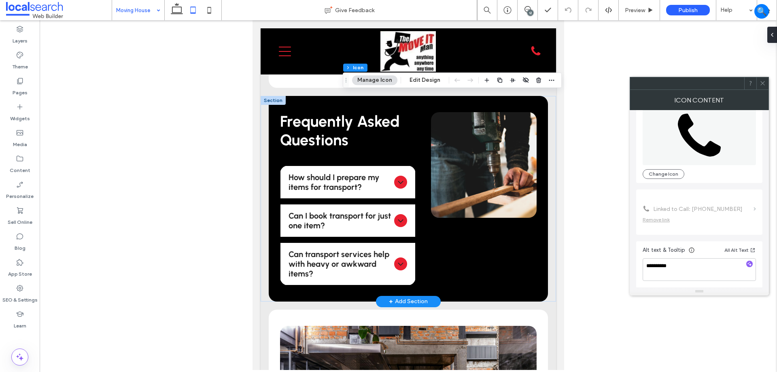
scroll to position [49, 0]
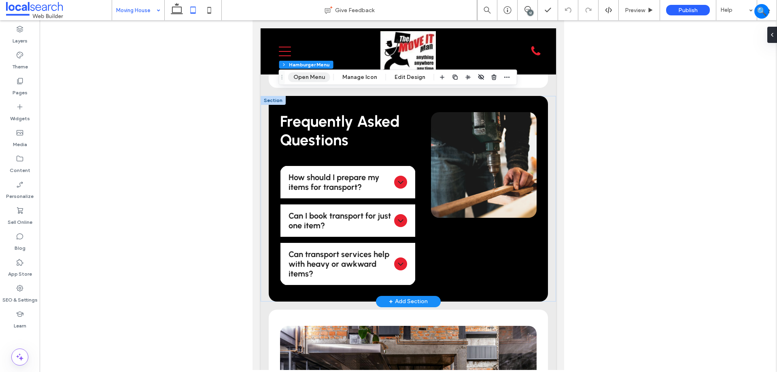
click at [317, 77] on button "Open Menu" at bounding box center [309, 77] width 42 height 10
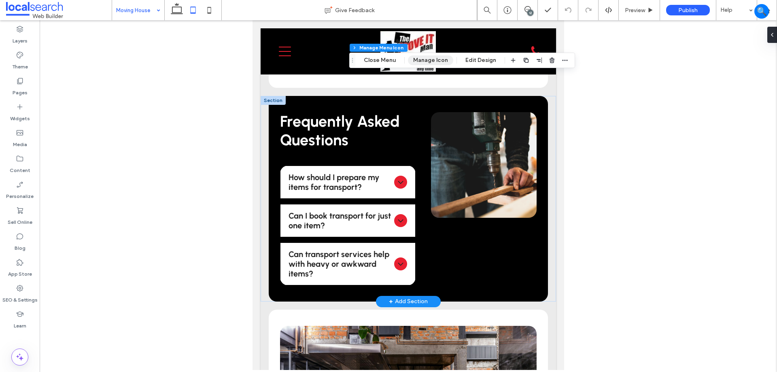
drag, startPoint x: 393, startPoint y: 60, endPoint x: 430, endPoint y: 59, distance: 37.2
click at [430, 59] on div "Menu Section Column Manage Menu Icon Close Menu Manage Icon Edit Design" at bounding box center [462, 60] width 226 height 15
click at [430, 59] on button "Manage Icon" at bounding box center [430, 60] width 45 height 10
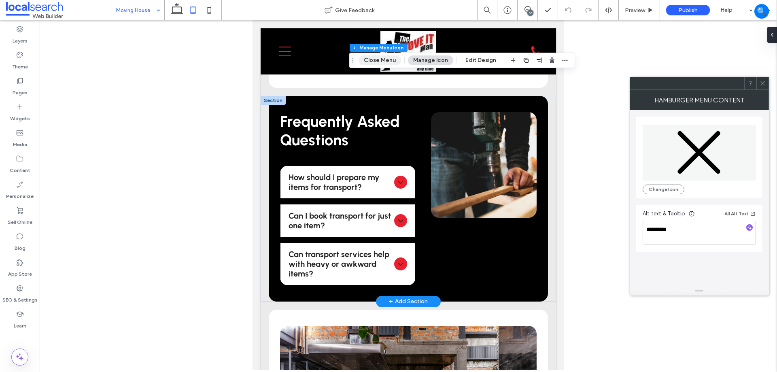
click at [389, 60] on button "Close Menu" at bounding box center [379, 60] width 42 height 10
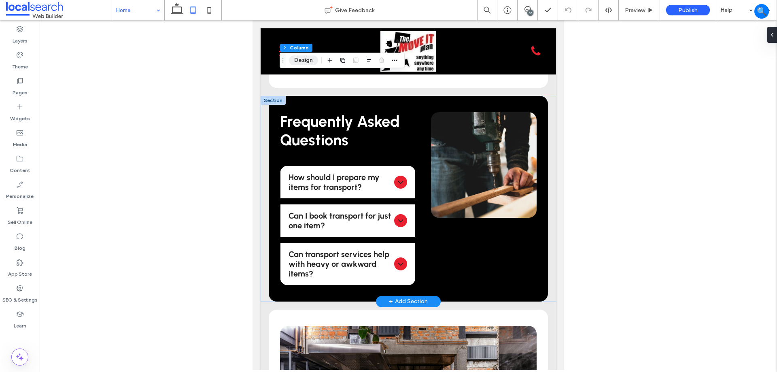
click at [307, 57] on button "Design" at bounding box center [303, 60] width 29 height 10
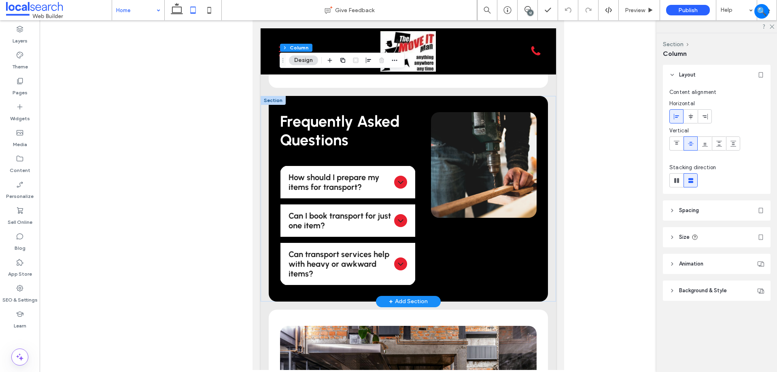
click at [702, 205] on header "Spacing" at bounding box center [717, 210] width 108 height 20
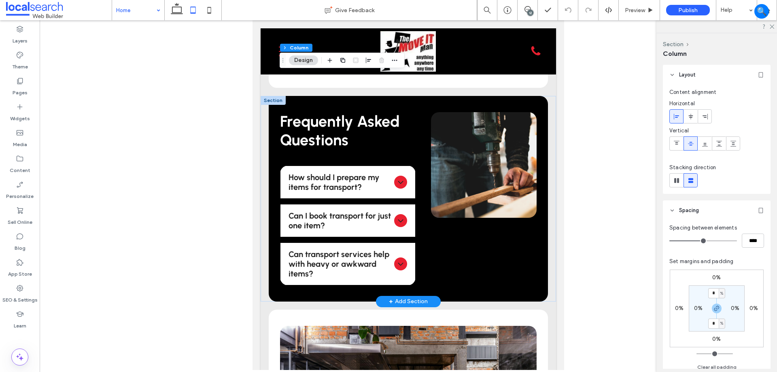
drag, startPoint x: 718, startPoint y: 307, endPoint x: 731, endPoint y: 285, distance: 25.4
click at [731, 285] on section "* % 0% * % 0%" at bounding box center [716, 308] width 56 height 46
click at [714, 279] on label "0%" at bounding box center [716, 277] width 8 height 7
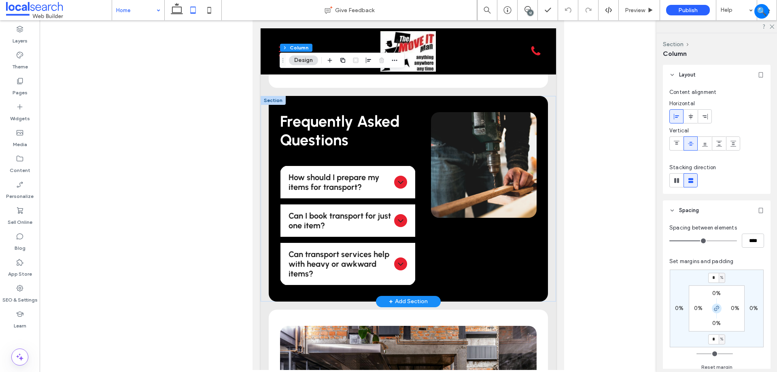
click at [714, 305] on icon "button" at bounding box center [716, 308] width 6 height 6
click at [713, 280] on input "*" at bounding box center [713, 278] width 11 height 10
type input "*"
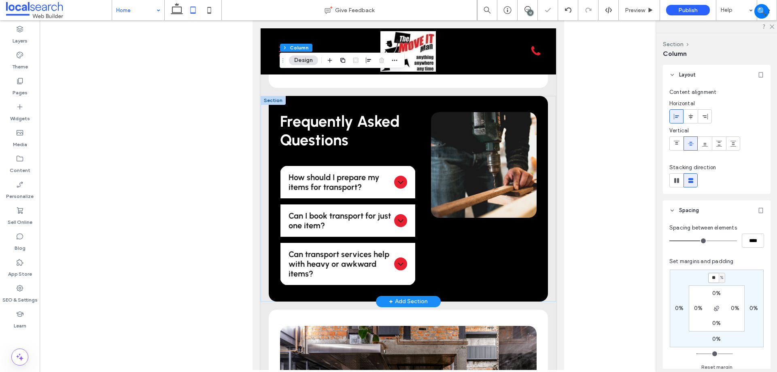
type input "**"
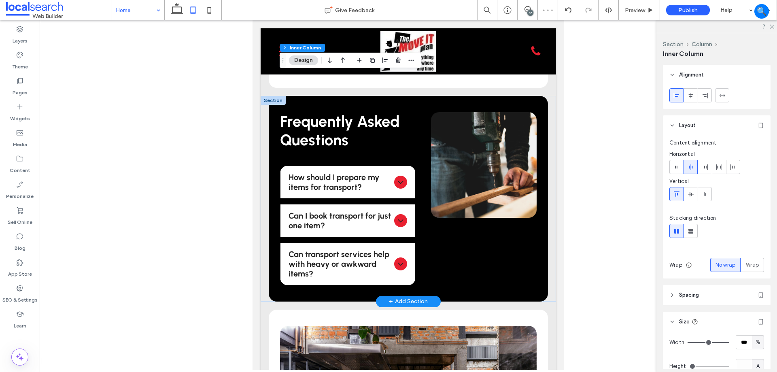
click at [579, 267] on div at bounding box center [408, 194] width 737 height 349
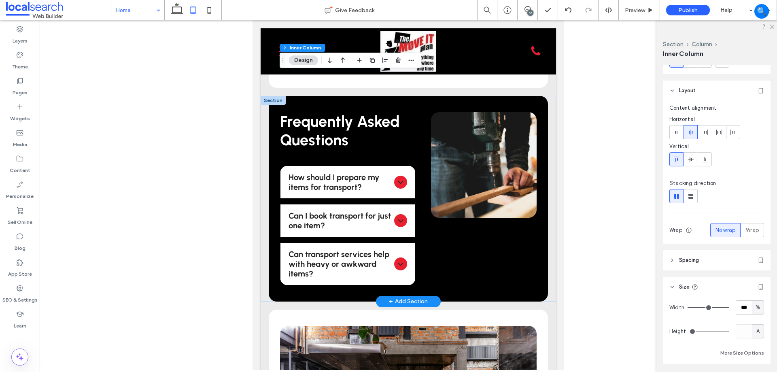
scroll to position [121, 0]
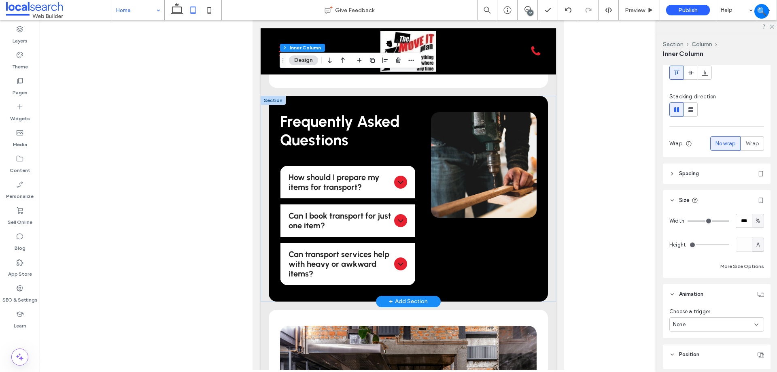
click at [688, 173] on span "Spacing" at bounding box center [689, 173] width 20 height 8
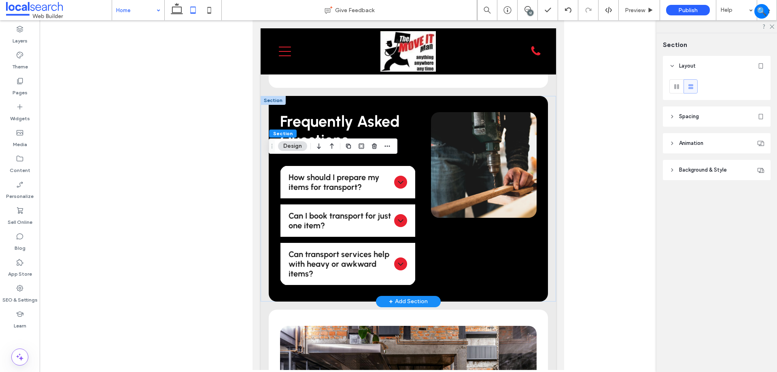
click at [696, 114] on span "Spacing" at bounding box center [689, 116] width 20 height 8
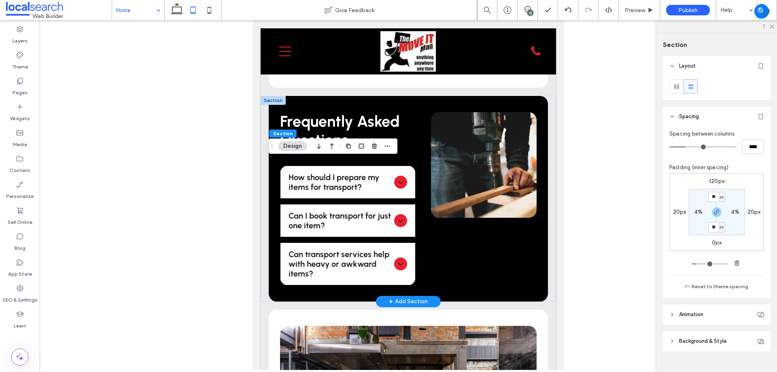
click at [715, 183] on label "120px" at bounding box center [716, 181] width 15 height 7
type input "***"
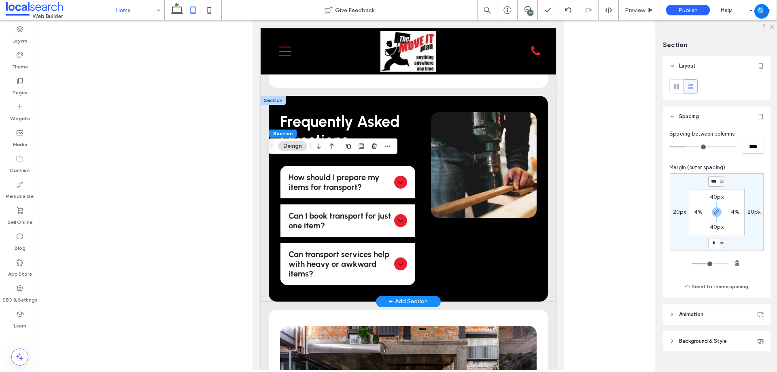
click at [715, 183] on input "***" at bounding box center [713, 181] width 11 height 10
click at [713, 212] on icon "button" at bounding box center [716, 212] width 6 height 6
click at [715, 182] on input "***" at bounding box center [713, 181] width 11 height 10
type input "**"
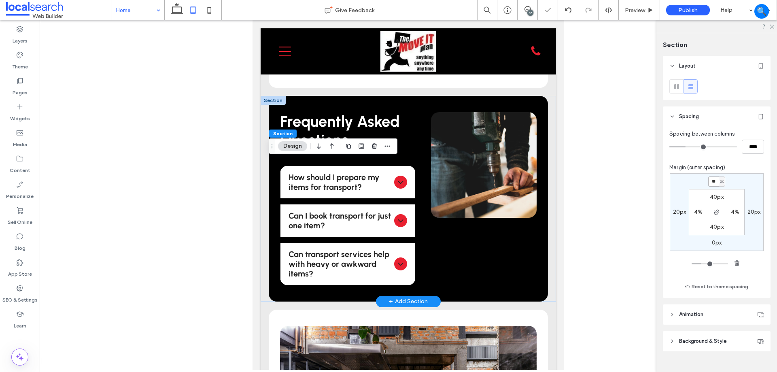
drag, startPoint x: 714, startPoint y: 180, endPoint x: 672, endPoint y: 174, distance: 42.5
click at [672, 174] on div "** px 20px 0px 20px 40px 4% 40px 4%" at bounding box center [716, 212] width 94 height 78
type input "*"
click at [171, 13] on icon at bounding box center [177, 10] width 16 height 16
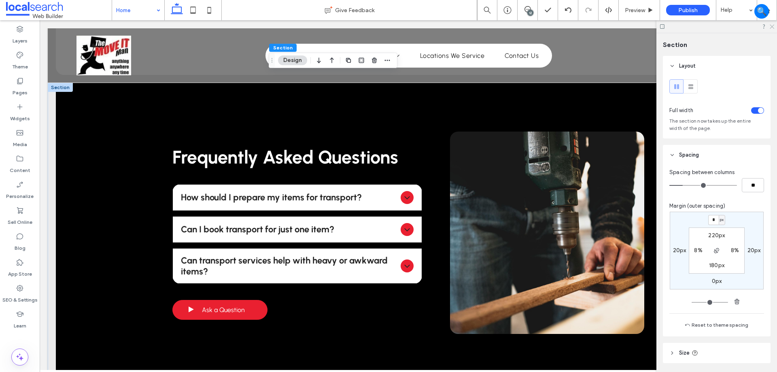
click at [770, 28] on icon at bounding box center [770, 25] width 5 height 5
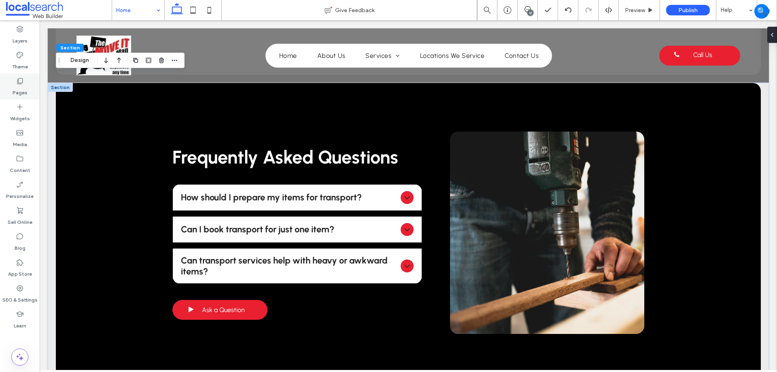
click at [23, 81] on use at bounding box center [20, 81] width 6 height 6
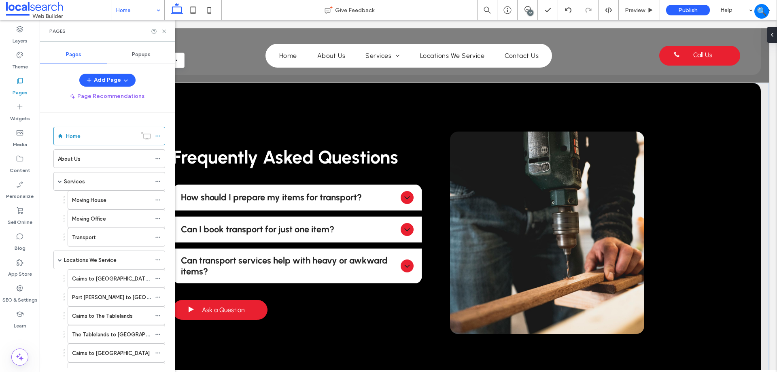
click at [113, 282] on label "Cairns to [GEOGRAPHIC_DATA][PERSON_NAME]" at bounding box center [131, 278] width 119 height 14
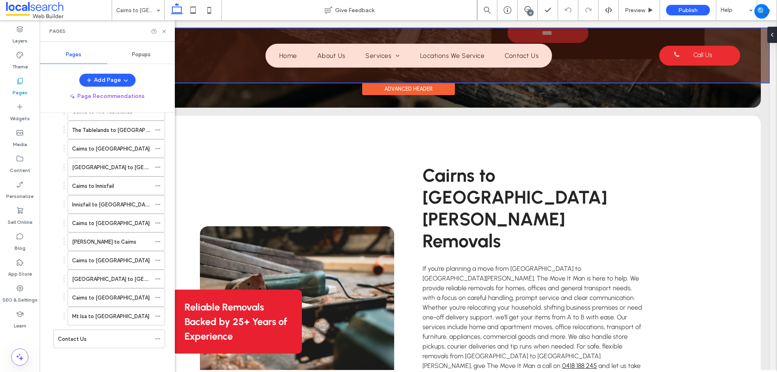
scroll to position [205, 0]
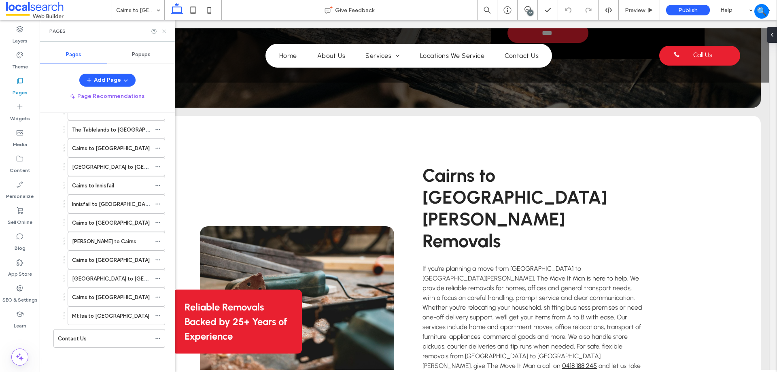
click at [161, 32] on icon at bounding box center [164, 31] width 6 height 6
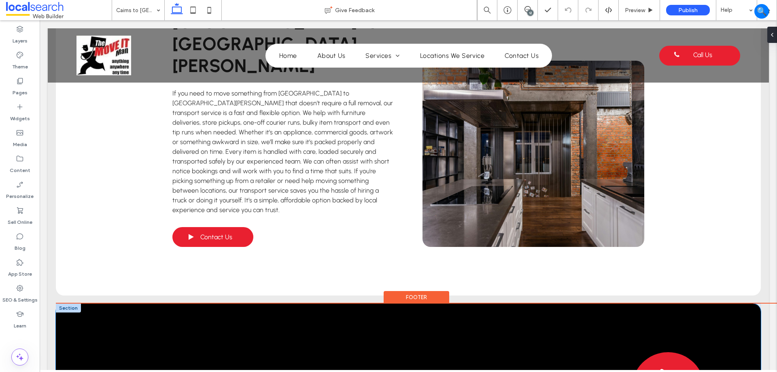
scroll to position [1571, 0]
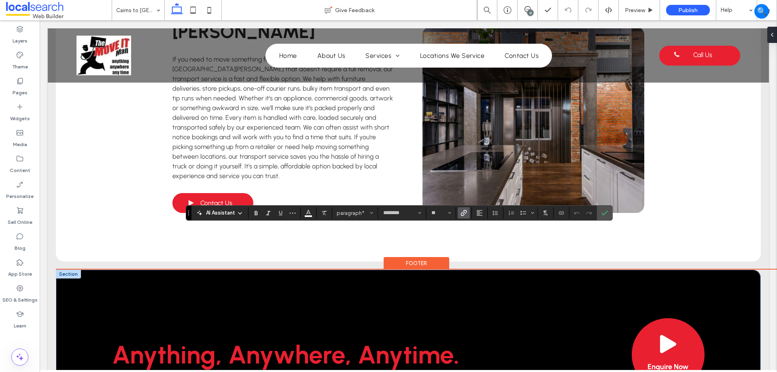
click at [463, 212] on icon "Link" at bounding box center [463, 213] width 6 height 6
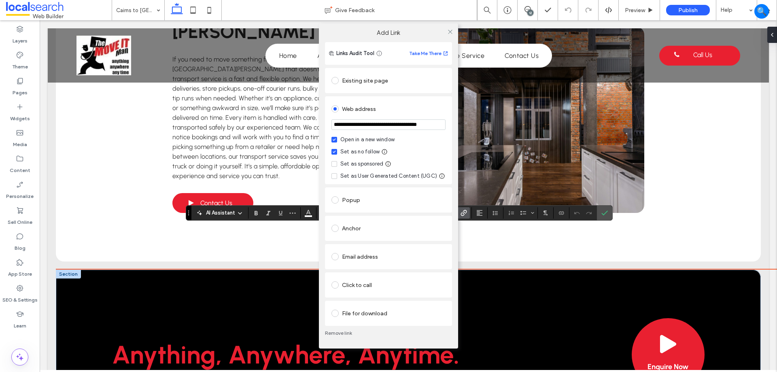
click at [385, 121] on input "**********" at bounding box center [388, 124] width 114 height 11
click at [377, 119] on section "**********" at bounding box center [388, 125] width 114 height 20
click at [373, 129] on input "**********" at bounding box center [388, 124] width 114 height 11
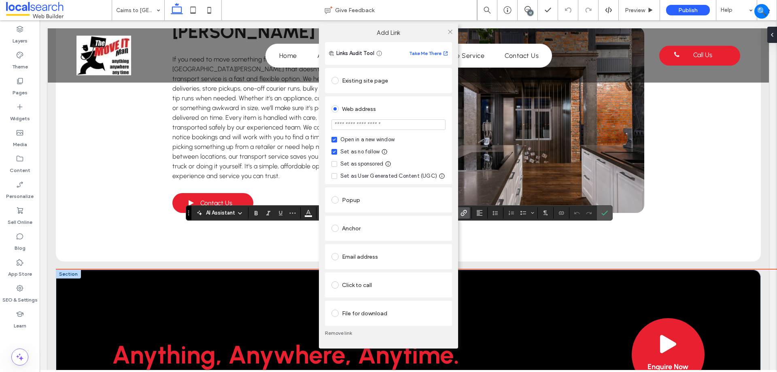
paste input "**********"
type input "**********"
click at [451, 32] on icon at bounding box center [450, 32] width 6 height 6
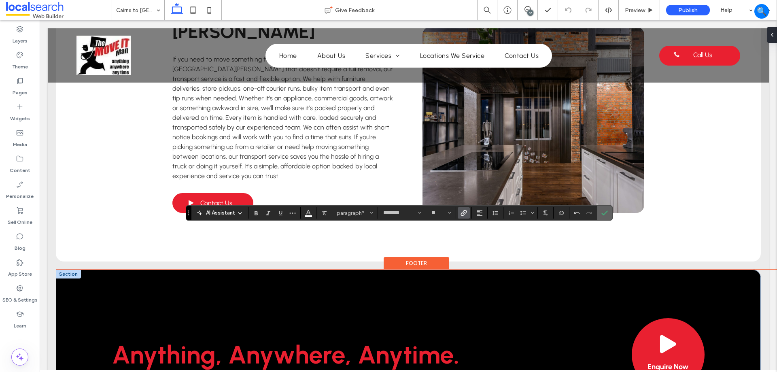
click at [609, 217] on label "Confirm" at bounding box center [604, 212] width 12 height 15
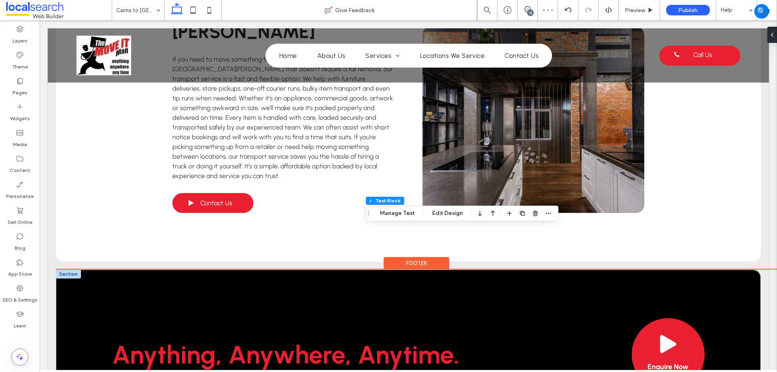
drag, startPoint x: 469, startPoint y: 242, endPoint x: 489, endPoint y: 241, distance: 20.2
type input "**"
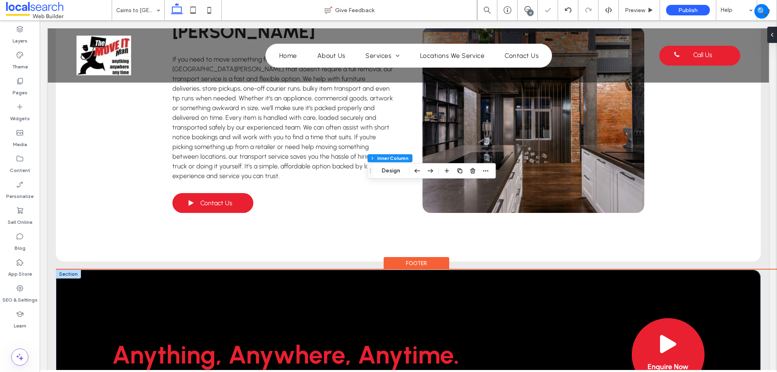
drag, startPoint x: 467, startPoint y: 247, endPoint x: 493, endPoint y: 247, distance: 25.5
type input "**"
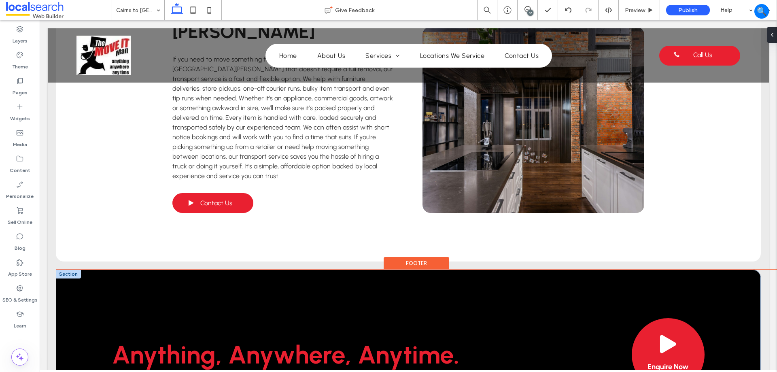
type input "****"
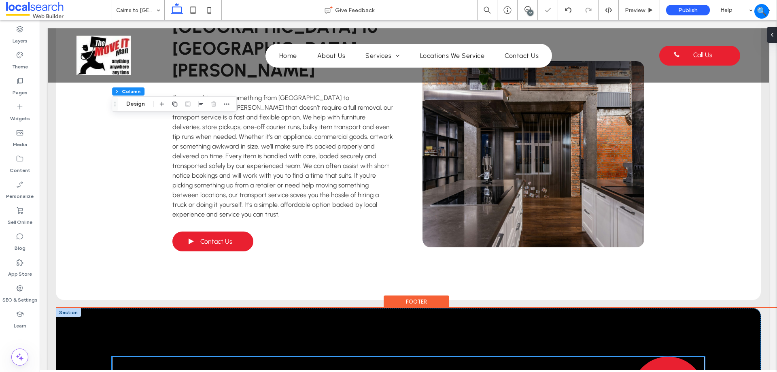
scroll to position [1571, 0]
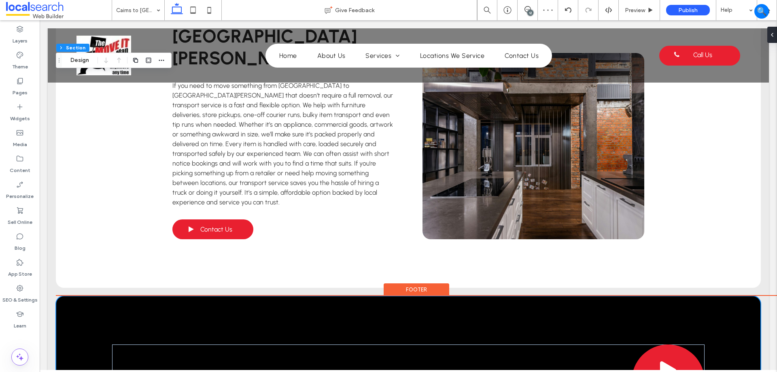
scroll to position [1530, 0]
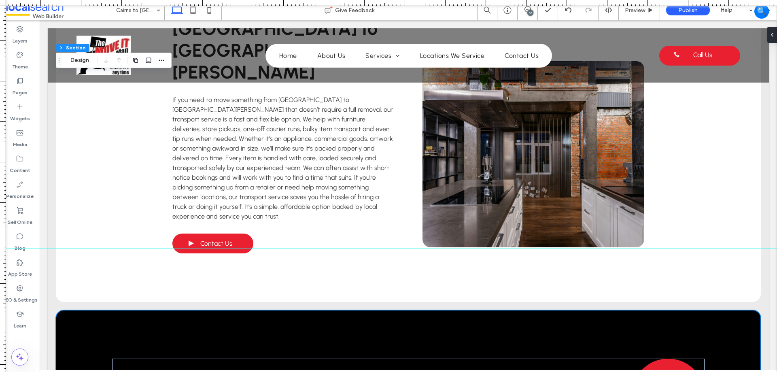
drag, startPoint x: 415, startPoint y: 3, endPoint x: 259, endPoint y: 248, distance: 290.6
click at [259, 371] on div at bounding box center [388, 372] width 777 height 0
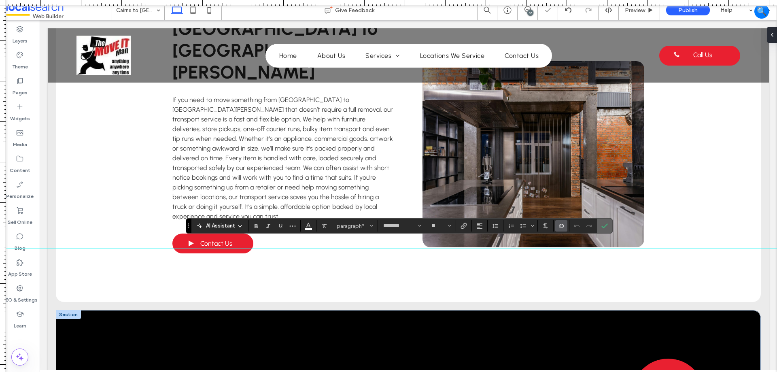
drag, startPoint x: 603, startPoint y: 226, endPoint x: 541, endPoint y: 222, distance: 62.4
click at [603, 226] on icon "Confirm" at bounding box center [604, 225] width 6 height 6
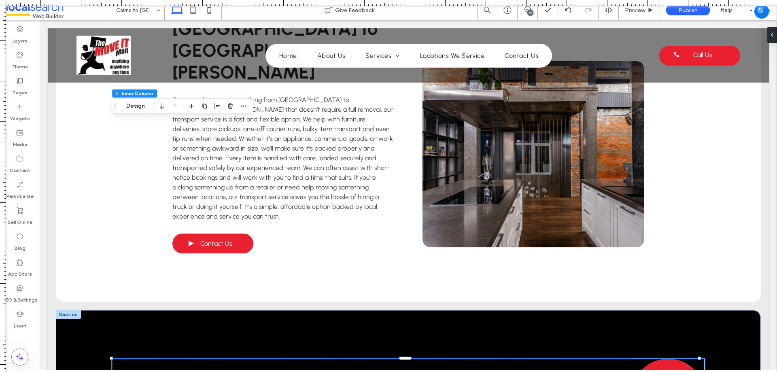
drag, startPoint x: 500, startPoint y: 248, endPoint x: 468, endPoint y: 1, distance: 248.8
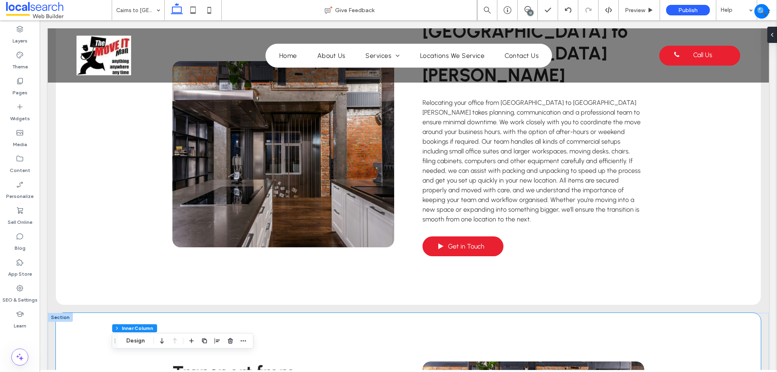
scroll to position [1166, 0]
